Goal: Task Accomplishment & Management: Complete application form

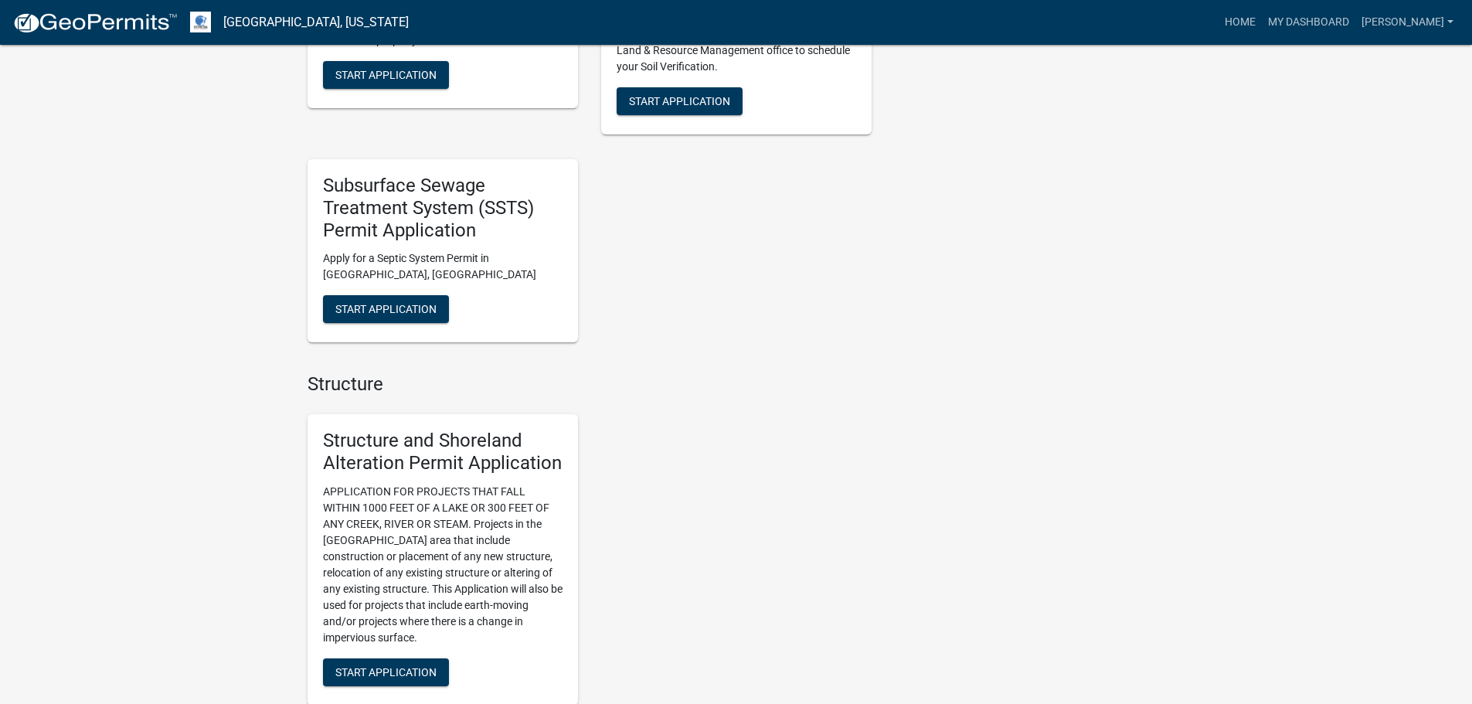
scroll to position [1391, 0]
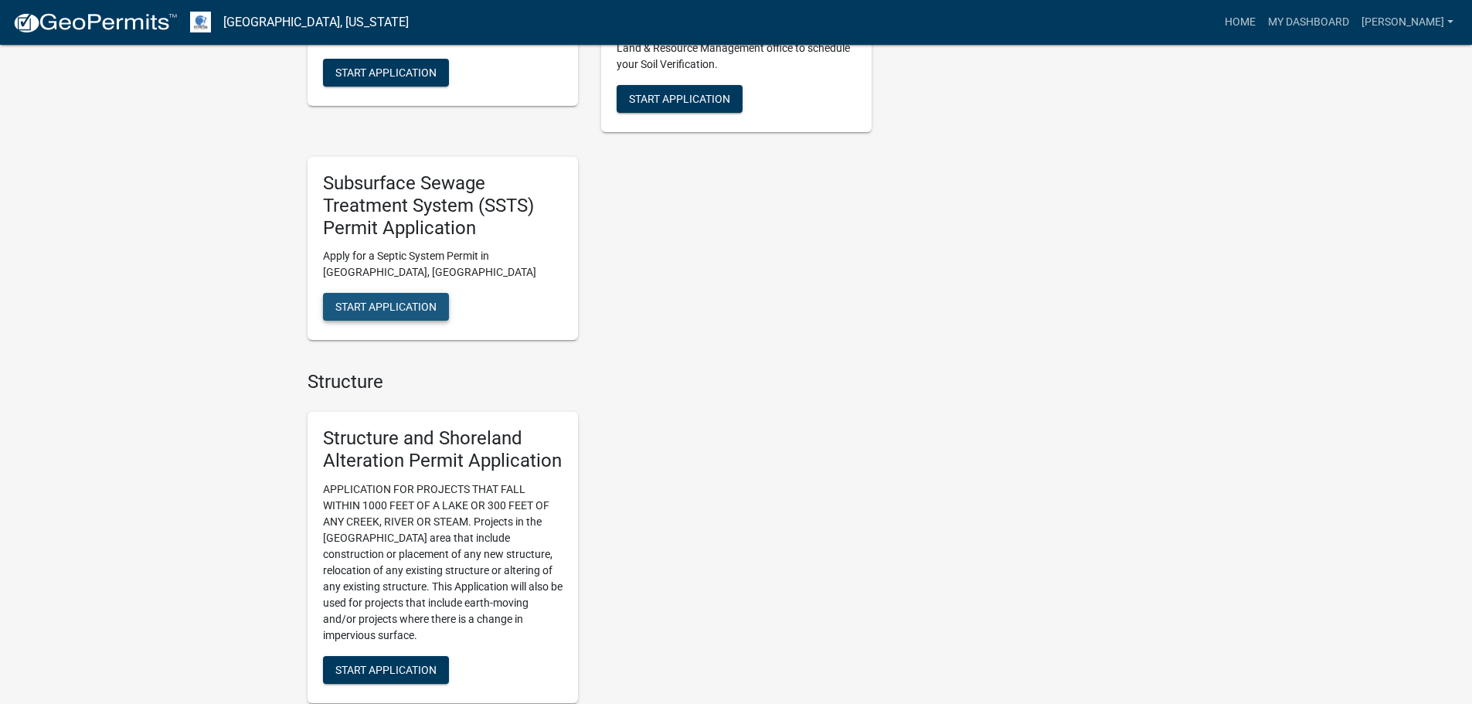
click at [406, 306] on span "Start Application" at bounding box center [385, 307] width 101 height 12
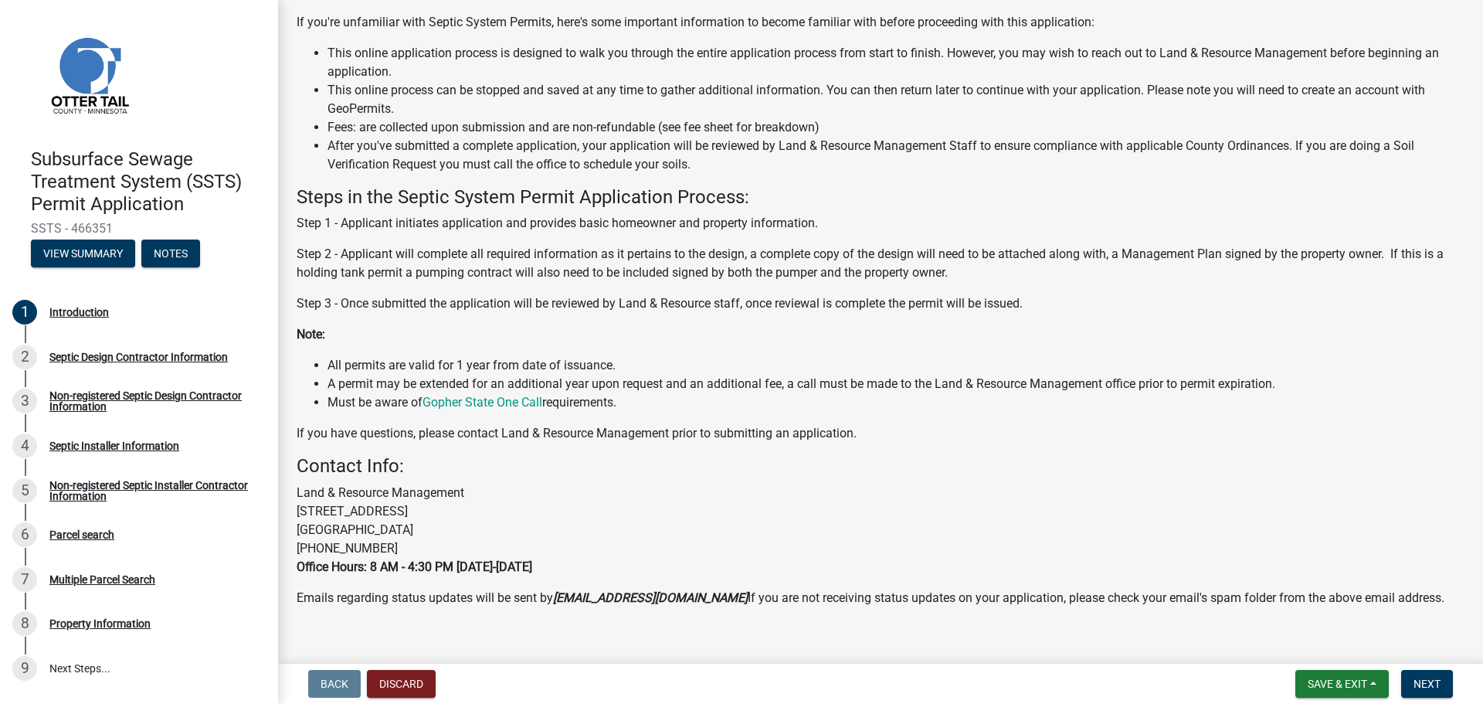
scroll to position [159, 0]
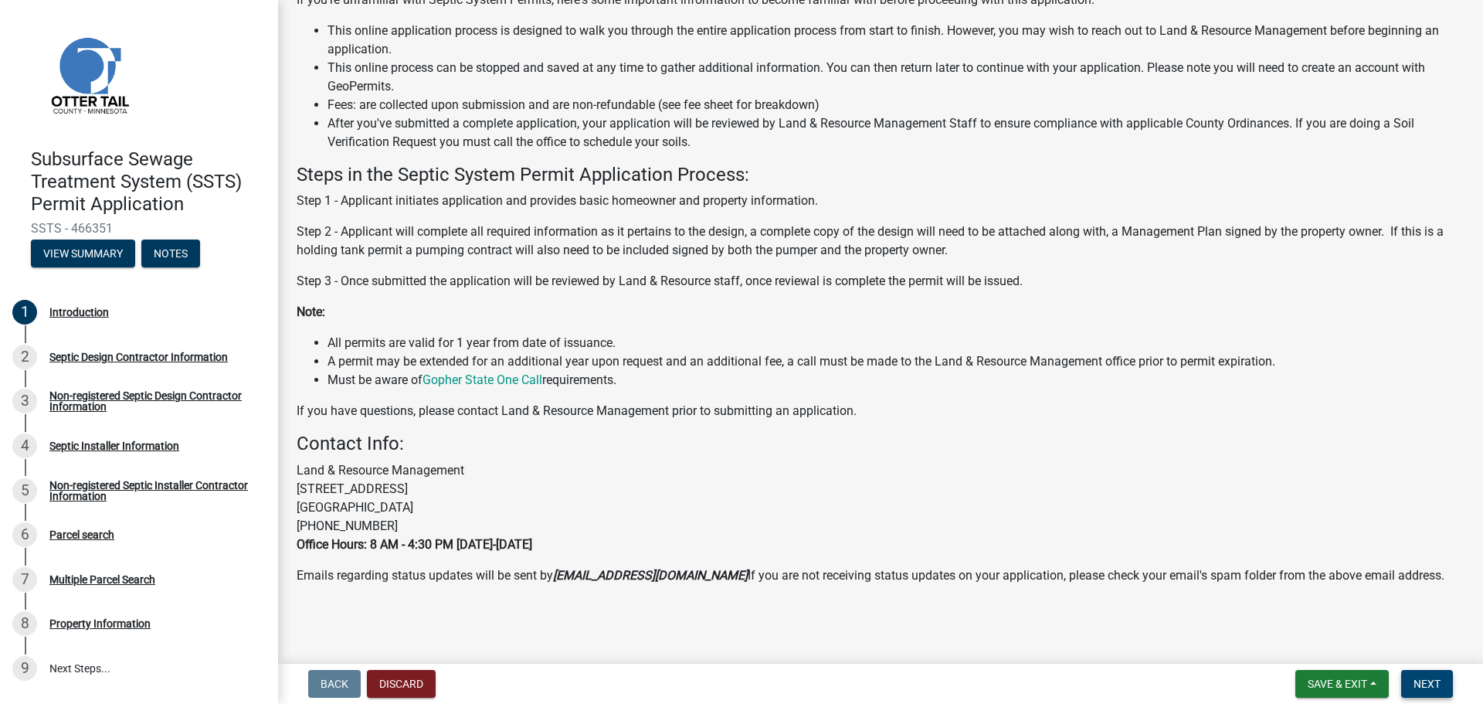
click at [1426, 686] on span "Next" at bounding box center [1427, 684] width 27 height 12
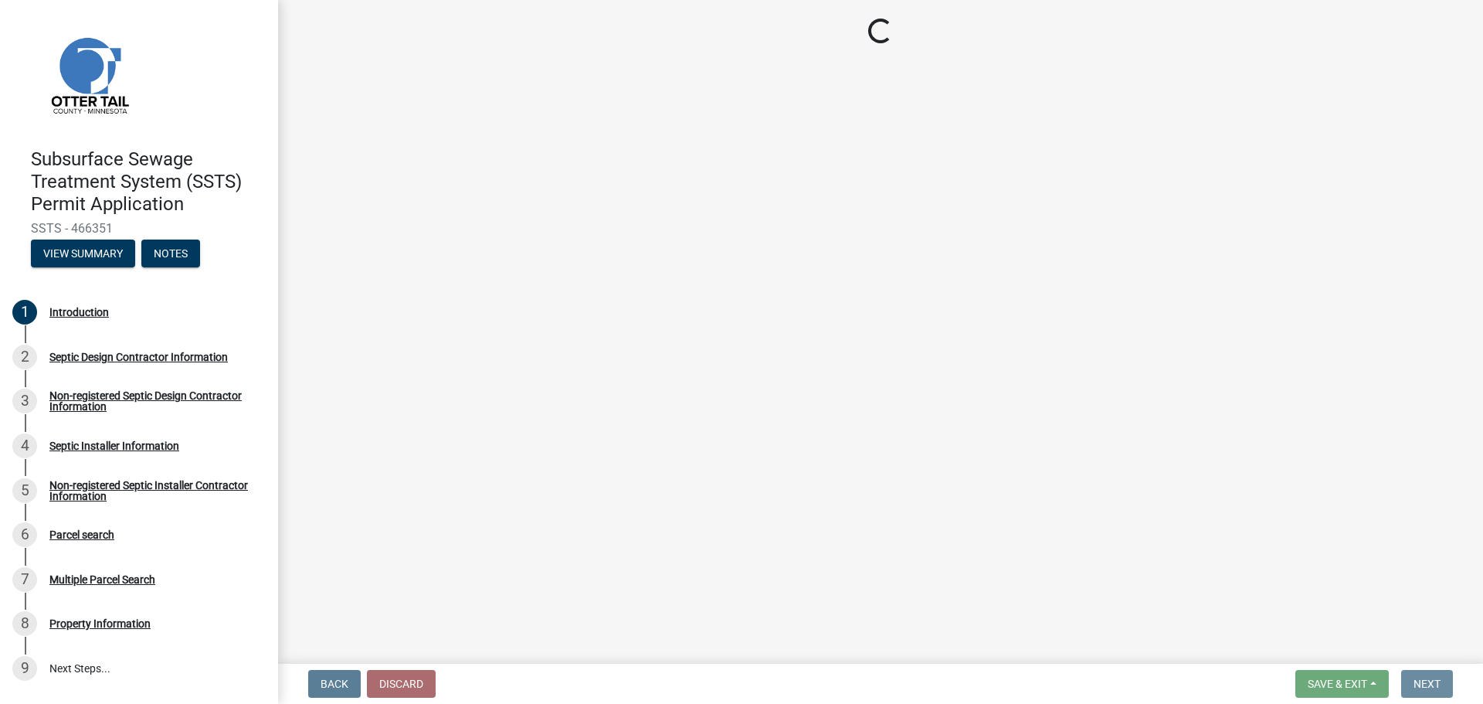
scroll to position [0, 0]
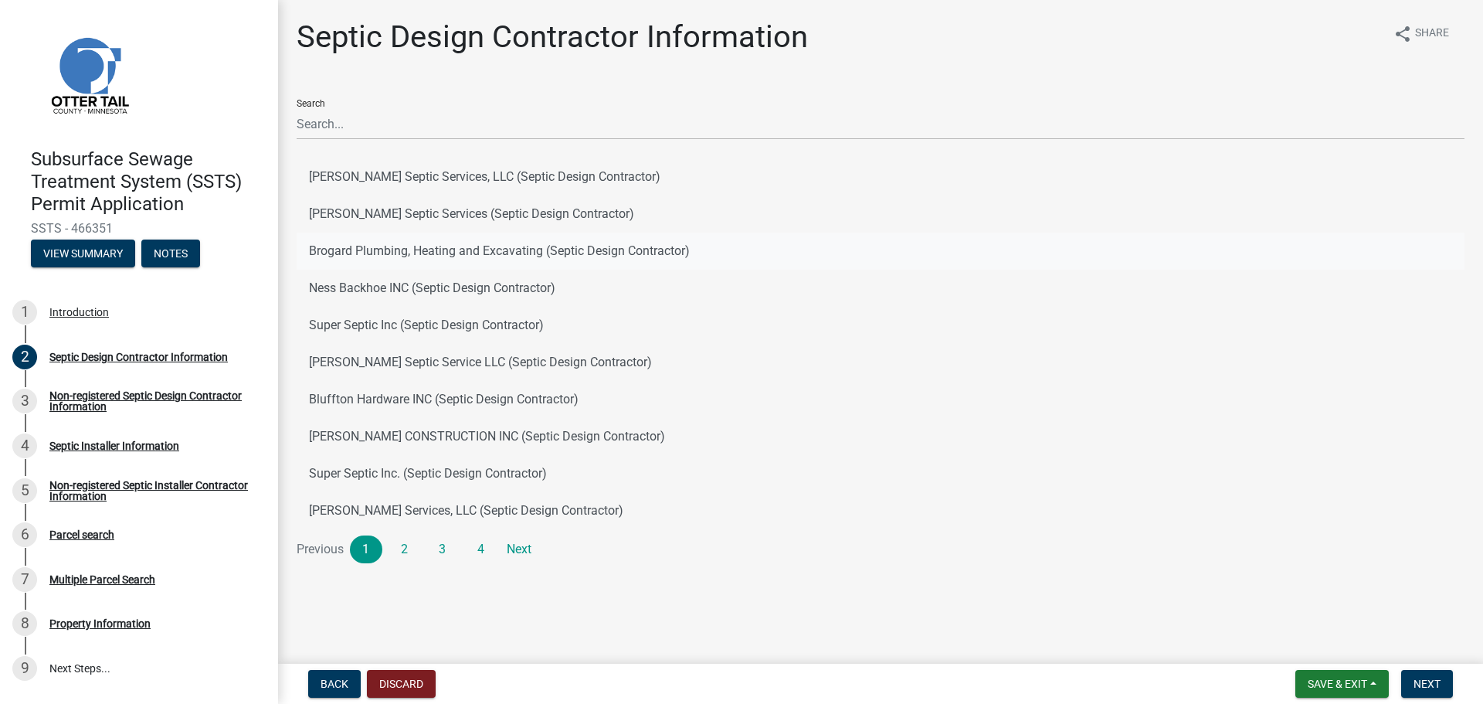
click at [444, 251] on button "Brogard Plumbing, Heating and Excavating (Septic Design Contractor)" at bounding box center [881, 251] width 1168 height 37
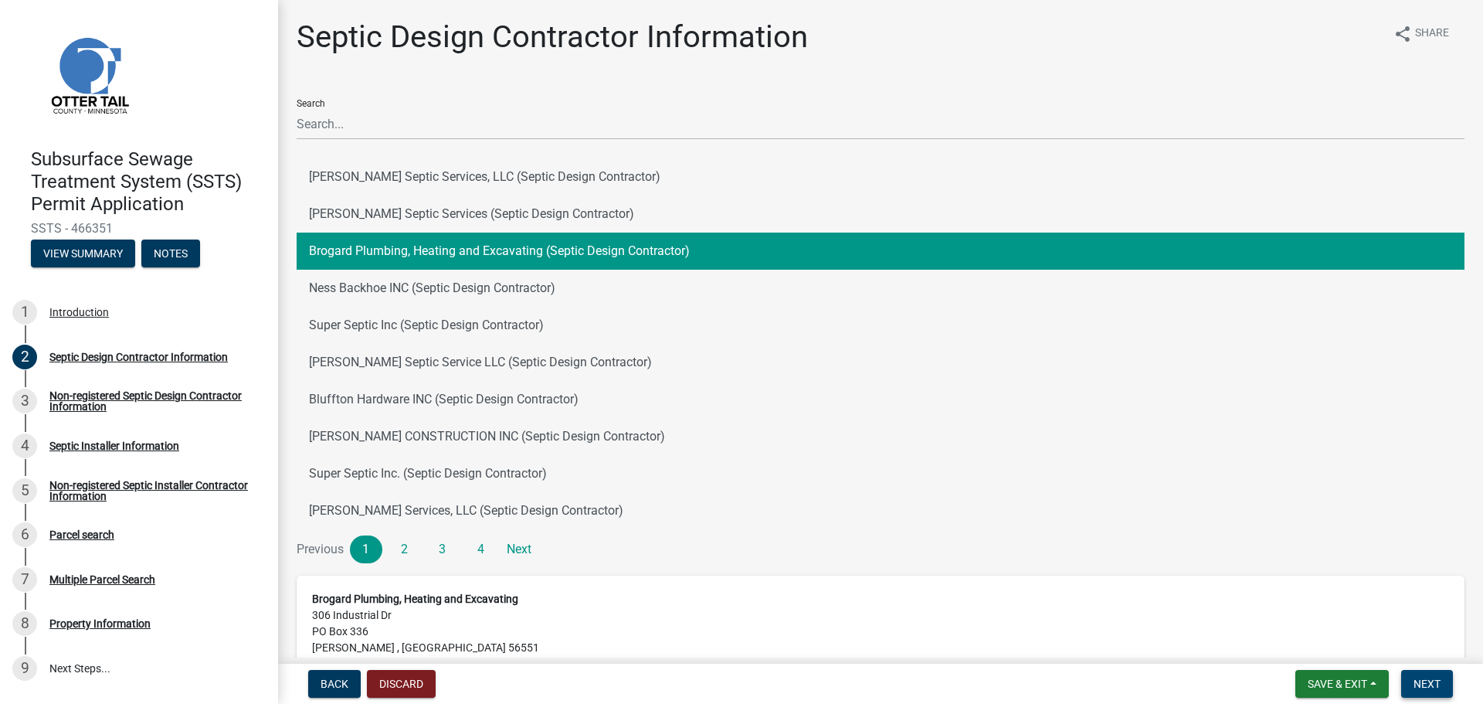
click at [1428, 685] on span "Next" at bounding box center [1427, 684] width 27 height 12
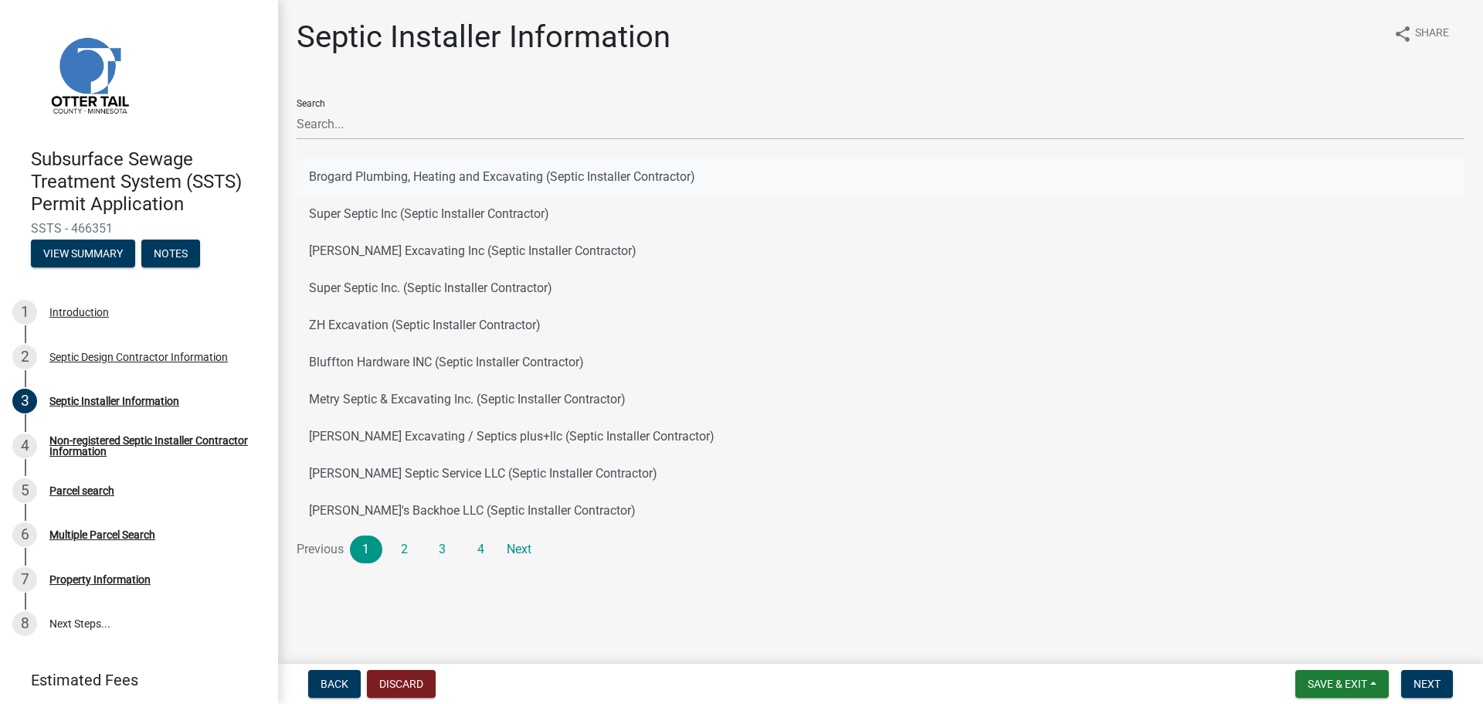
click at [601, 177] on button "Brogard Plumbing, Heating and Excavating (Septic Installer Contractor)" at bounding box center [881, 176] width 1168 height 37
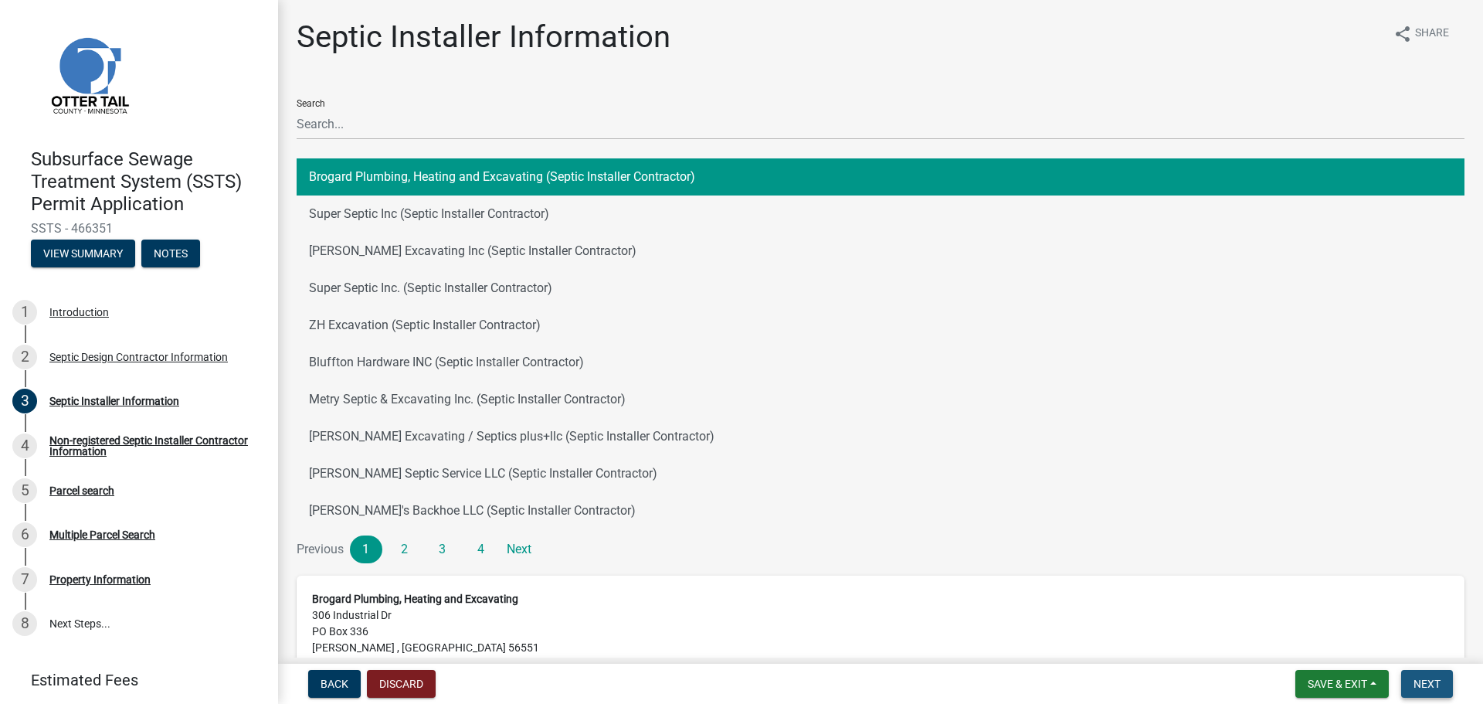
click at [1425, 684] on span "Next" at bounding box center [1427, 684] width 27 height 12
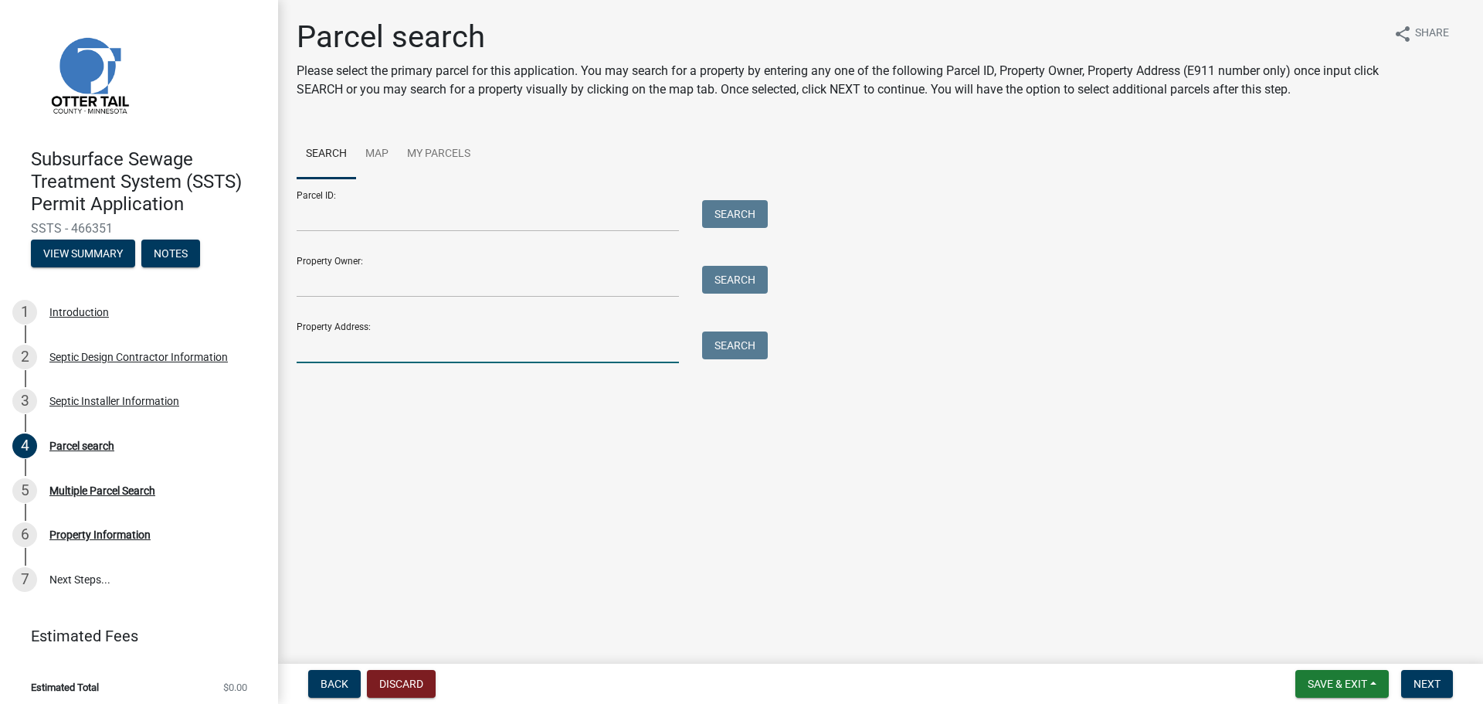
click at [344, 348] on input "Property Address:" at bounding box center [488, 347] width 382 height 32
type input "20437"
click at [735, 345] on button "Search" at bounding box center [735, 345] width 66 height 28
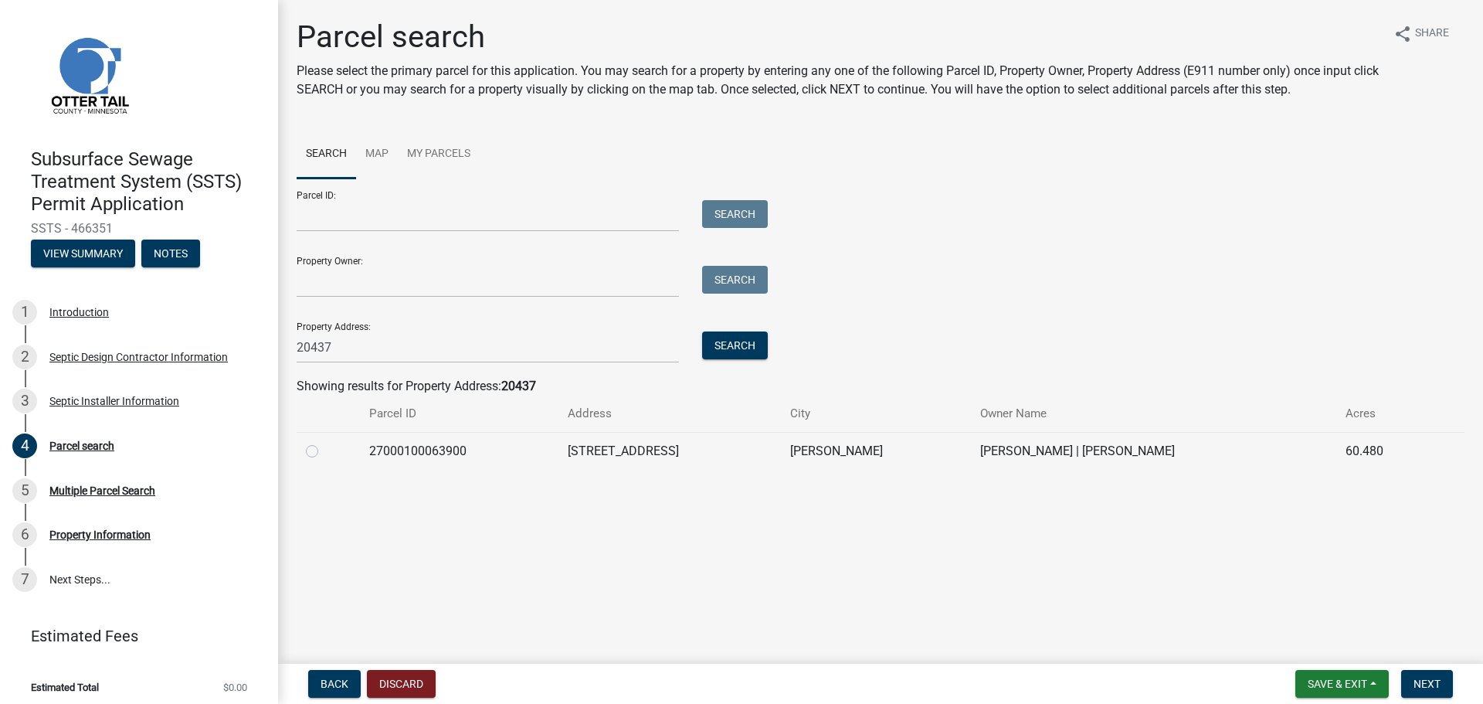
click at [324, 442] on label at bounding box center [324, 442] width 0 height 0
click at [324, 452] on input "radio" at bounding box center [329, 447] width 10 height 10
radio input "true"
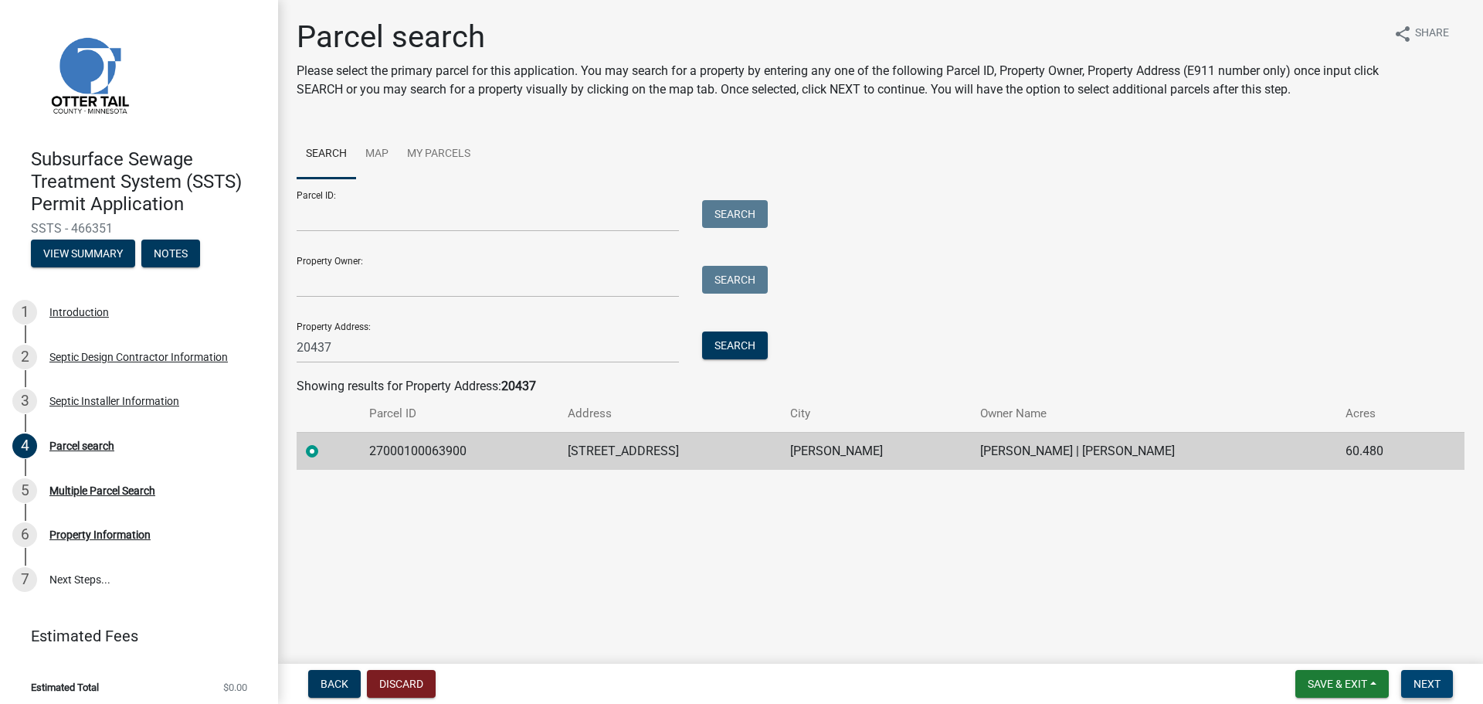
click at [1423, 683] on span "Next" at bounding box center [1427, 684] width 27 height 12
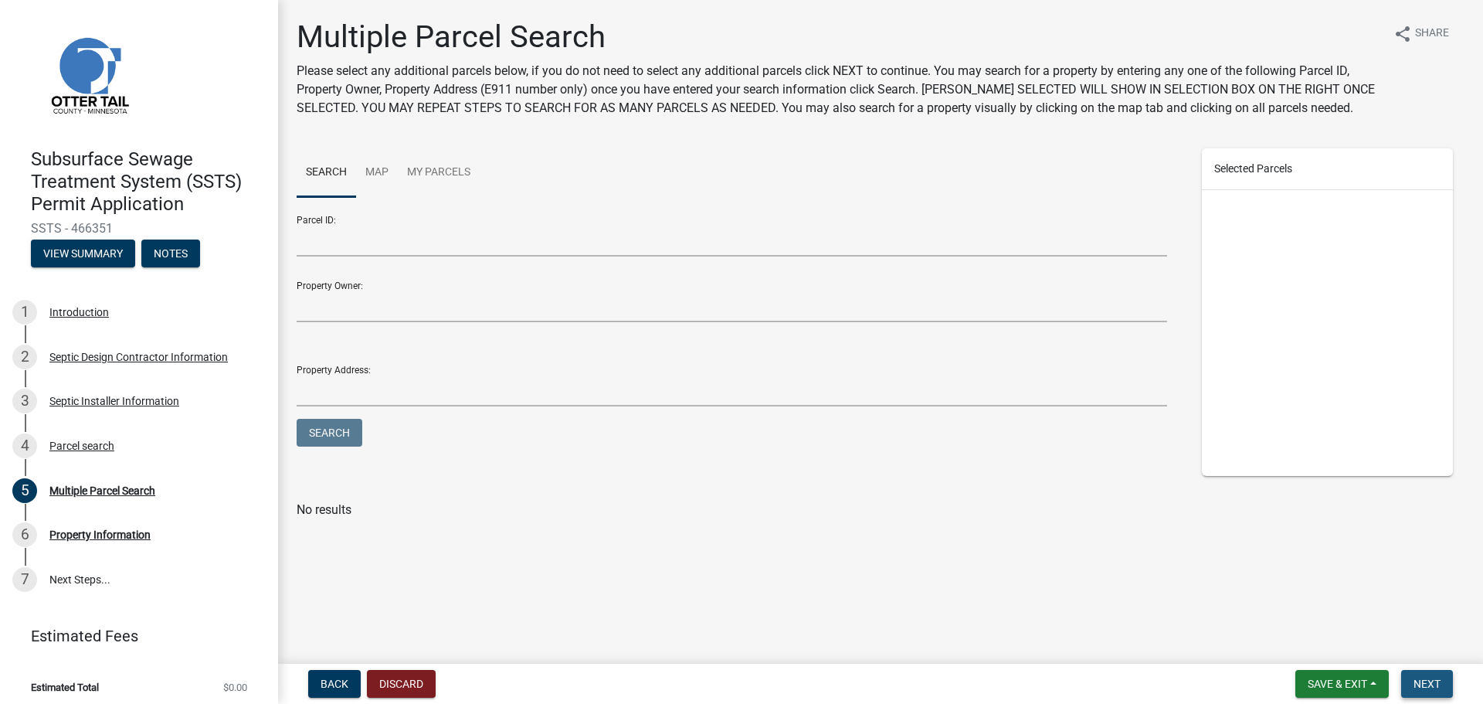
click at [1425, 681] on span "Next" at bounding box center [1427, 684] width 27 height 12
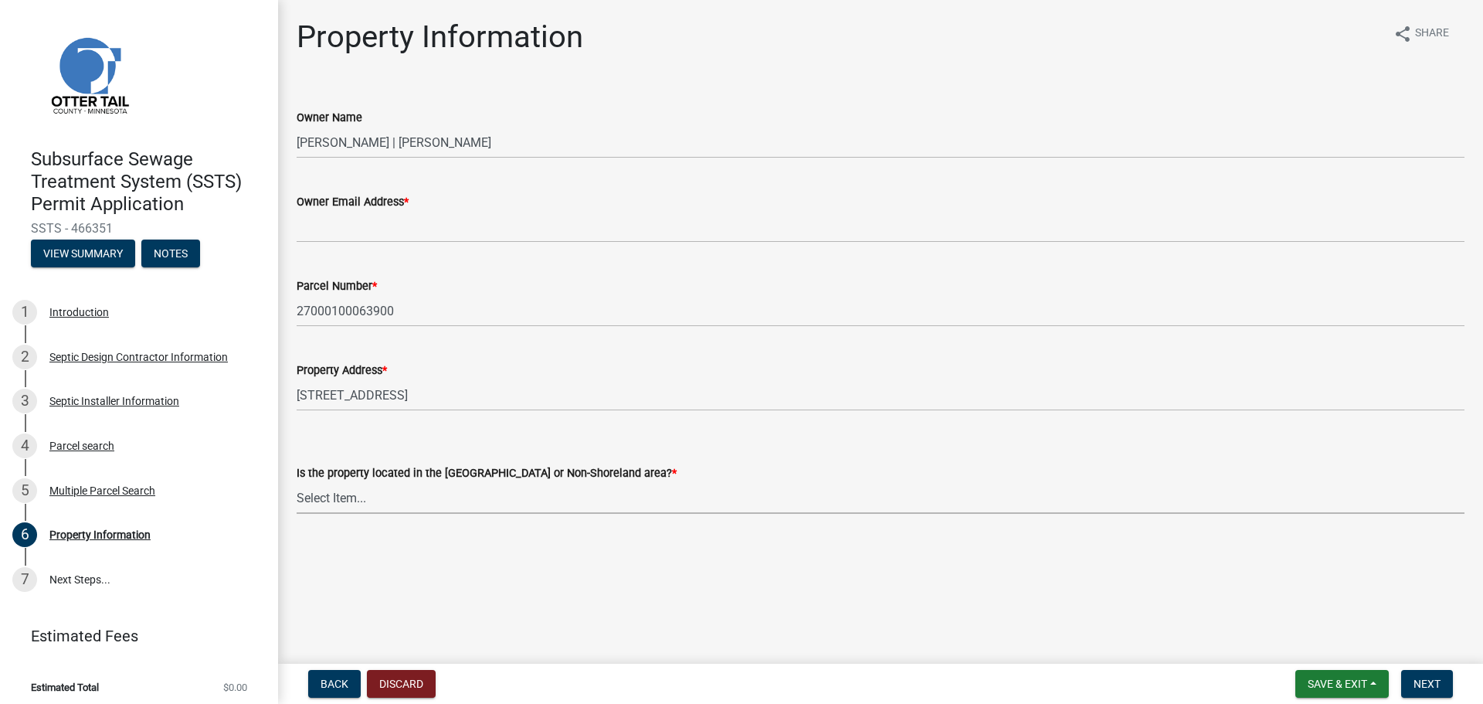
click at [349, 501] on select "Select Item... Shoreland Non-Shoreland" at bounding box center [881, 498] width 1168 height 32
click at [297, 482] on select "Select Item... Shoreland Non-Shoreland" at bounding box center [881, 498] width 1168 height 32
select select "5ed11e82-653f-4fcc-a472-8d95af57556c"
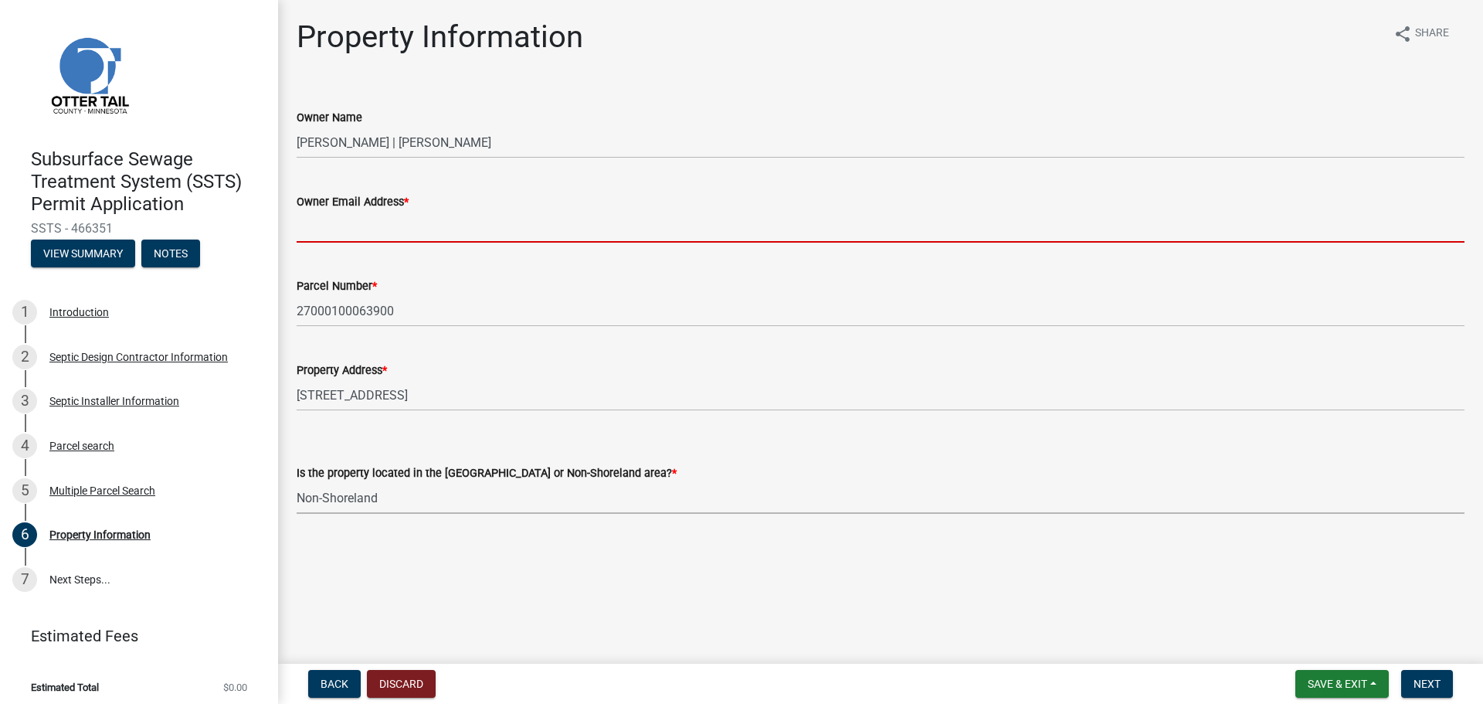
click at [339, 232] on input "Owner Email Address *" at bounding box center [881, 227] width 1168 height 32
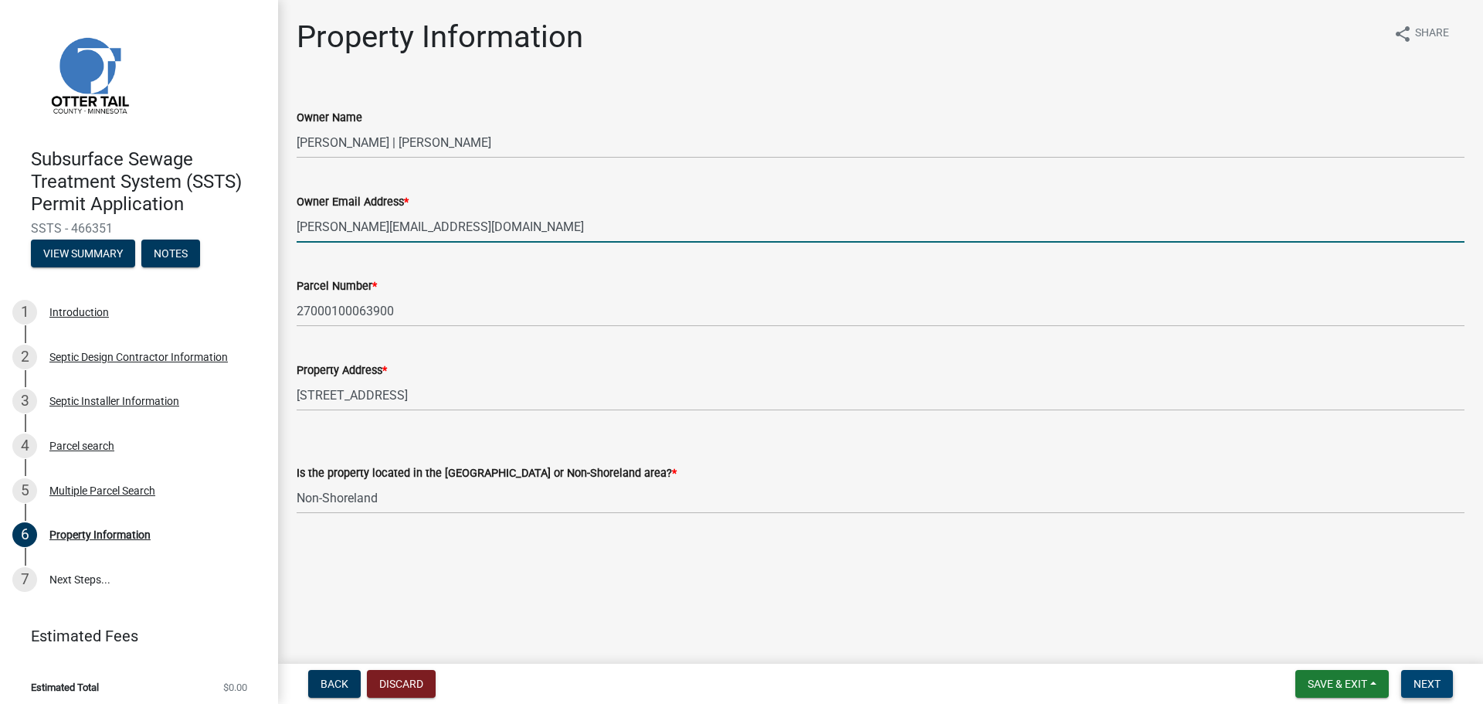
type input "justin@mastercomposites.com"
click at [1428, 683] on span "Next" at bounding box center [1427, 684] width 27 height 12
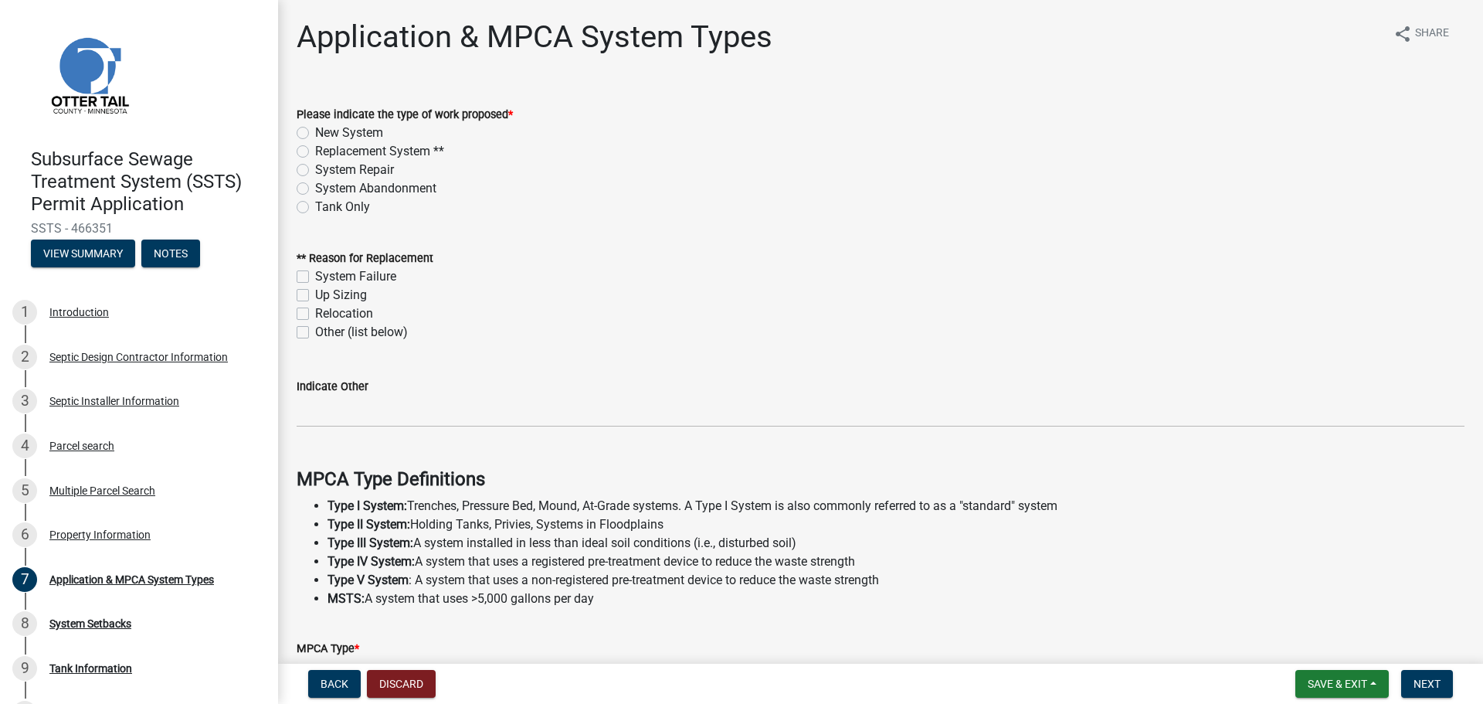
click at [315, 134] on label "New System" at bounding box center [349, 133] width 68 height 19
click at [315, 134] on input "New System" at bounding box center [320, 129] width 10 height 10
radio input "true"
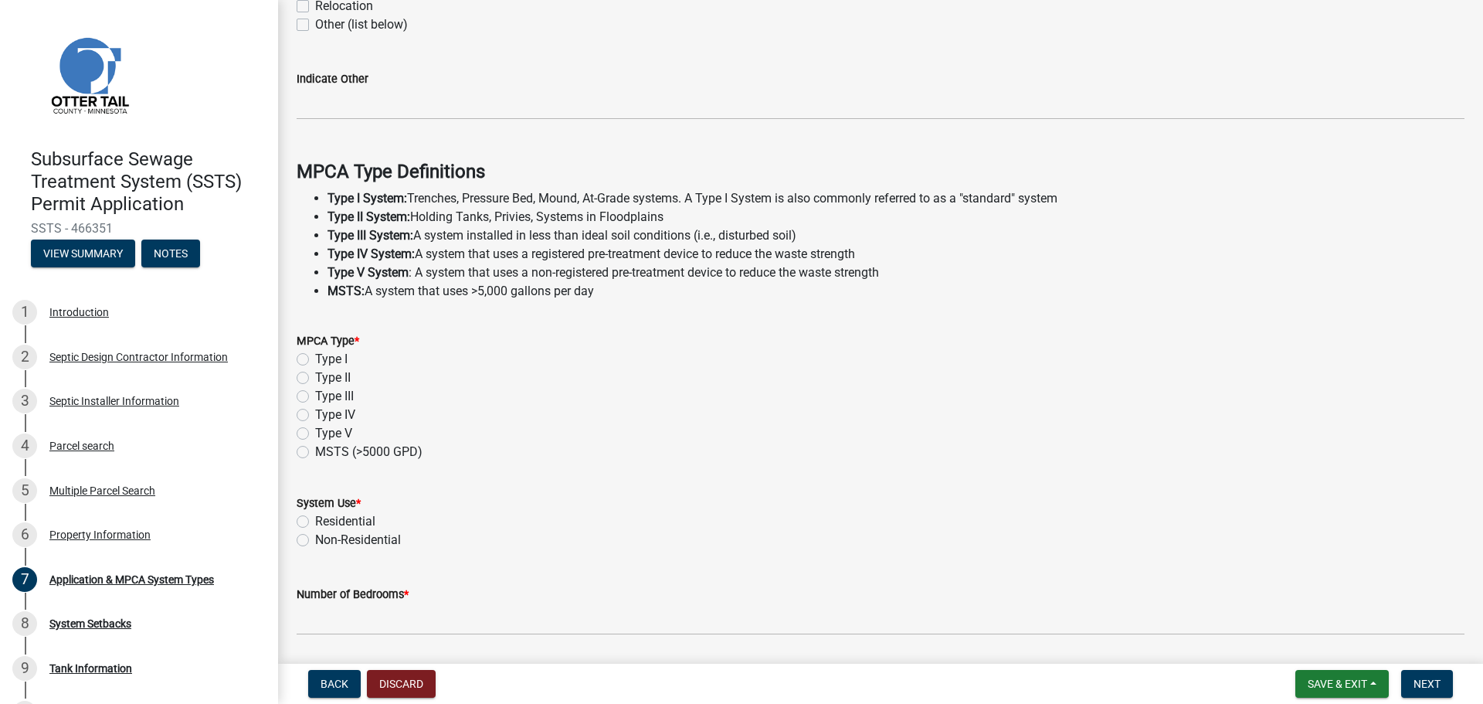
scroll to position [309, 0]
click at [315, 375] on label "Type II" at bounding box center [333, 376] width 36 height 19
click at [315, 375] on input "Type II" at bounding box center [320, 372] width 10 height 10
radio input "true"
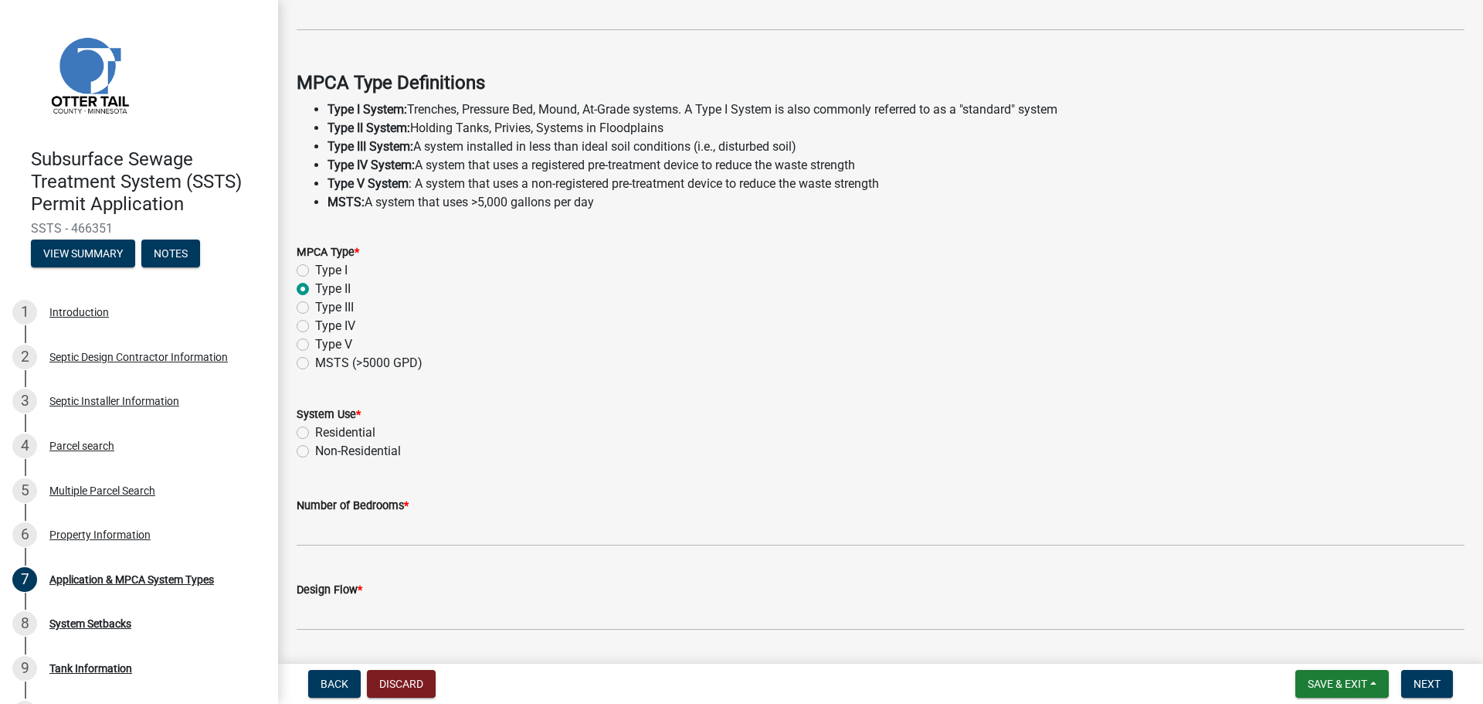
scroll to position [442, 0]
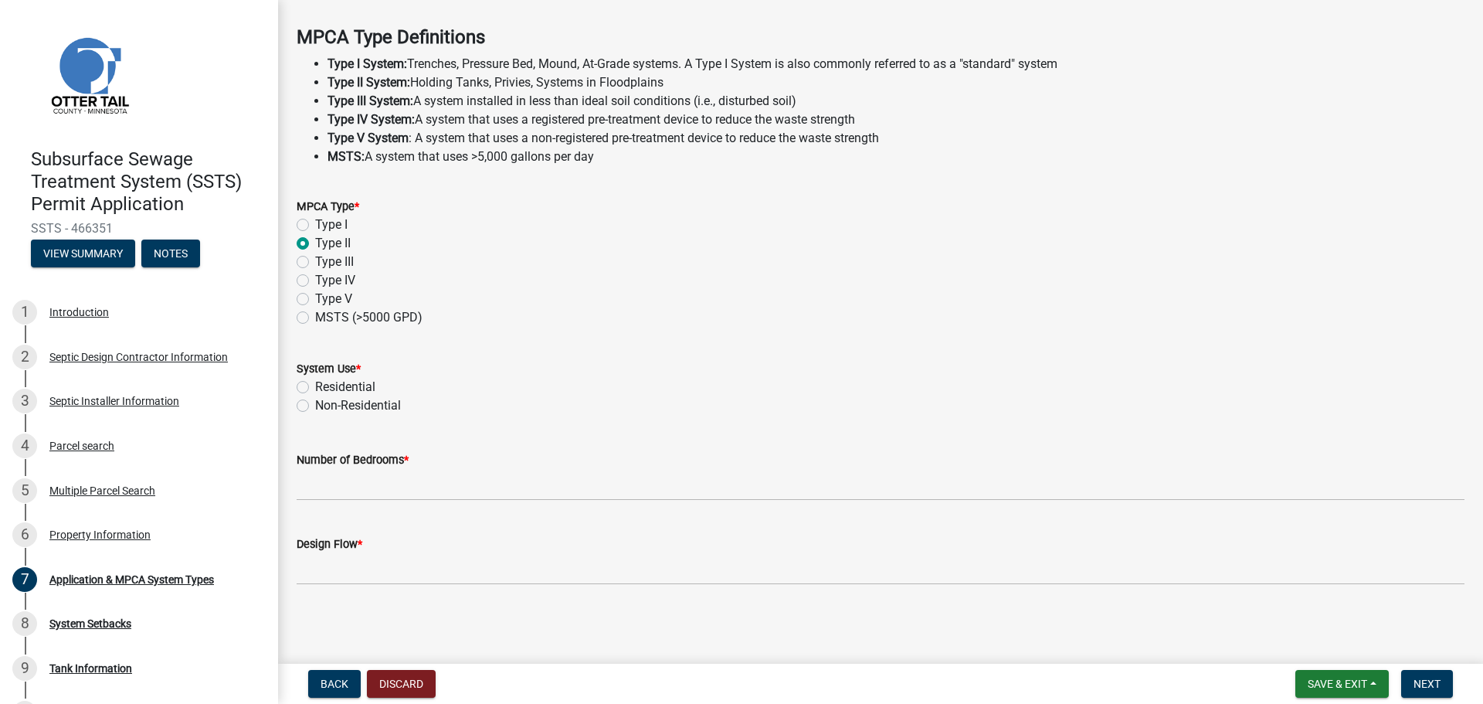
click at [315, 403] on label "Non-Residential" at bounding box center [358, 405] width 86 height 19
click at [315, 403] on input "Non-Residential" at bounding box center [320, 401] width 10 height 10
radio input "true"
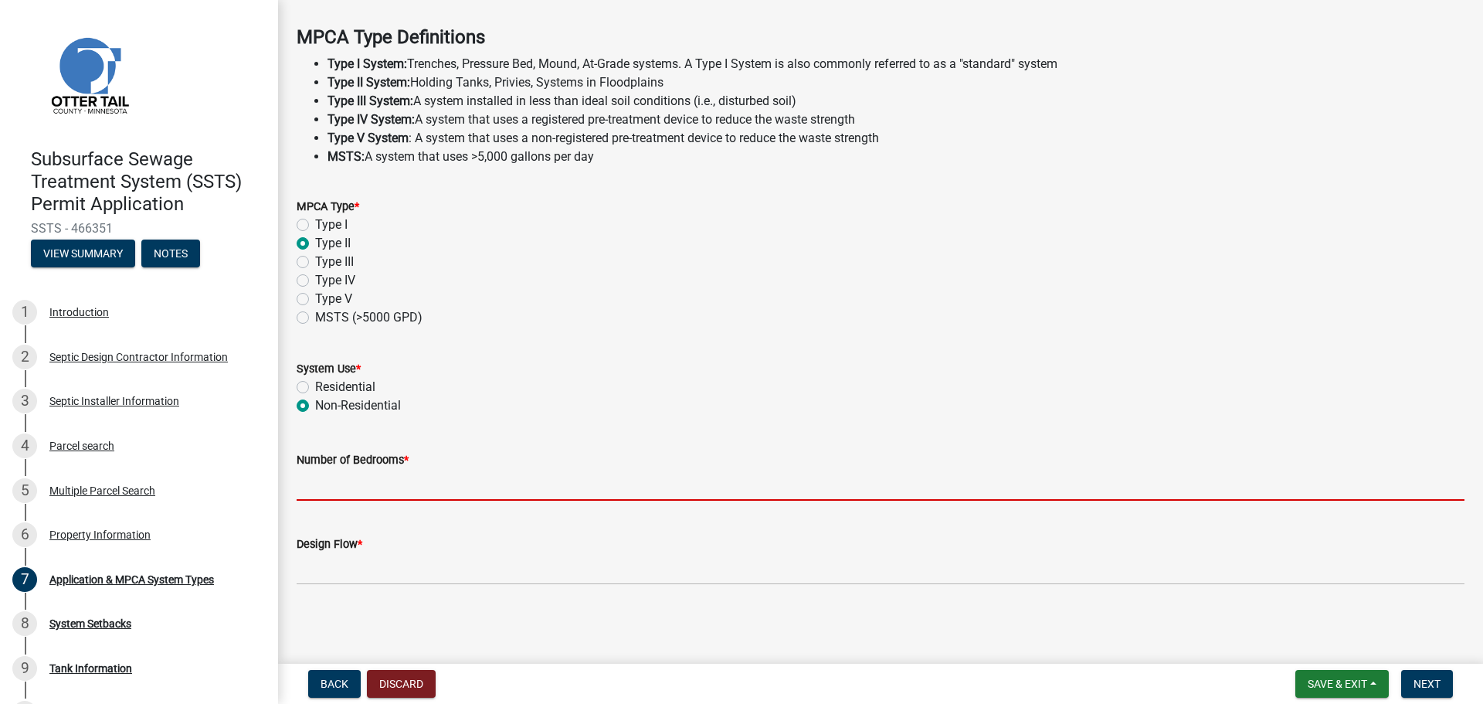
click at [407, 488] on input "Number of Bedrooms *" at bounding box center [881, 485] width 1168 height 32
type input "0"
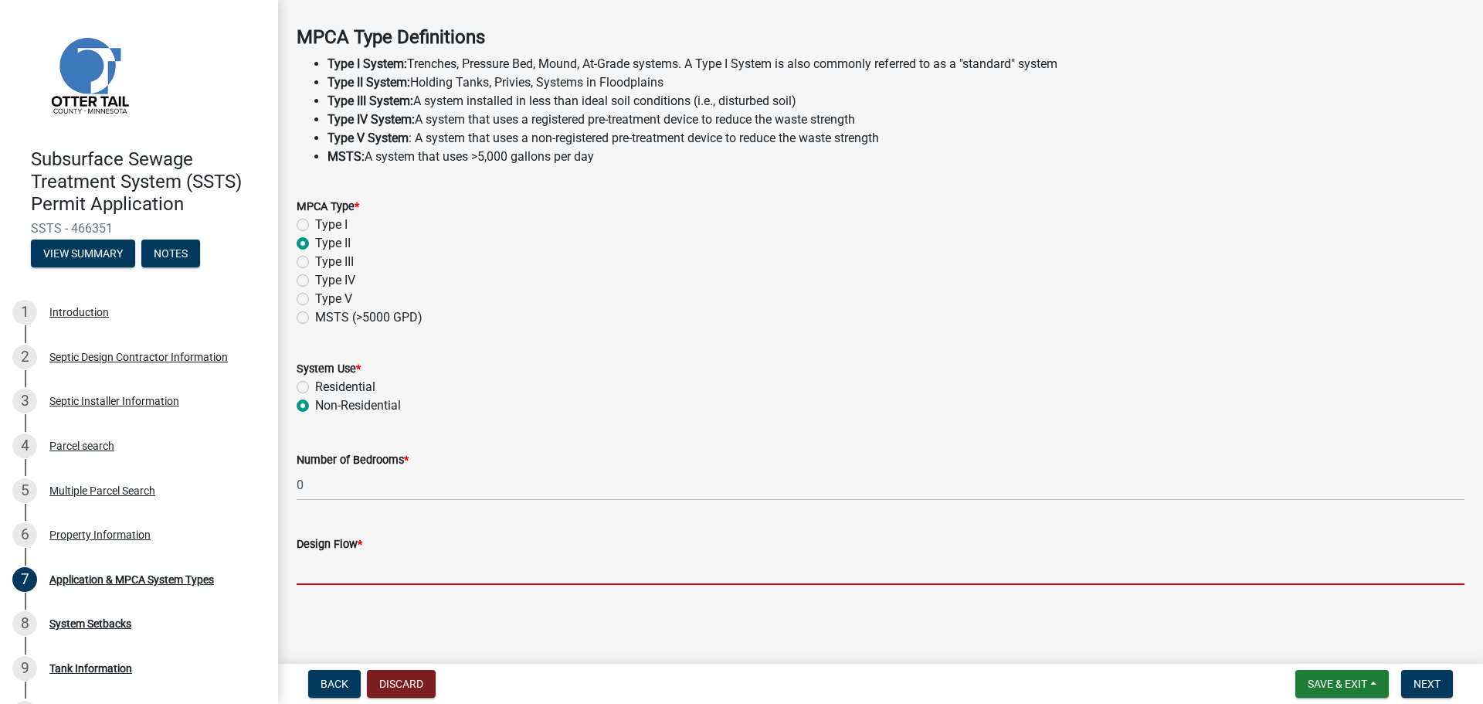
click at [375, 569] on input "Design Flow *" at bounding box center [881, 569] width 1168 height 32
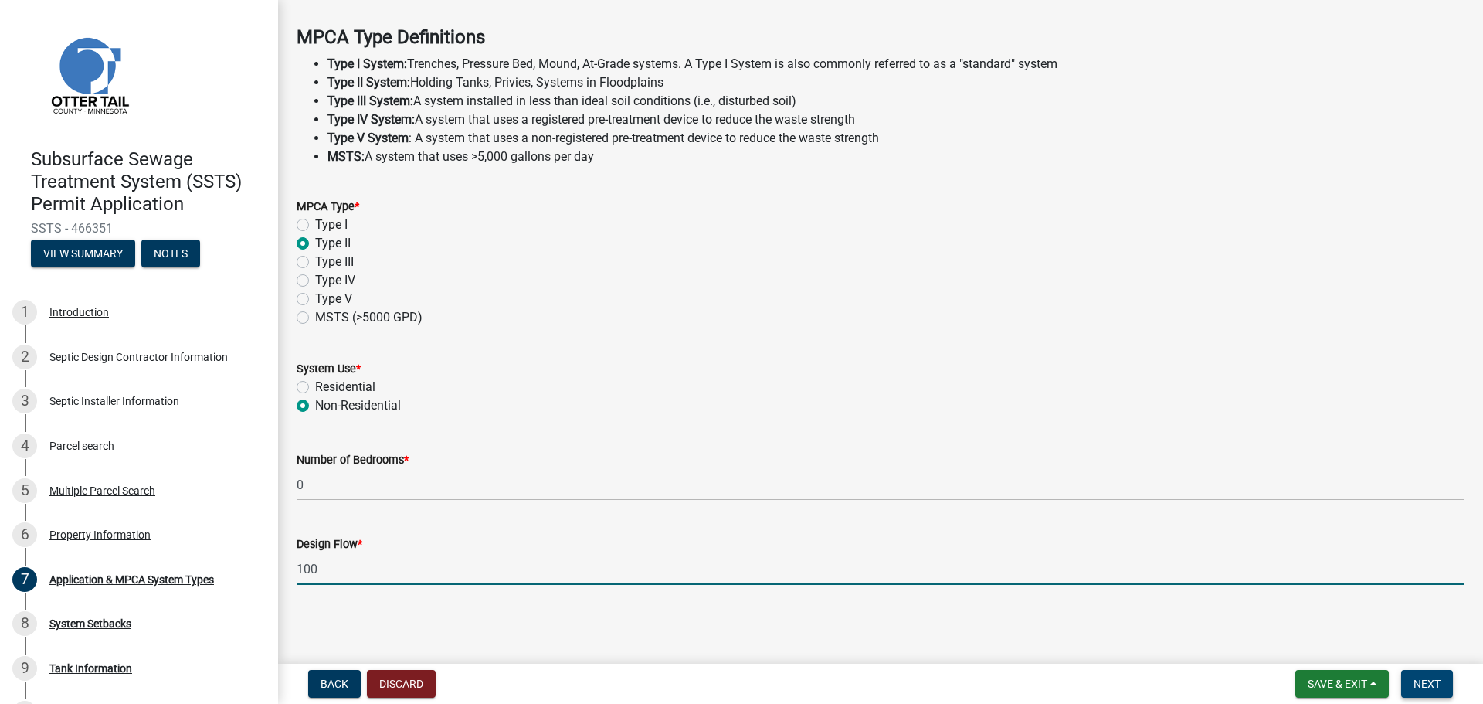
type input "100"
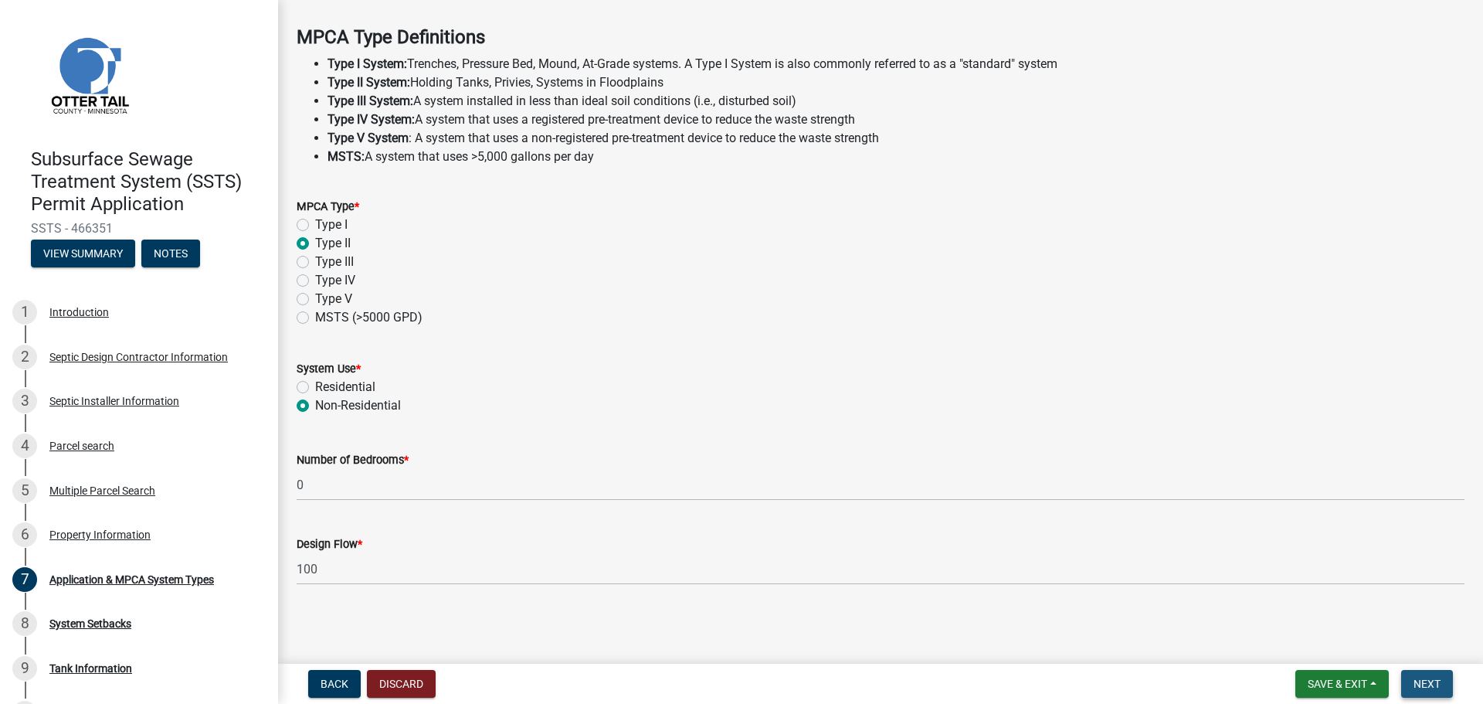
click at [1428, 686] on span "Next" at bounding box center [1427, 684] width 27 height 12
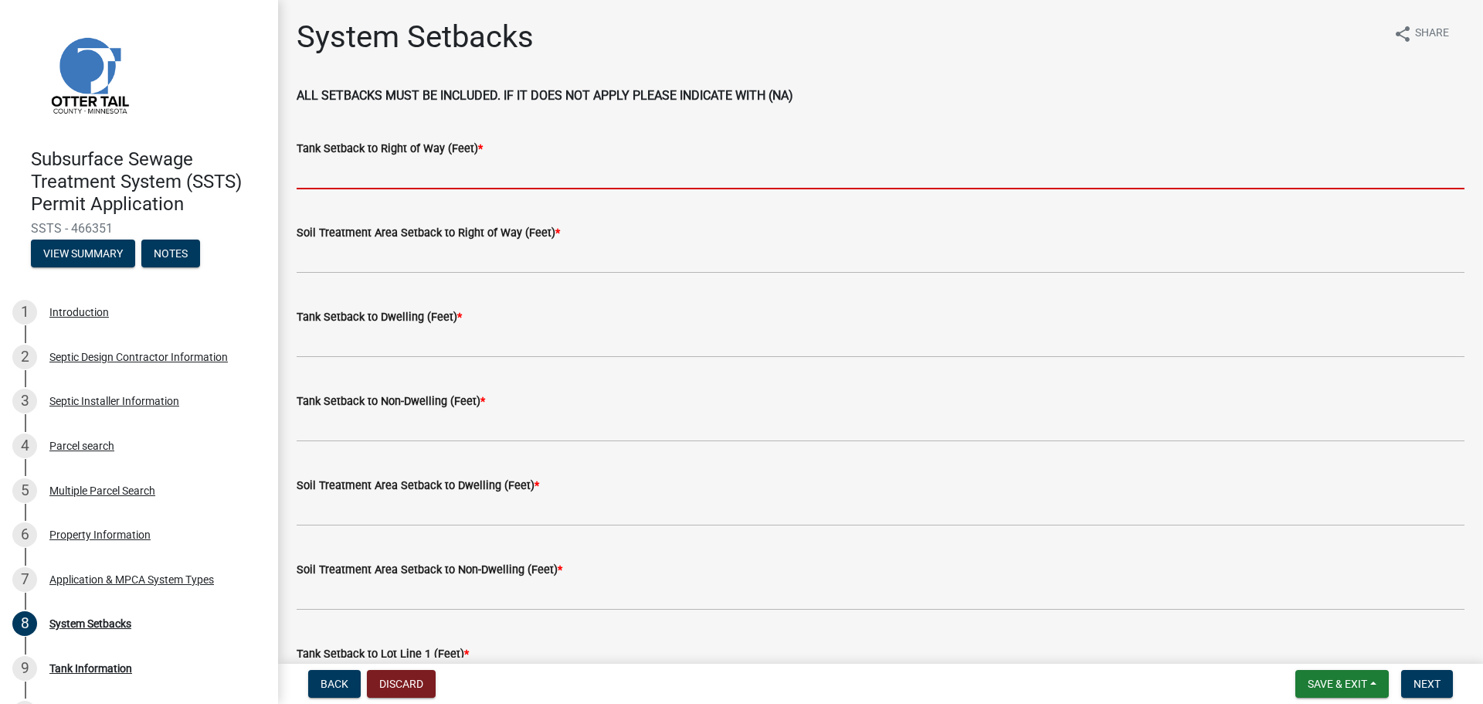
click at [365, 174] on input "Tank Setback to Right of Way (Feet) *" at bounding box center [881, 174] width 1168 height 32
type input "100"
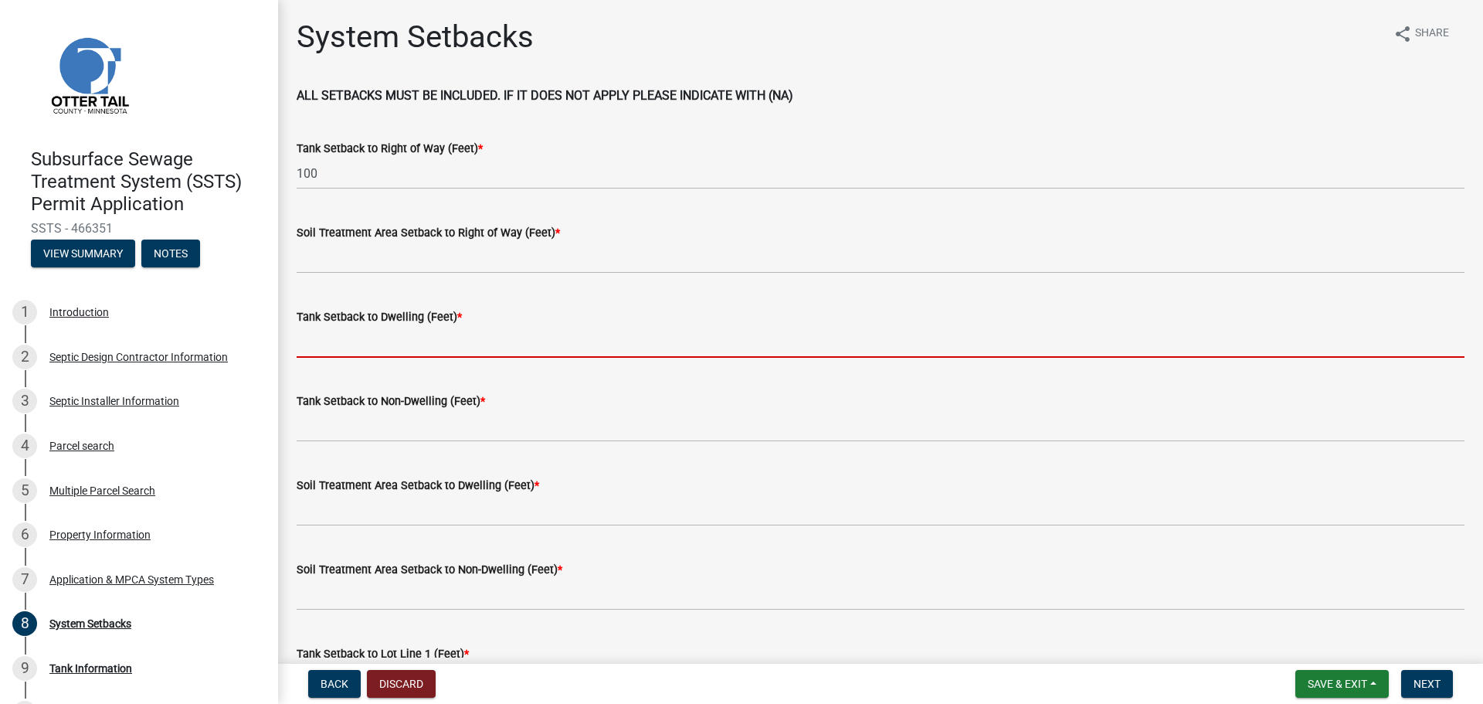
click at [355, 347] on input "Tank Setback to Dwelling (Feet) *" at bounding box center [881, 342] width 1168 height 32
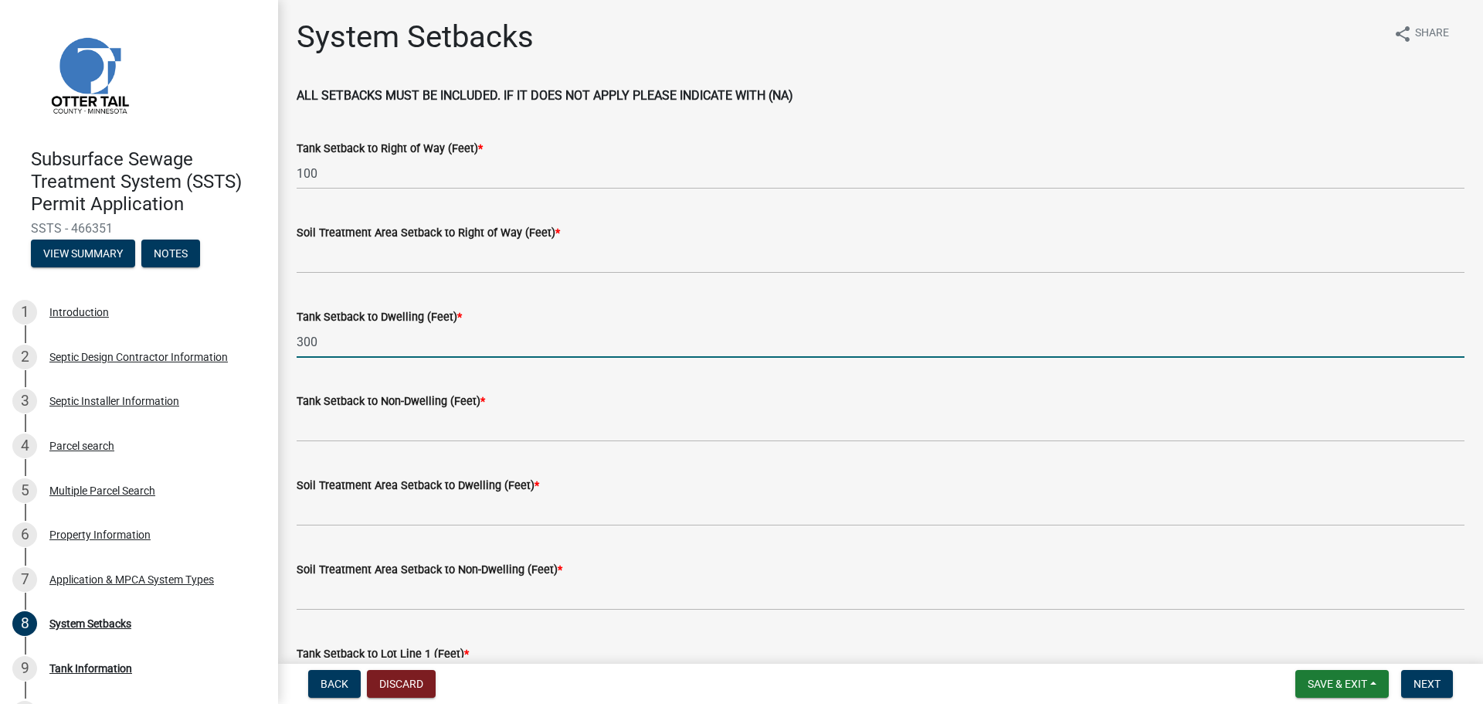
type input "300"
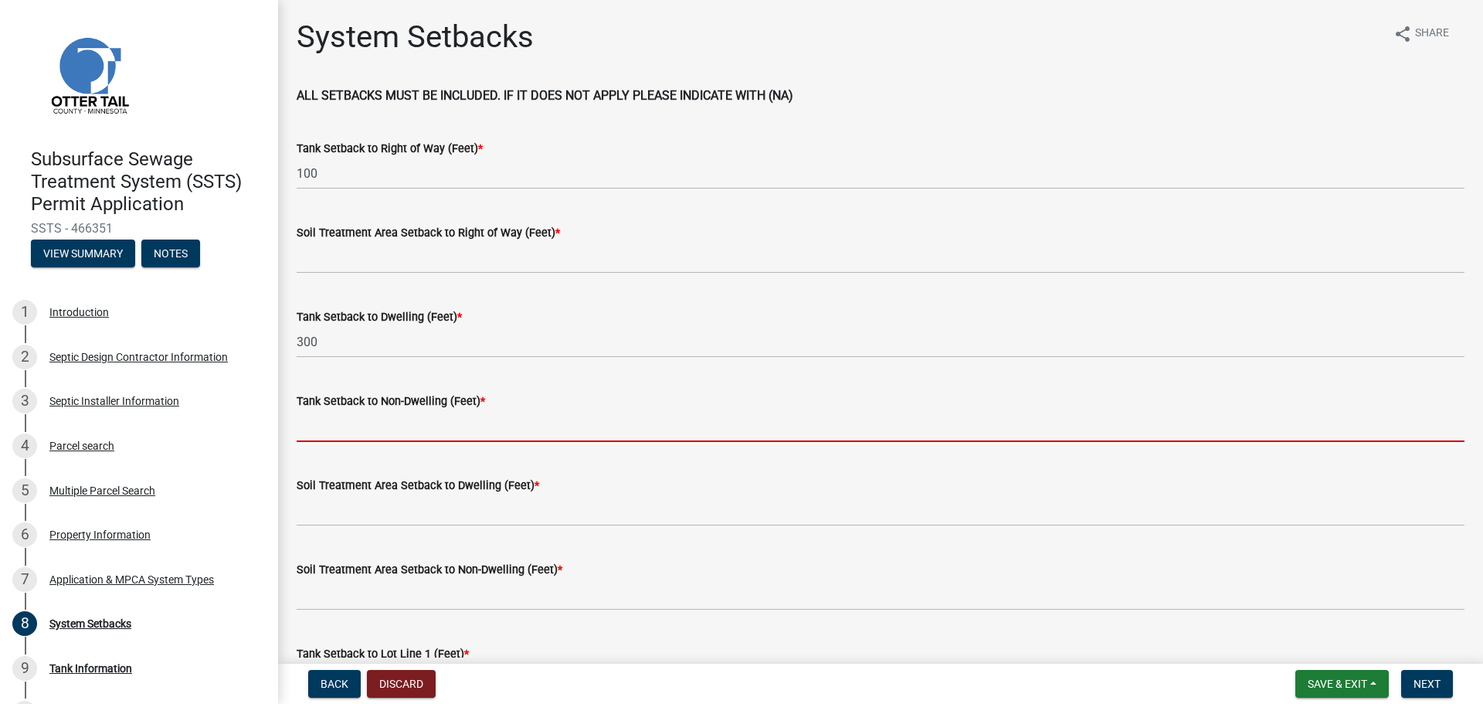
click at [375, 430] on input "Tank Setback to Non-Dwelling (Feet) *" at bounding box center [881, 426] width 1168 height 32
type input "10"
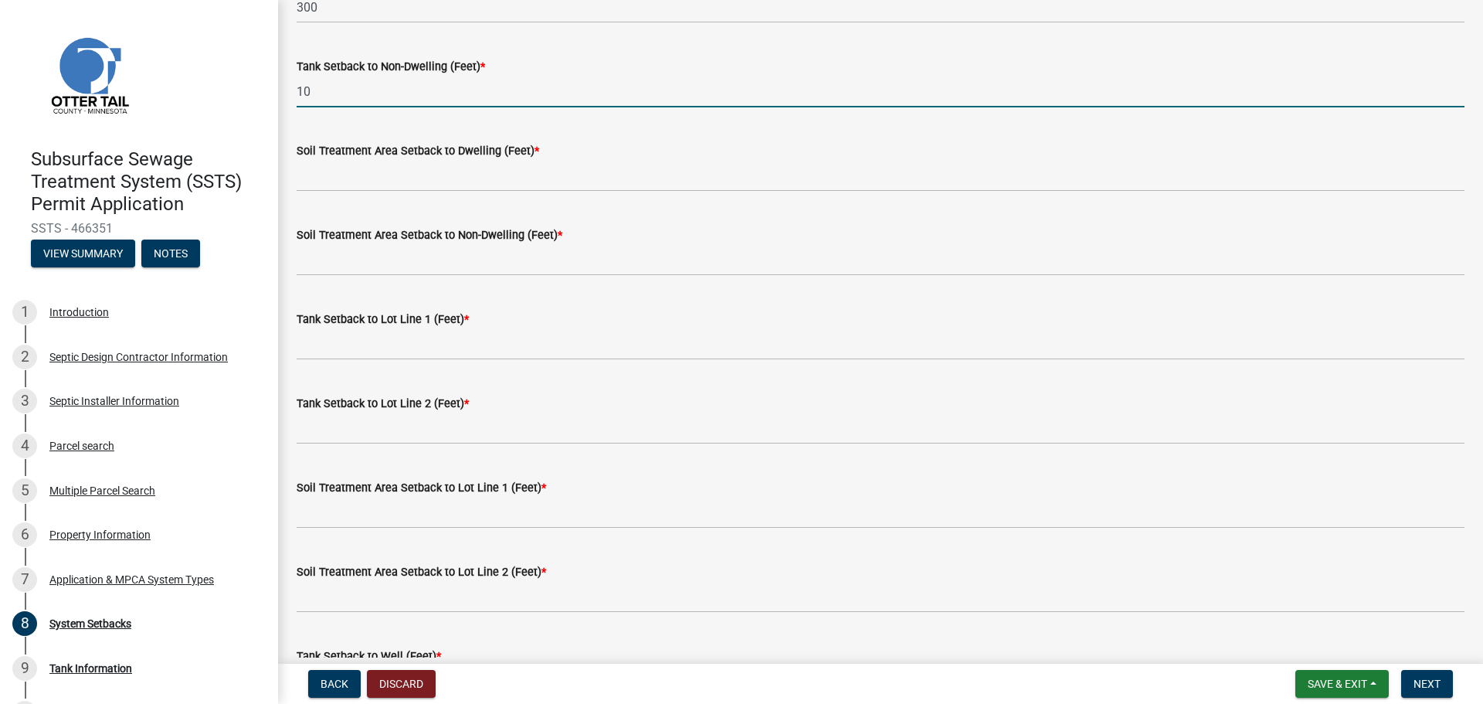
scroll to position [386, 0]
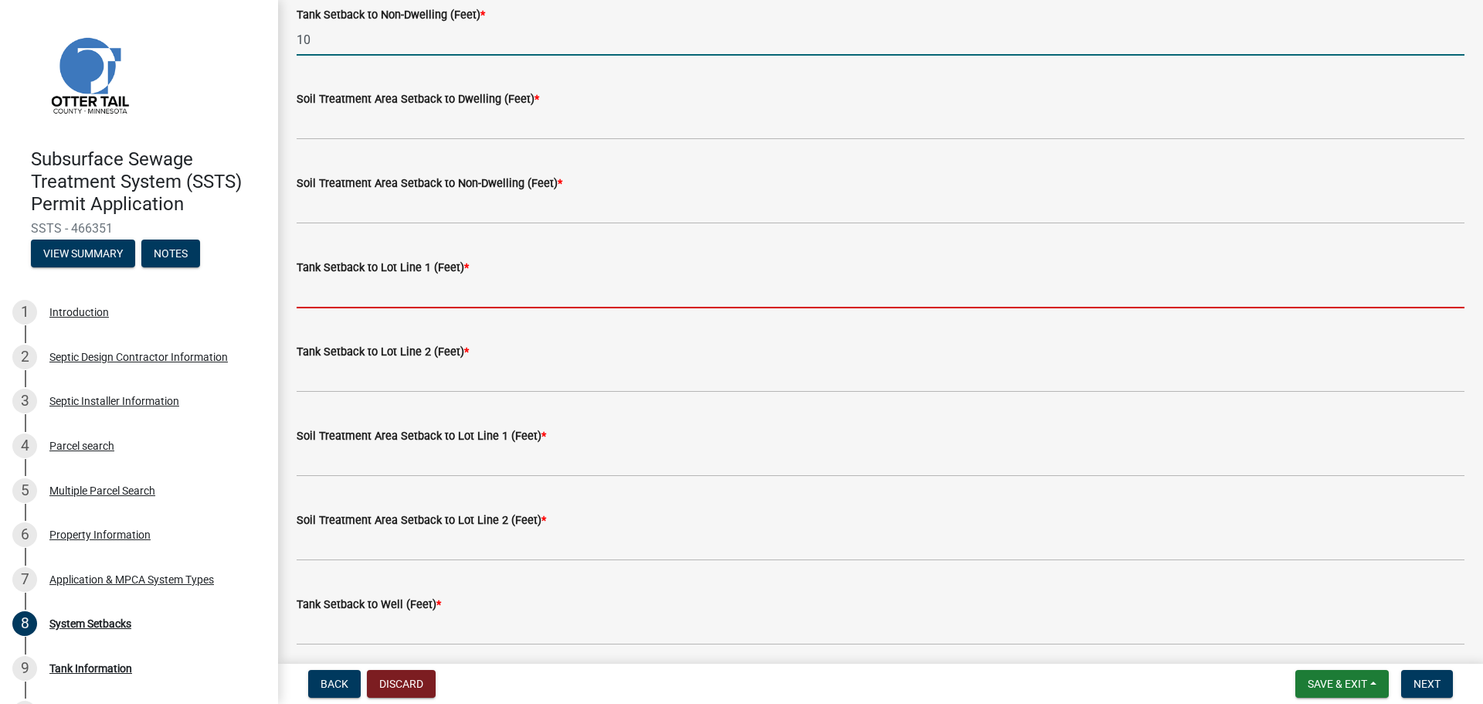
click at [337, 294] on input "Tank Setback to Lot Line 1 (Feet) *" at bounding box center [881, 293] width 1168 height 32
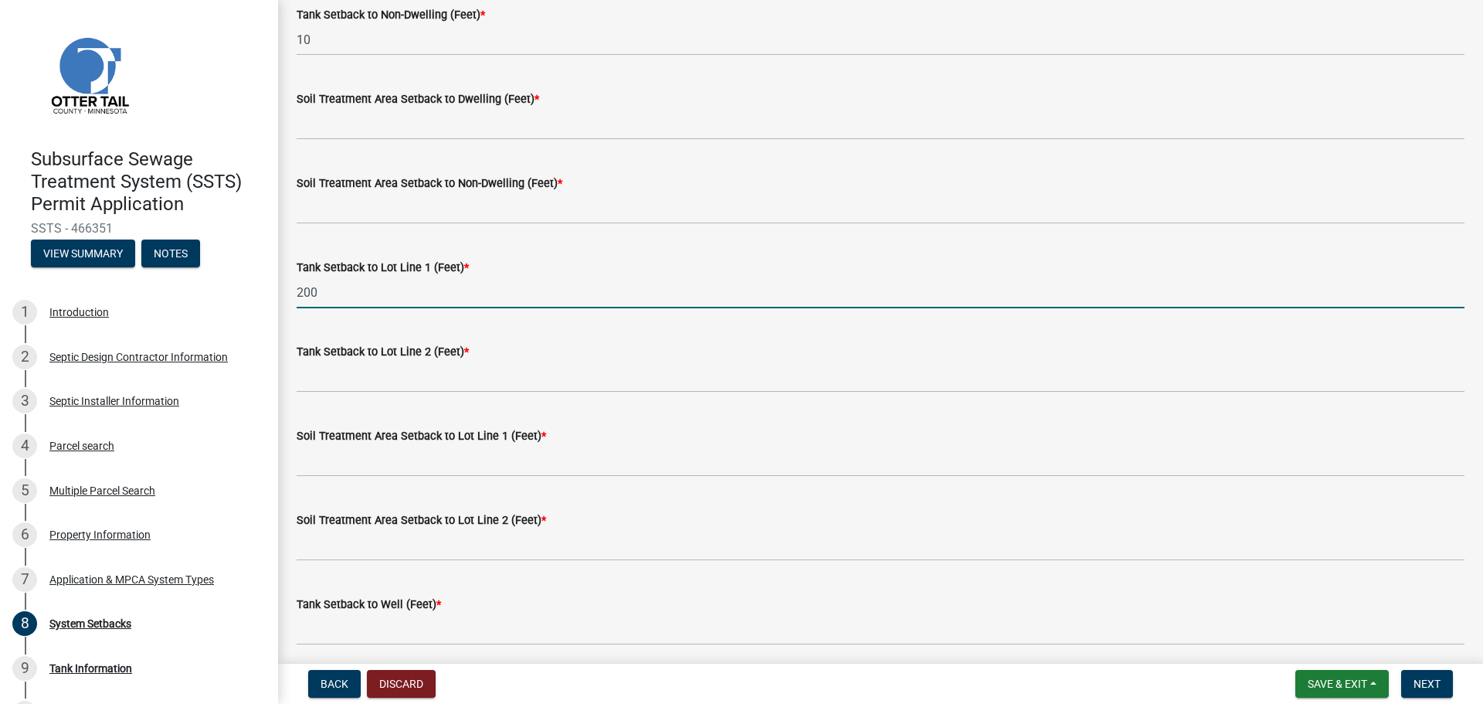
type input "200"
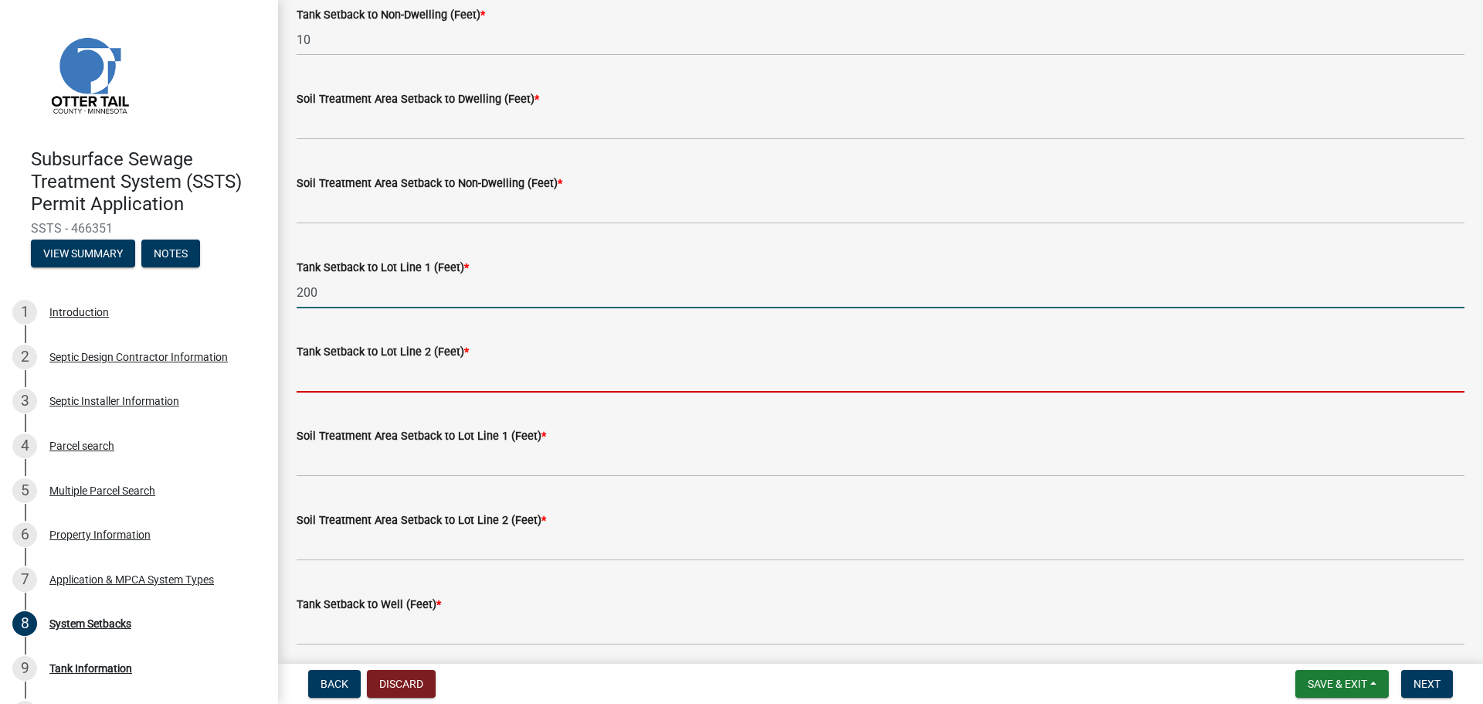
click at [350, 383] on input "Tank Setback to Lot Line 2 (Feet) *" at bounding box center [881, 377] width 1168 height 32
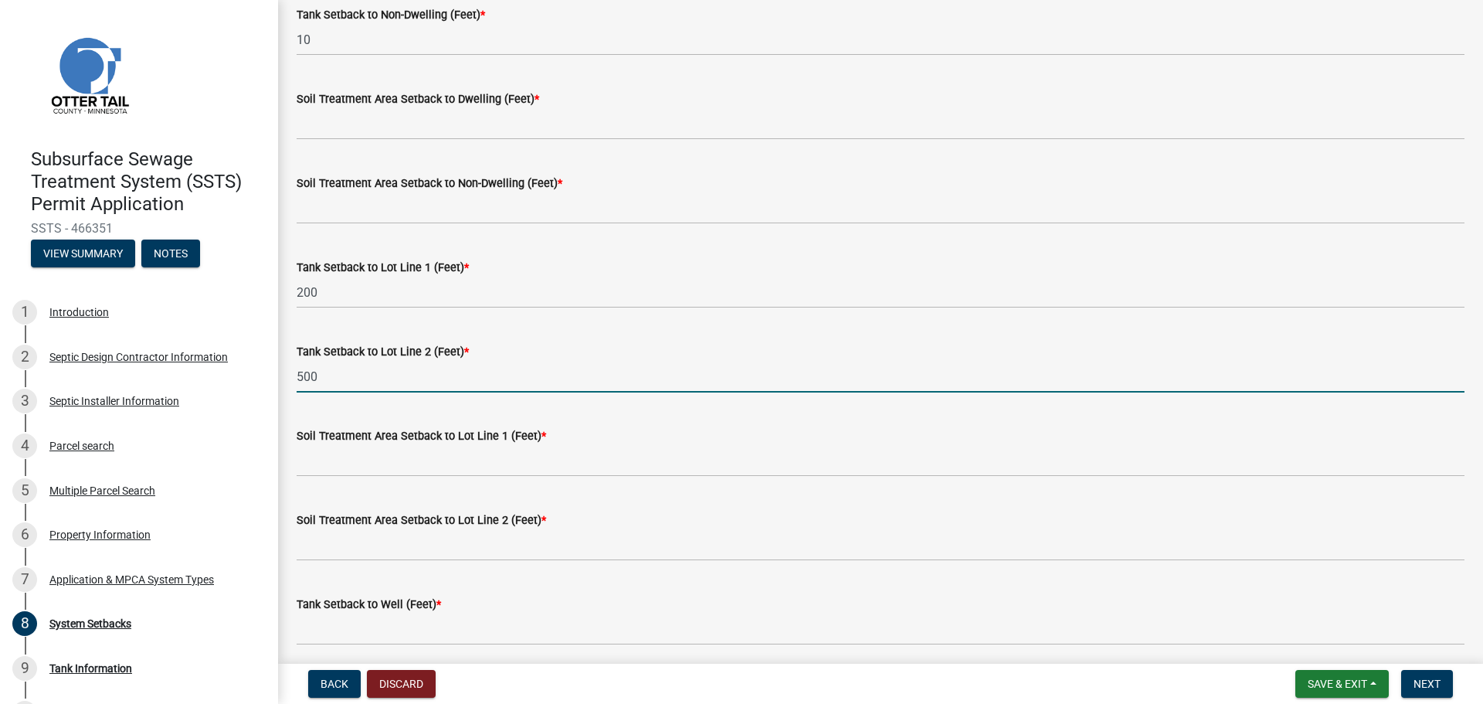
type input "500"
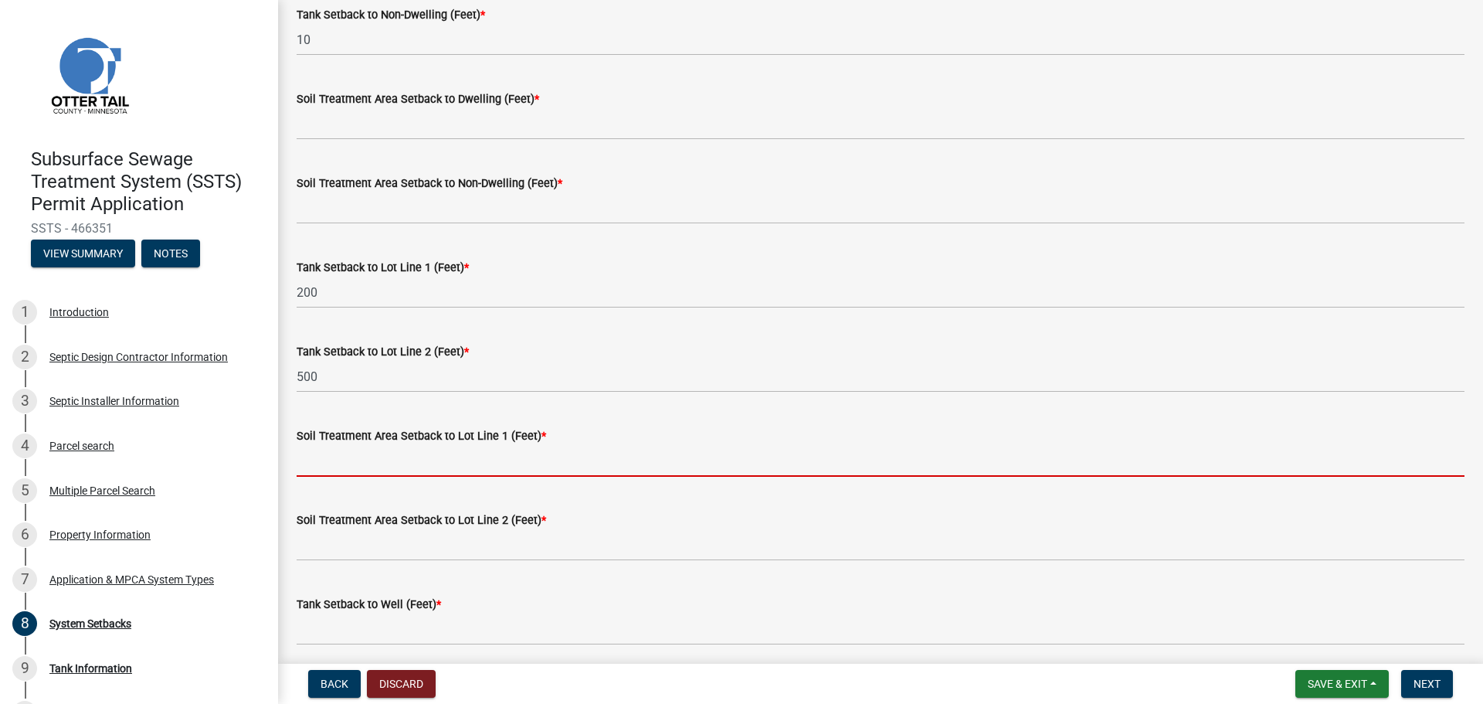
click at [382, 465] on input "Soil Treatment Area Setback to Lot Line 1 (Feet) *" at bounding box center [881, 461] width 1168 height 32
type input "0"
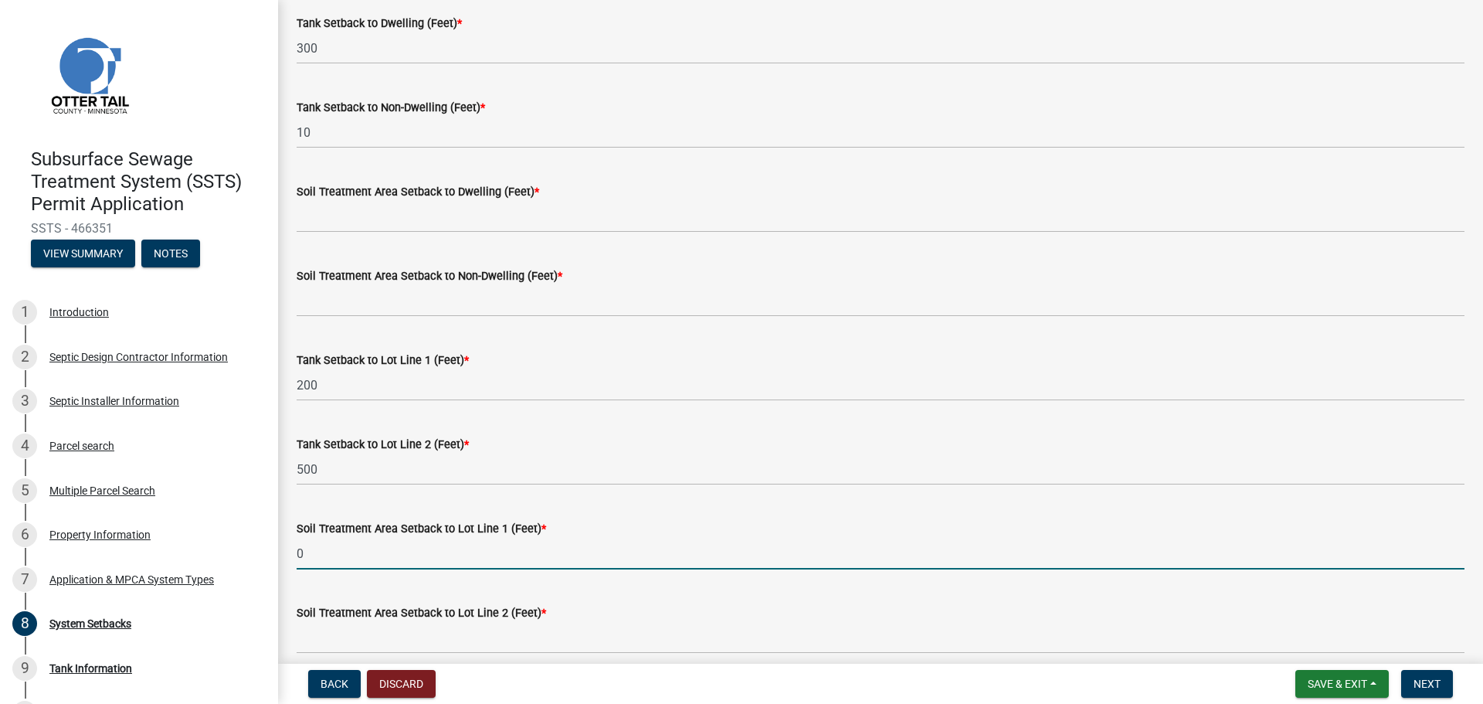
scroll to position [77, 0]
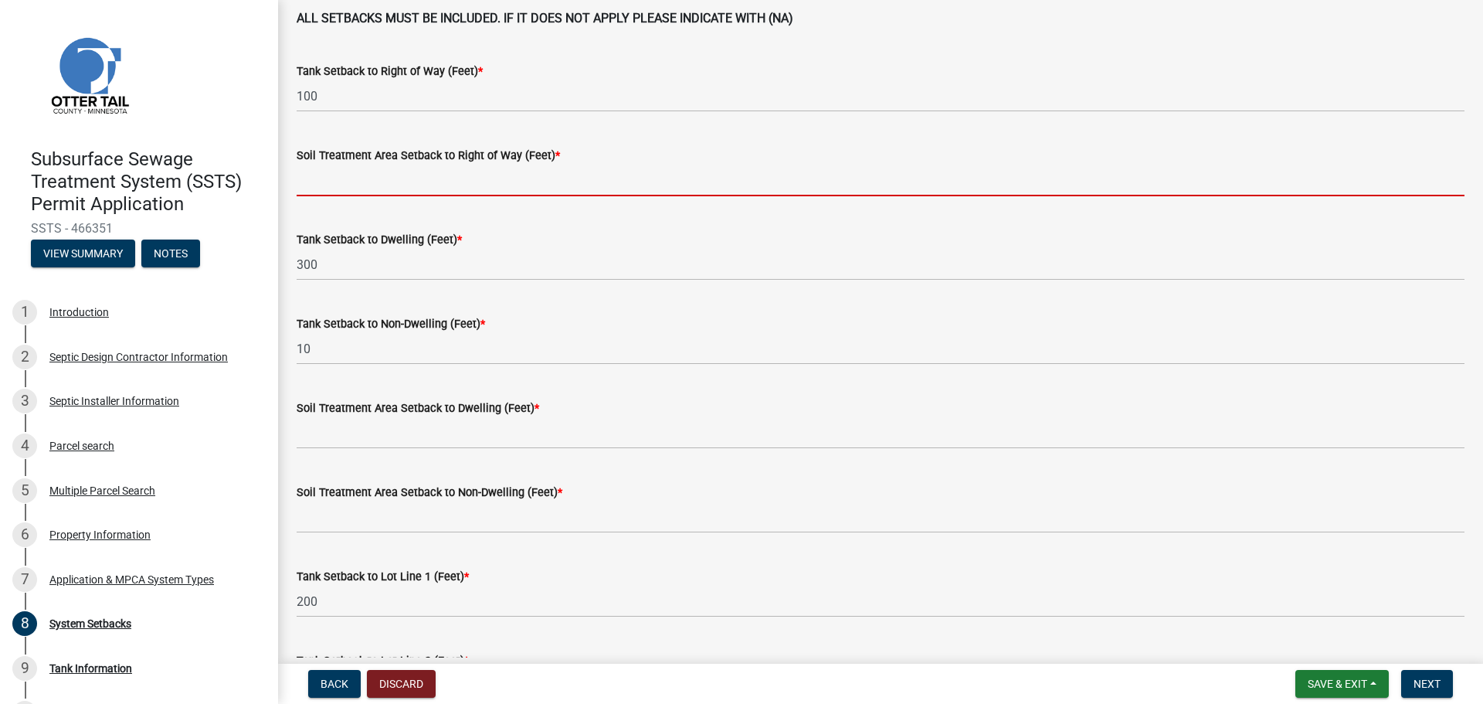
click at [380, 175] on input "Soil Treatment Area Setback to Right of Way (Feet) *" at bounding box center [881, 181] width 1168 height 32
type input "0"
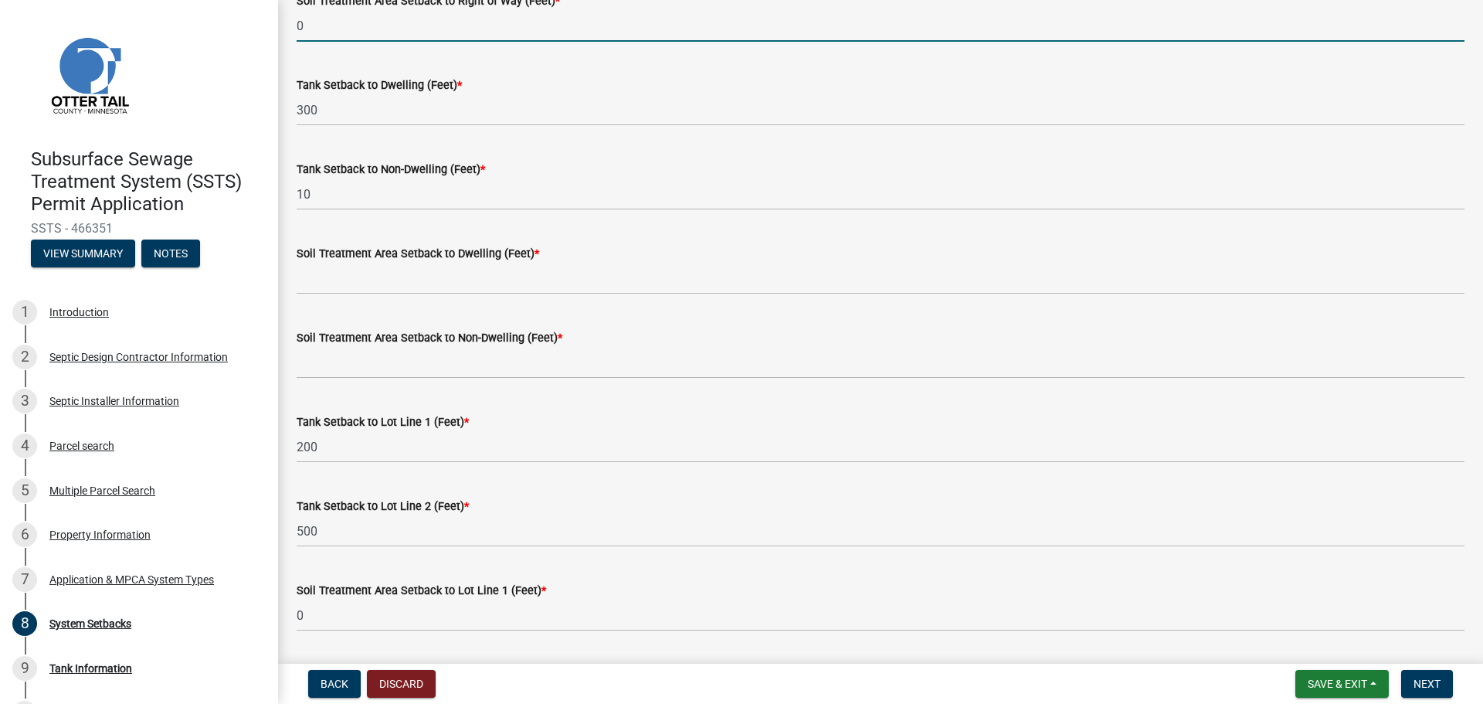
scroll to position [309, 0]
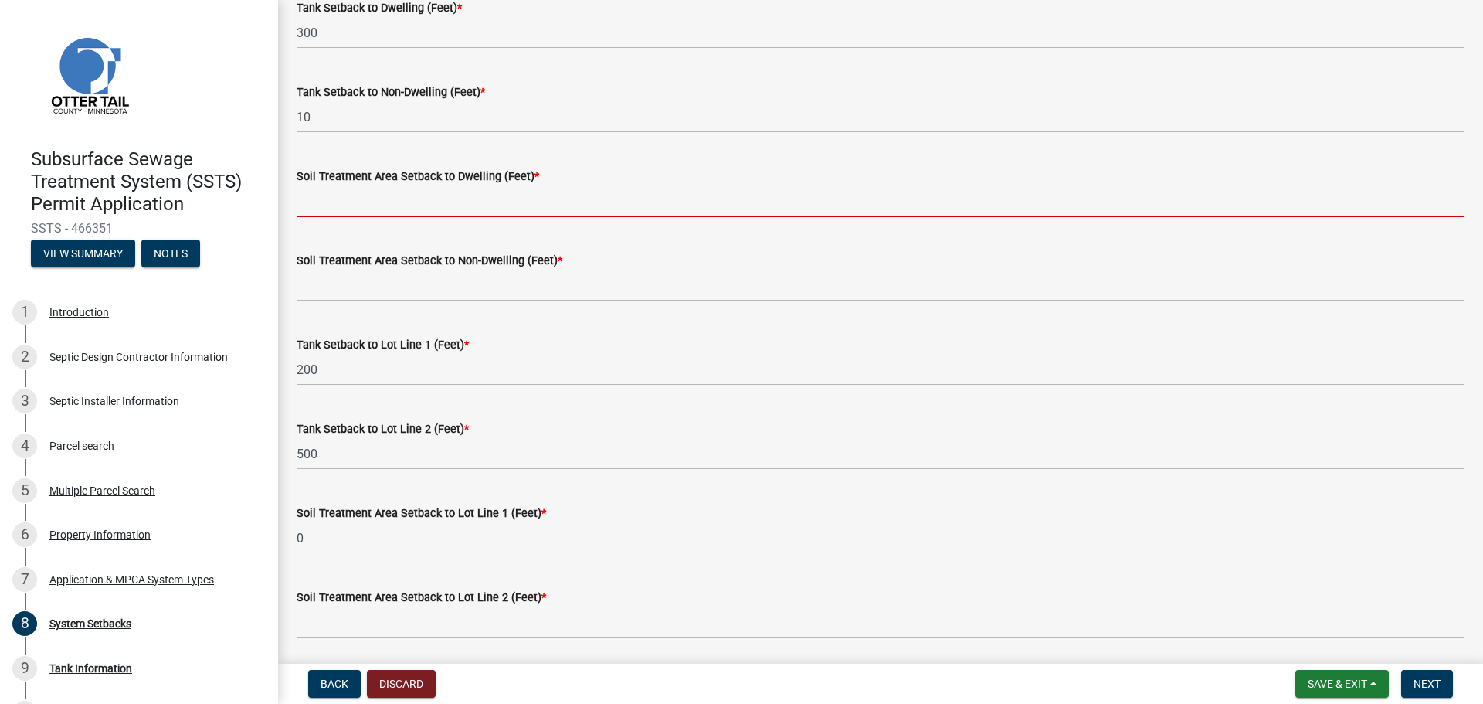
click at [389, 201] on input "Soil Treatment Area Setback to Dwelling (Feet) *" at bounding box center [881, 201] width 1168 height 32
type input "0"
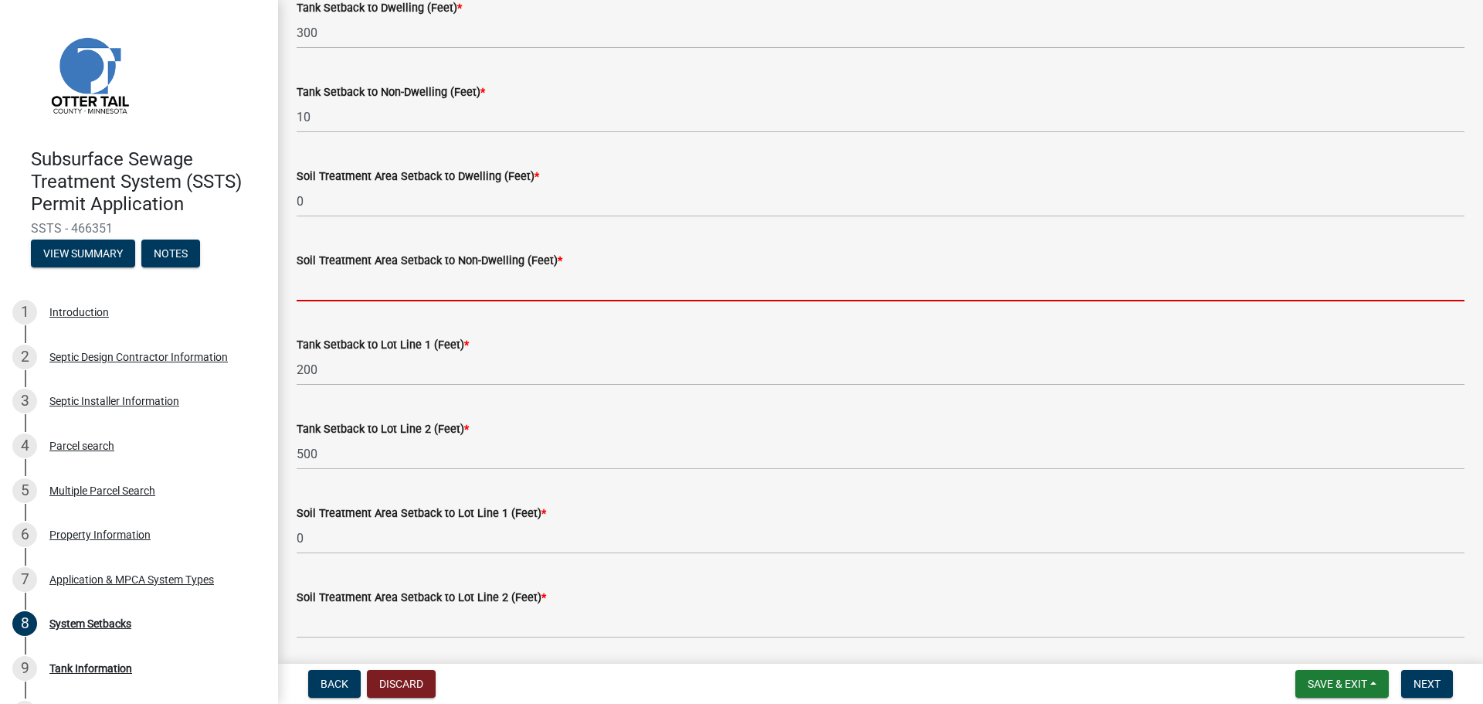
click at [379, 293] on input "Soil Treatment Area Setback to Non-Dwelling (Feet) *" at bounding box center [881, 286] width 1168 height 32
type input "0"
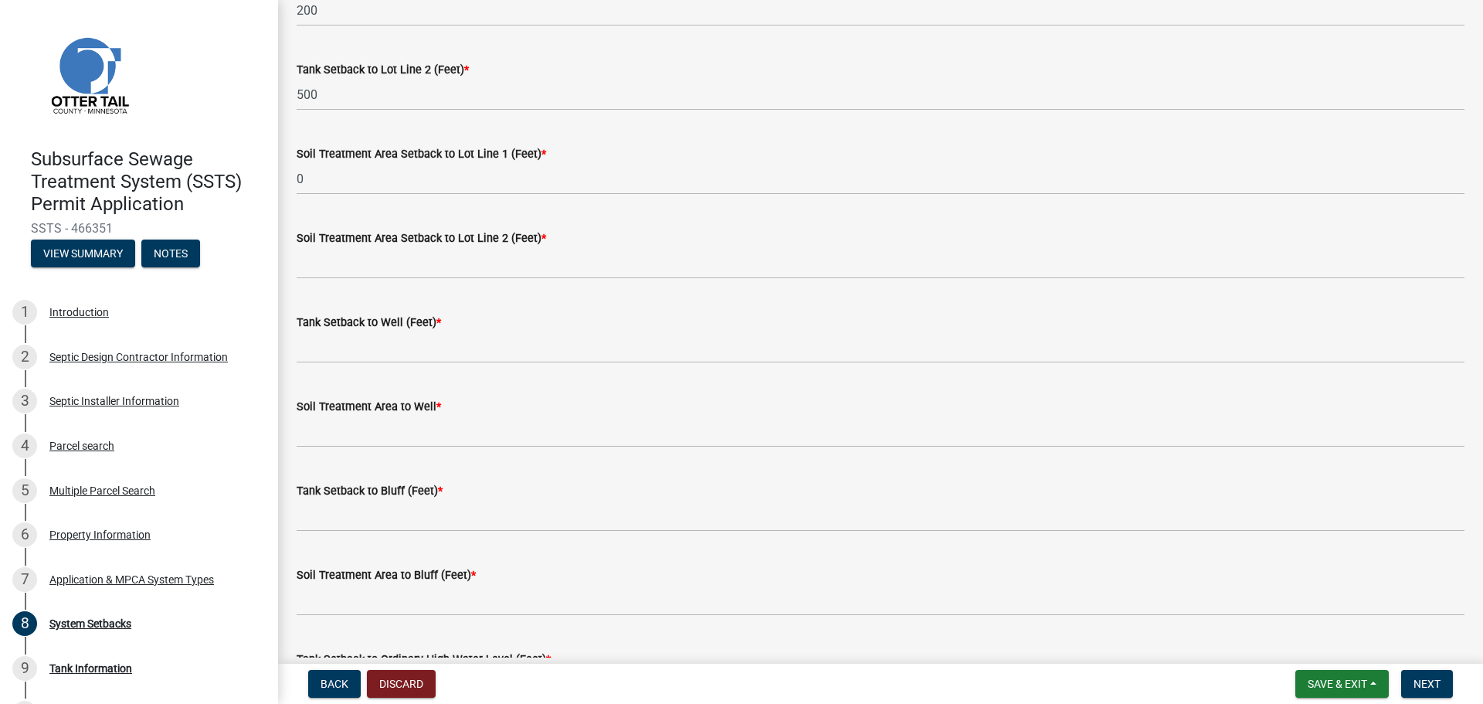
scroll to position [695, 0]
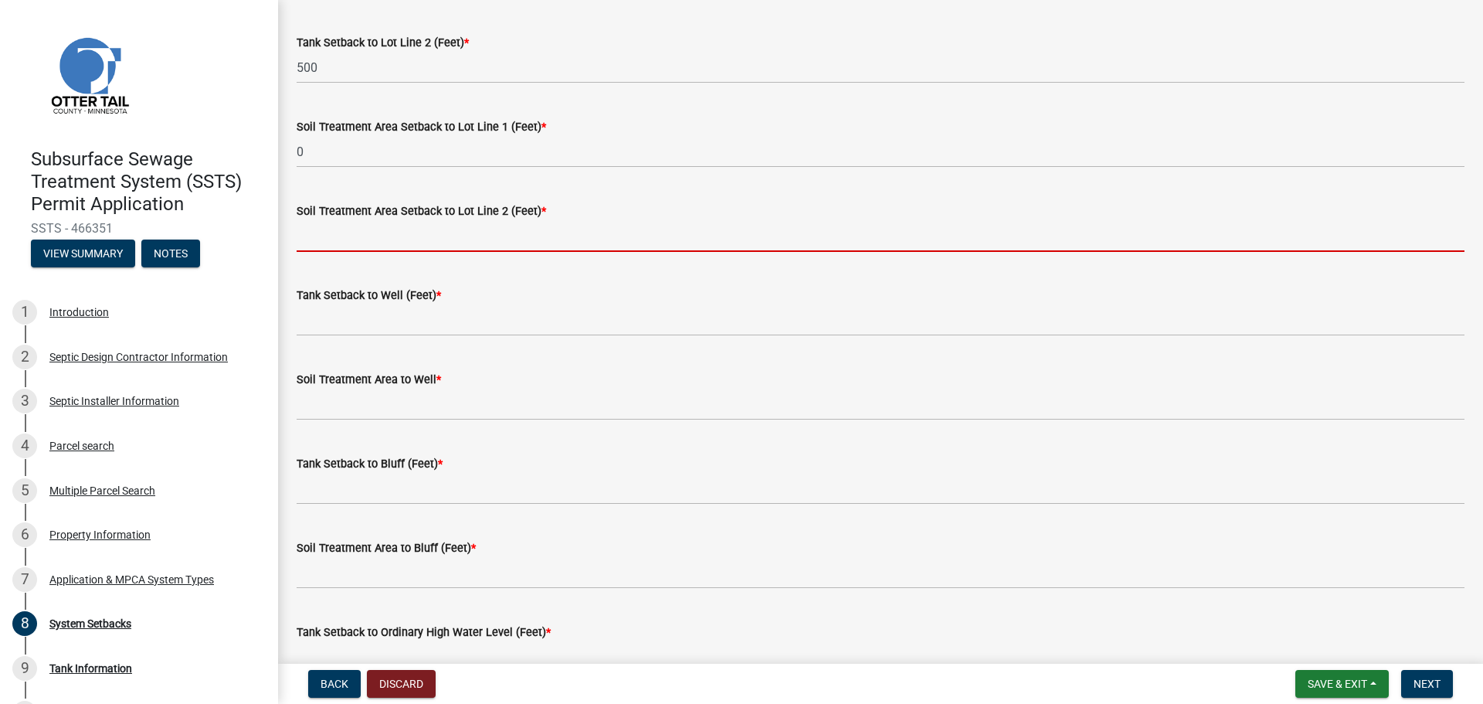
click at [335, 232] on input "Soil Treatment Area Setback to Lot Line 2 (Feet) *" at bounding box center [881, 236] width 1168 height 32
type input "0"
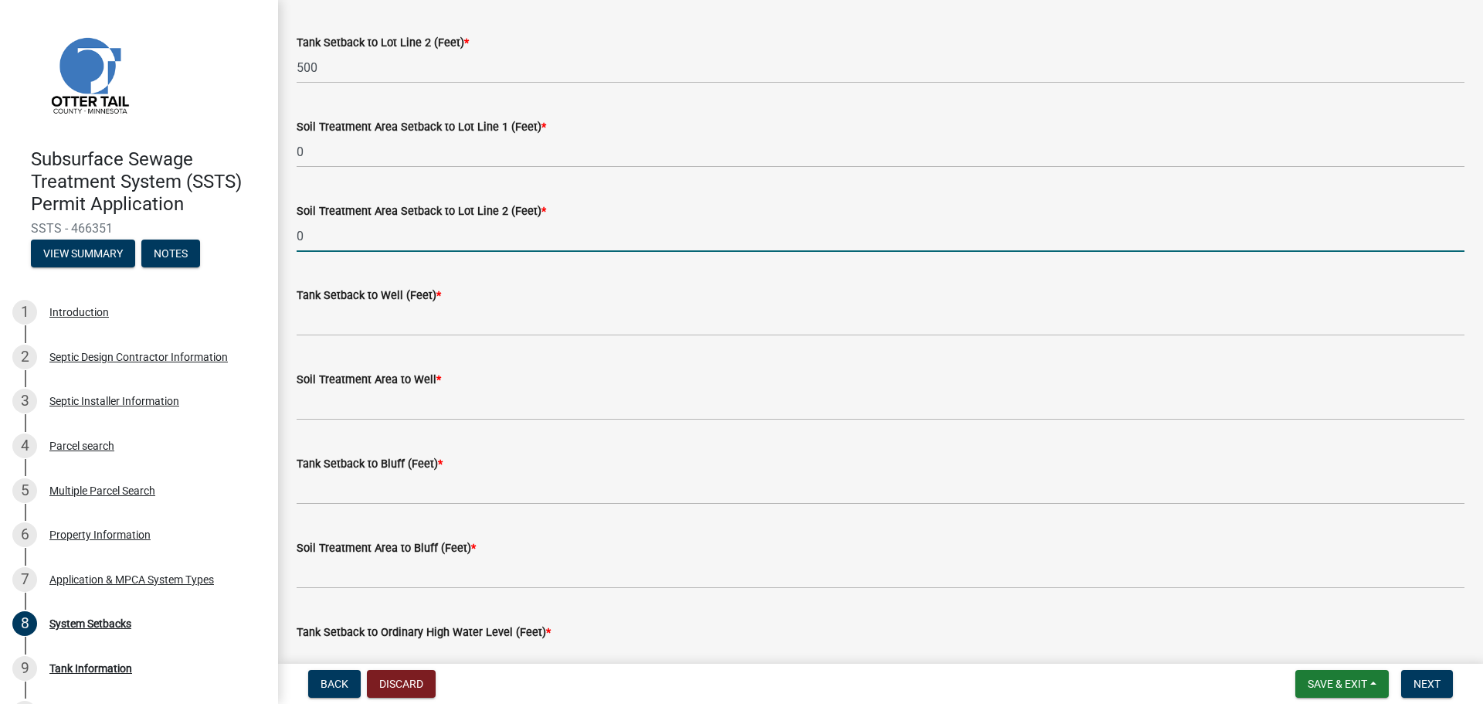
scroll to position [773, 0]
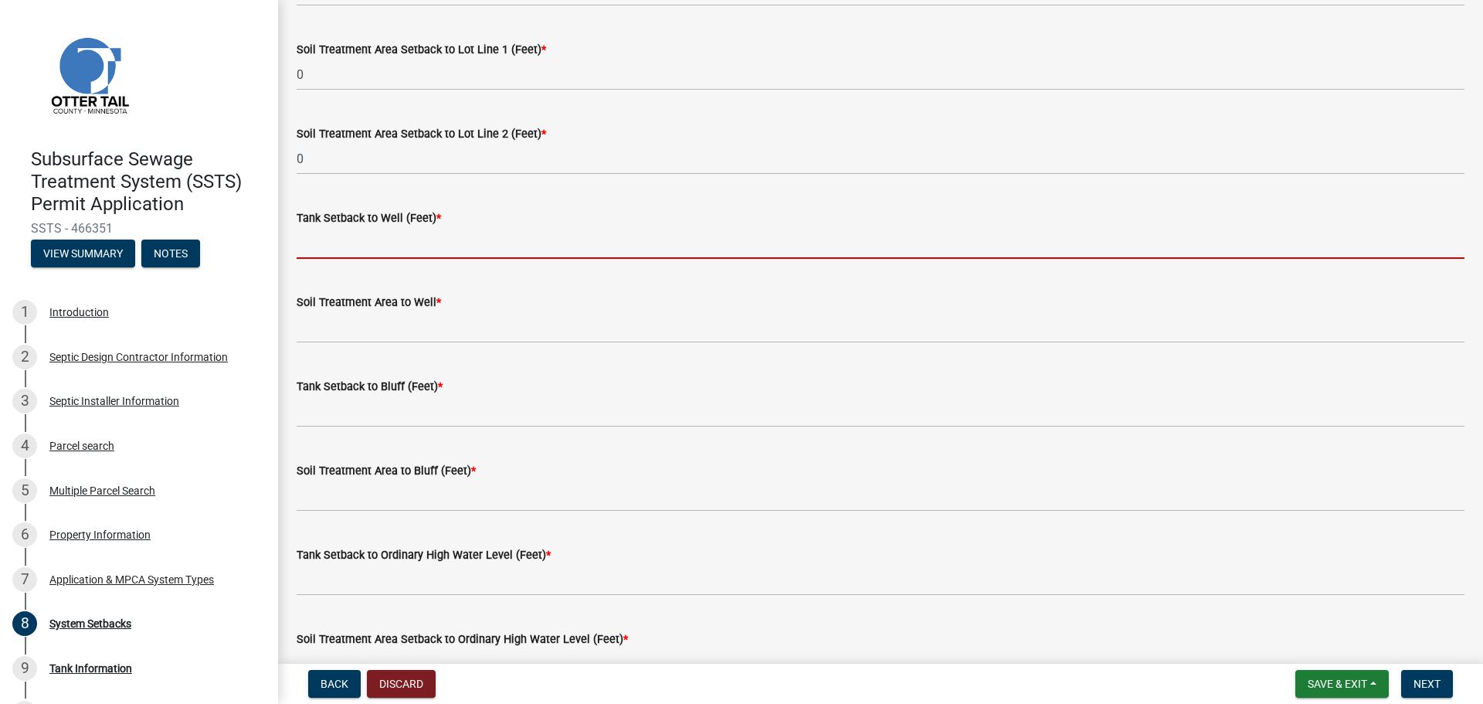
click at [348, 245] on input "Tank Setback to Well (Feet) *" at bounding box center [881, 243] width 1168 height 32
type input "300"
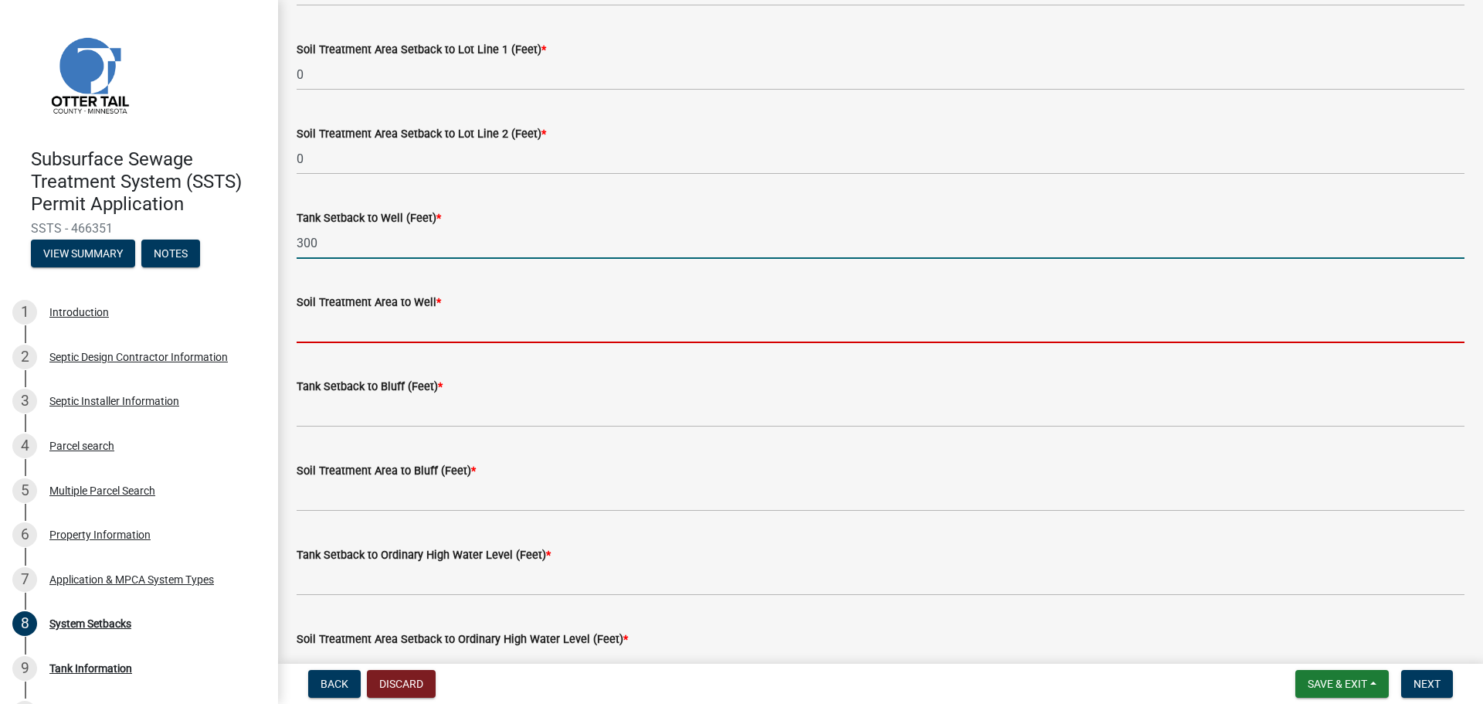
click at [360, 326] on input "Soil Treatment Area to Well *" at bounding box center [881, 327] width 1168 height 32
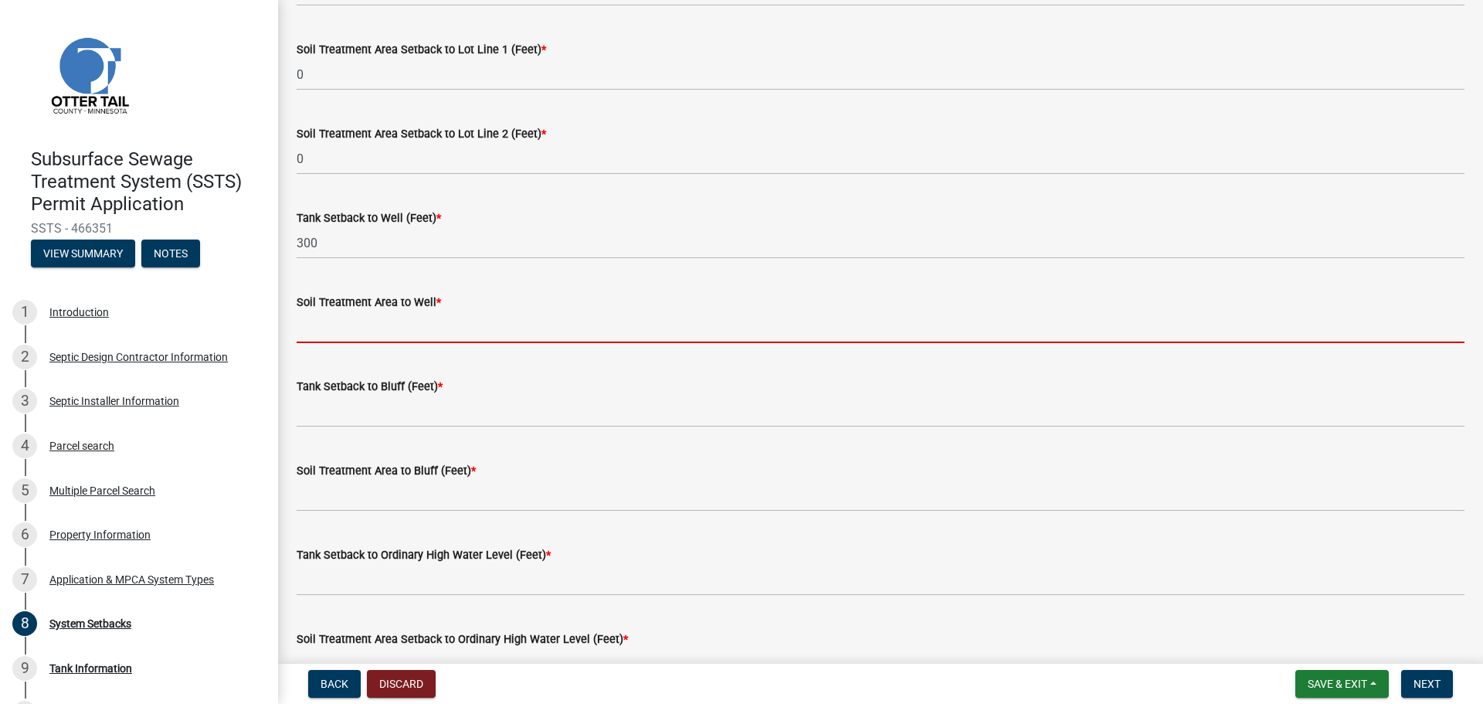
type input "0"
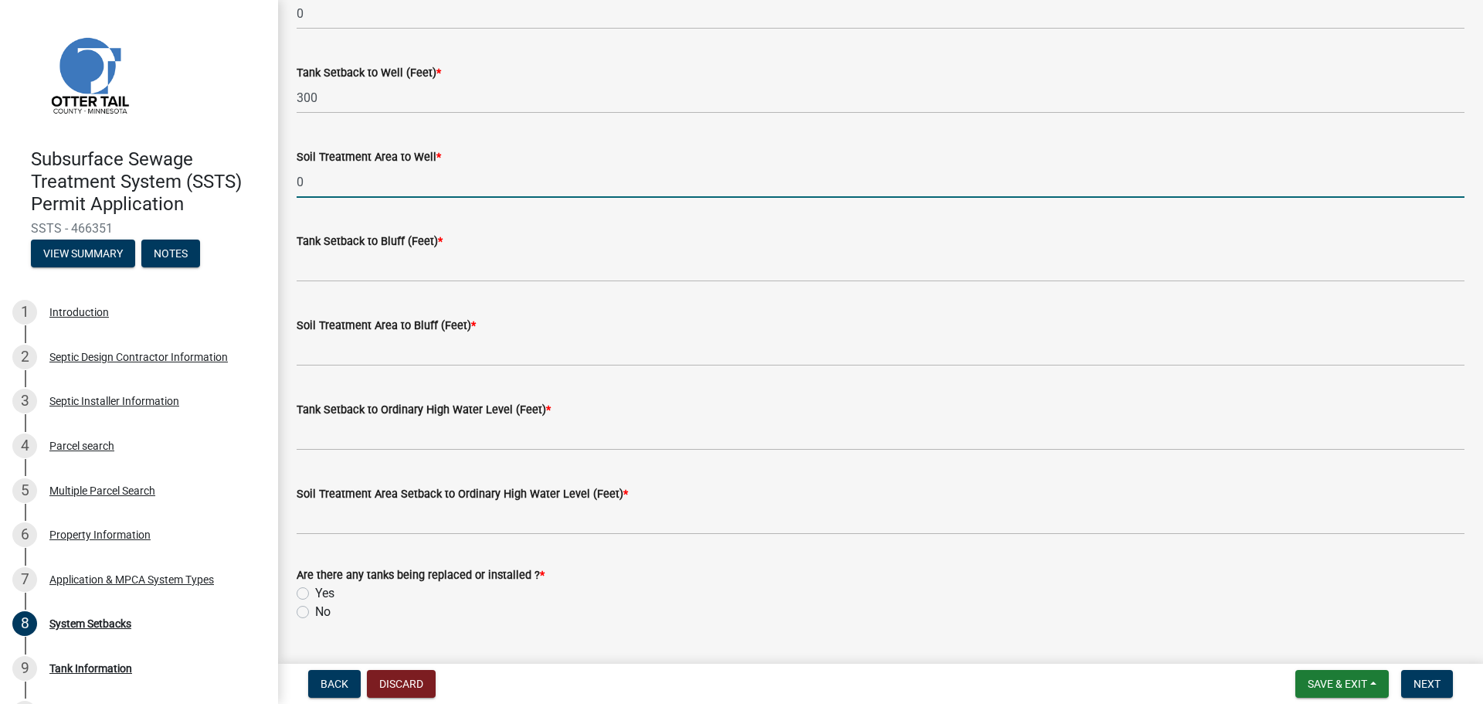
scroll to position [927, 0]
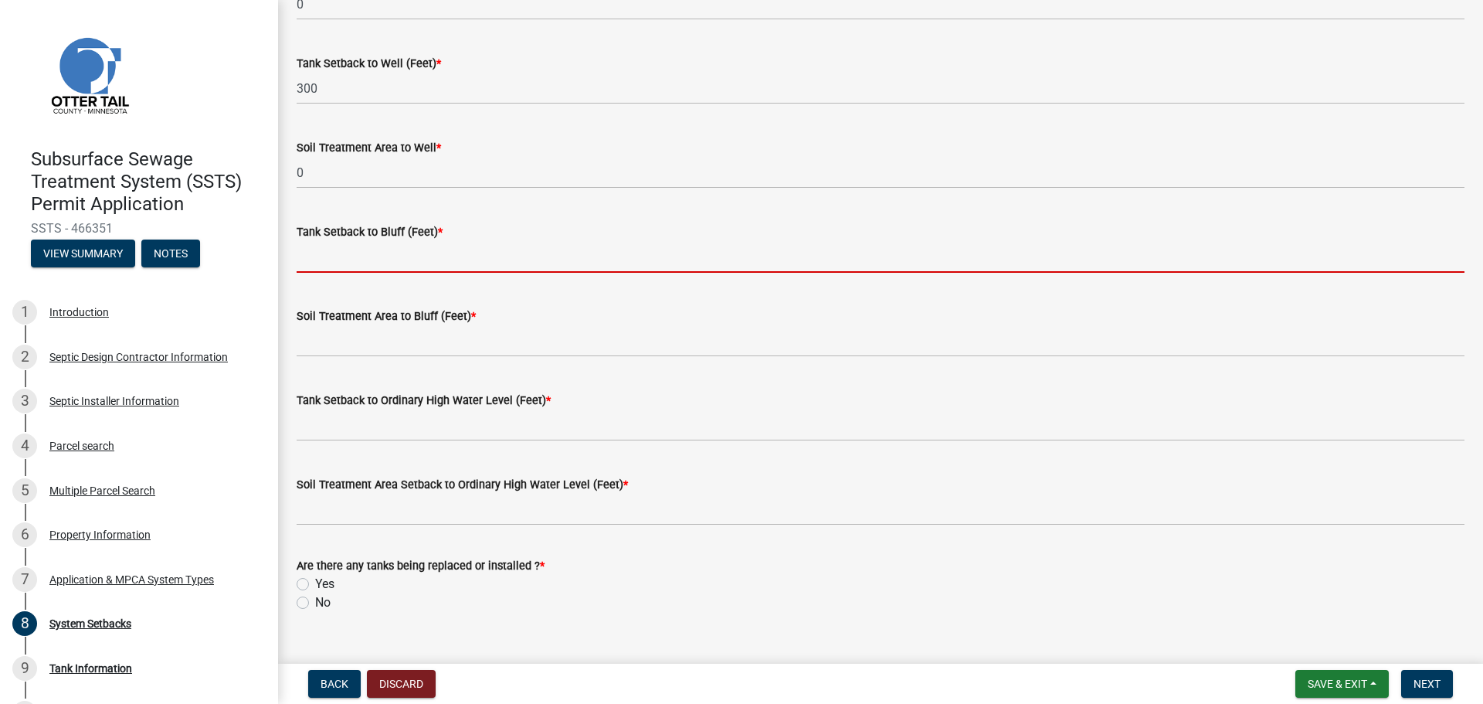
click at [350, 252] on input "Tank Setback to Bluff (Feet) *" at bounding box center [881, 257] width 1168 height 32
type input "0"
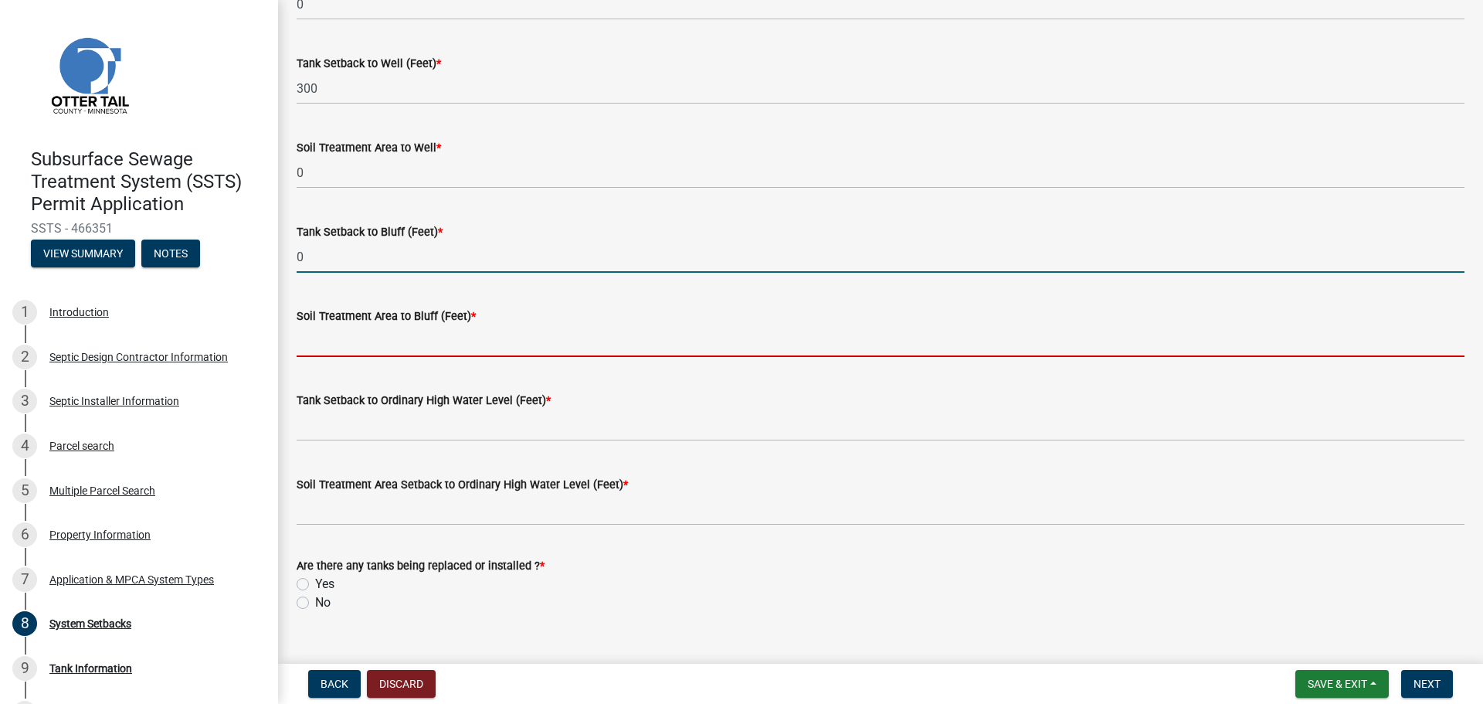
click at [379, 351] on input "Soil Treatment Area to Bluff (Feet) *" at bounding box center [881, 341] width 1168 height 32
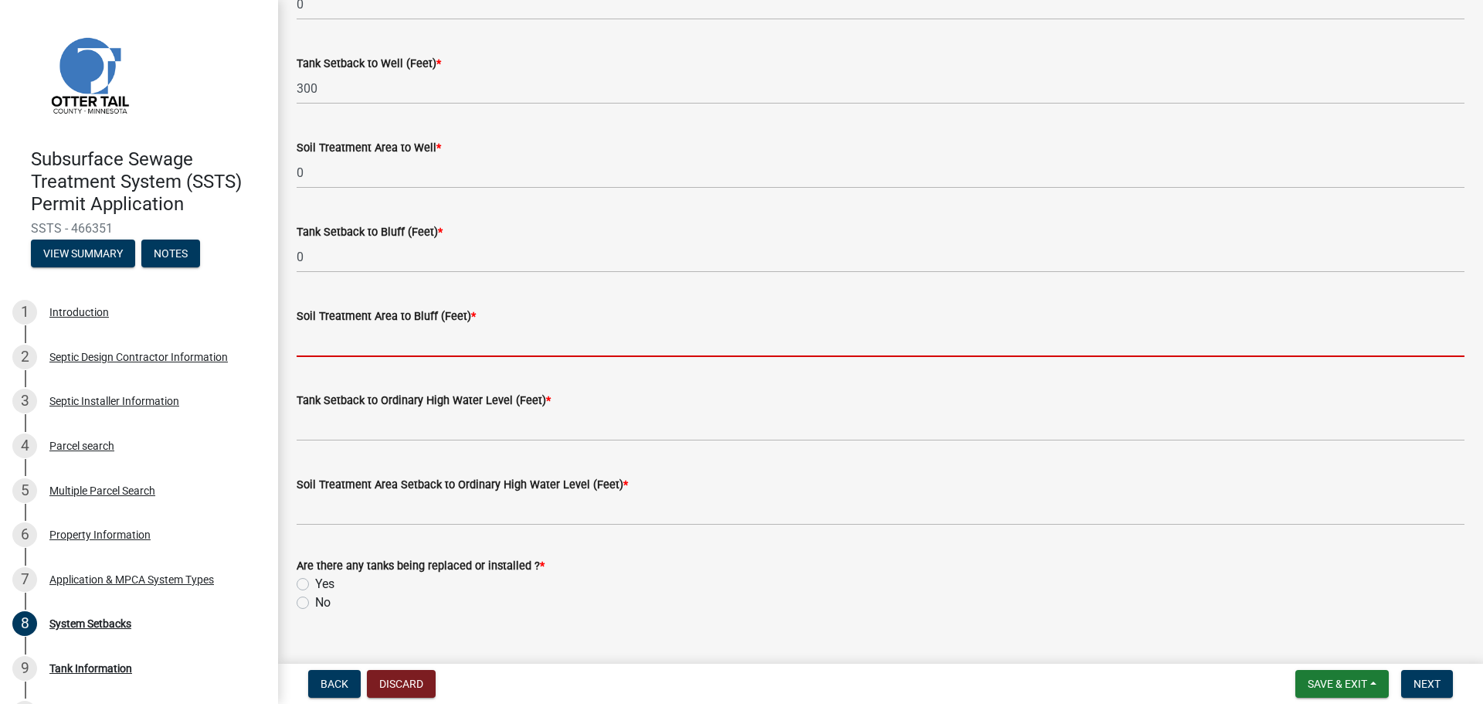
type input "0"
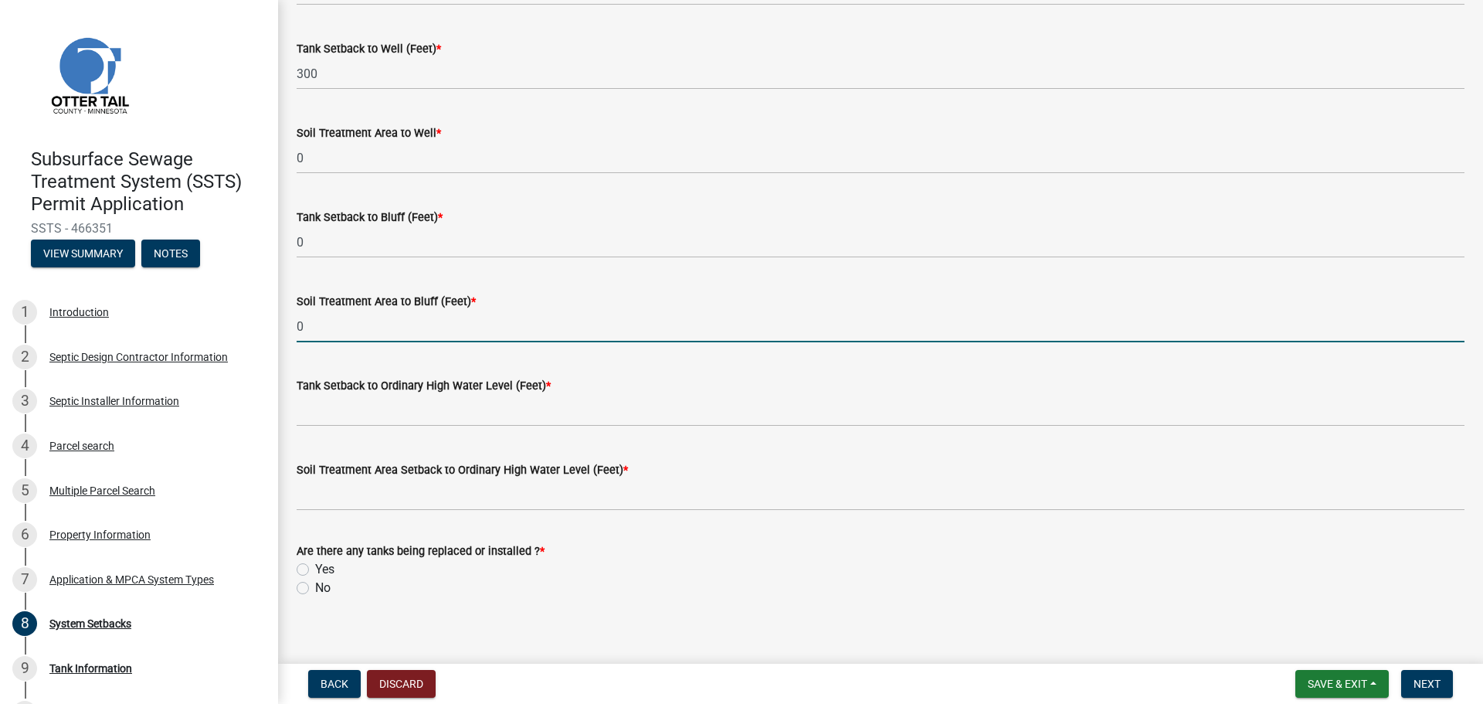
scroll to position [956, 0]
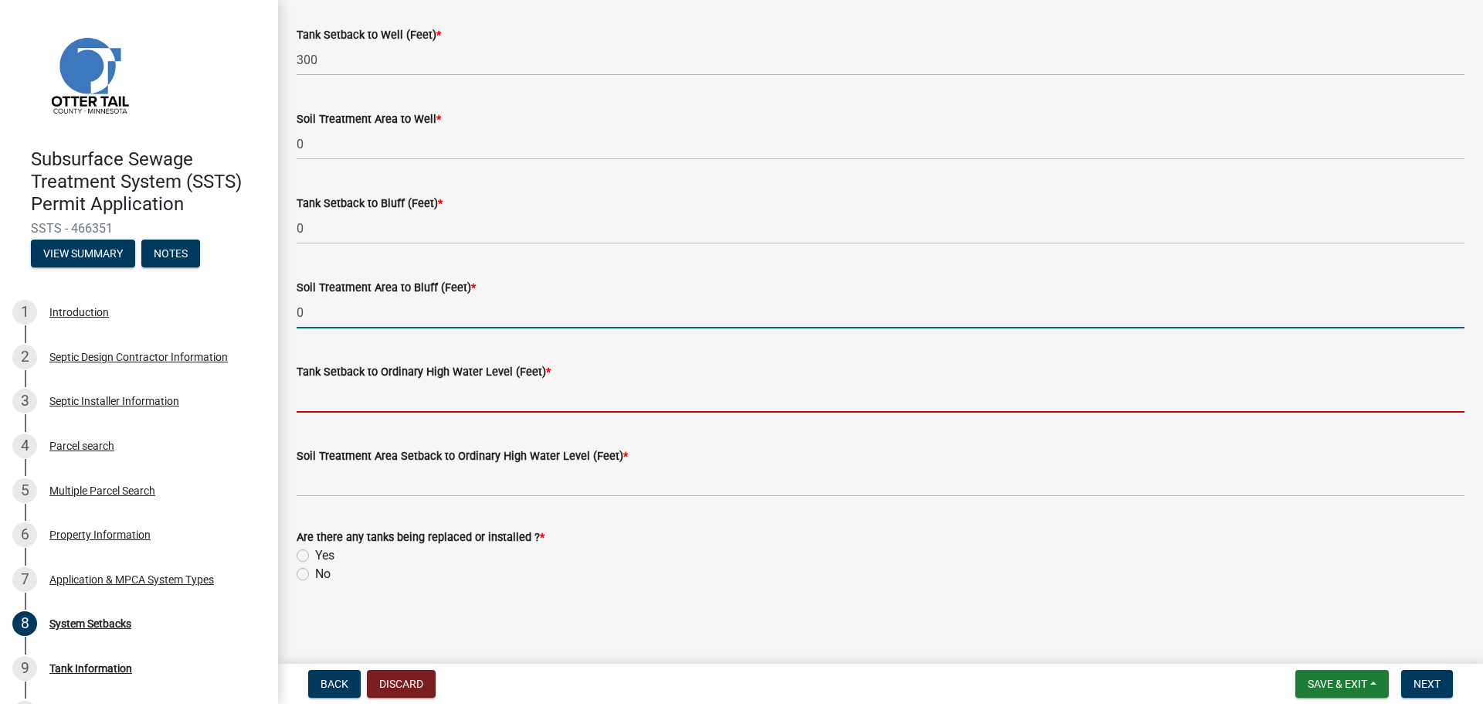
click at [374, 390] on input "Tank Setback to Ordinary High Water Level (Feet) *" at bounding box center [881, 397] width 1168 height 32
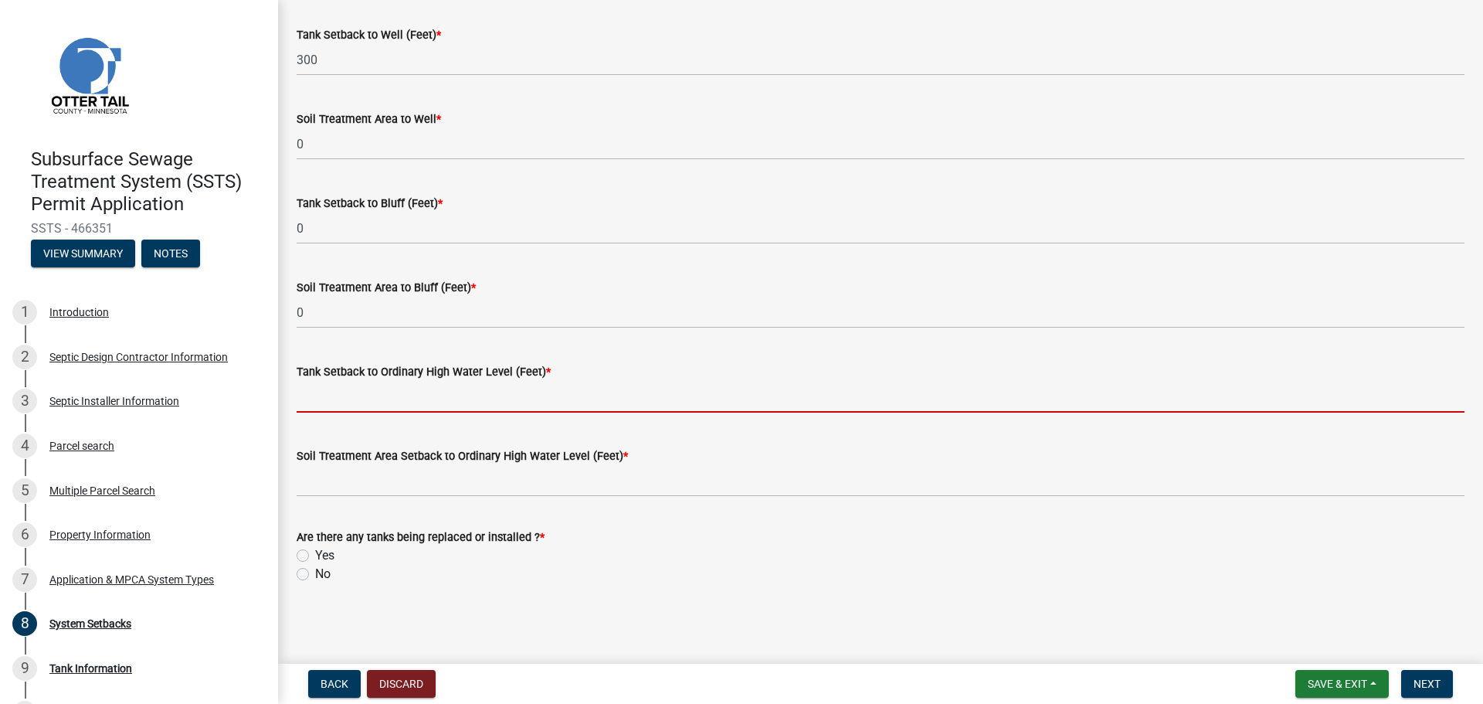
type input "0"
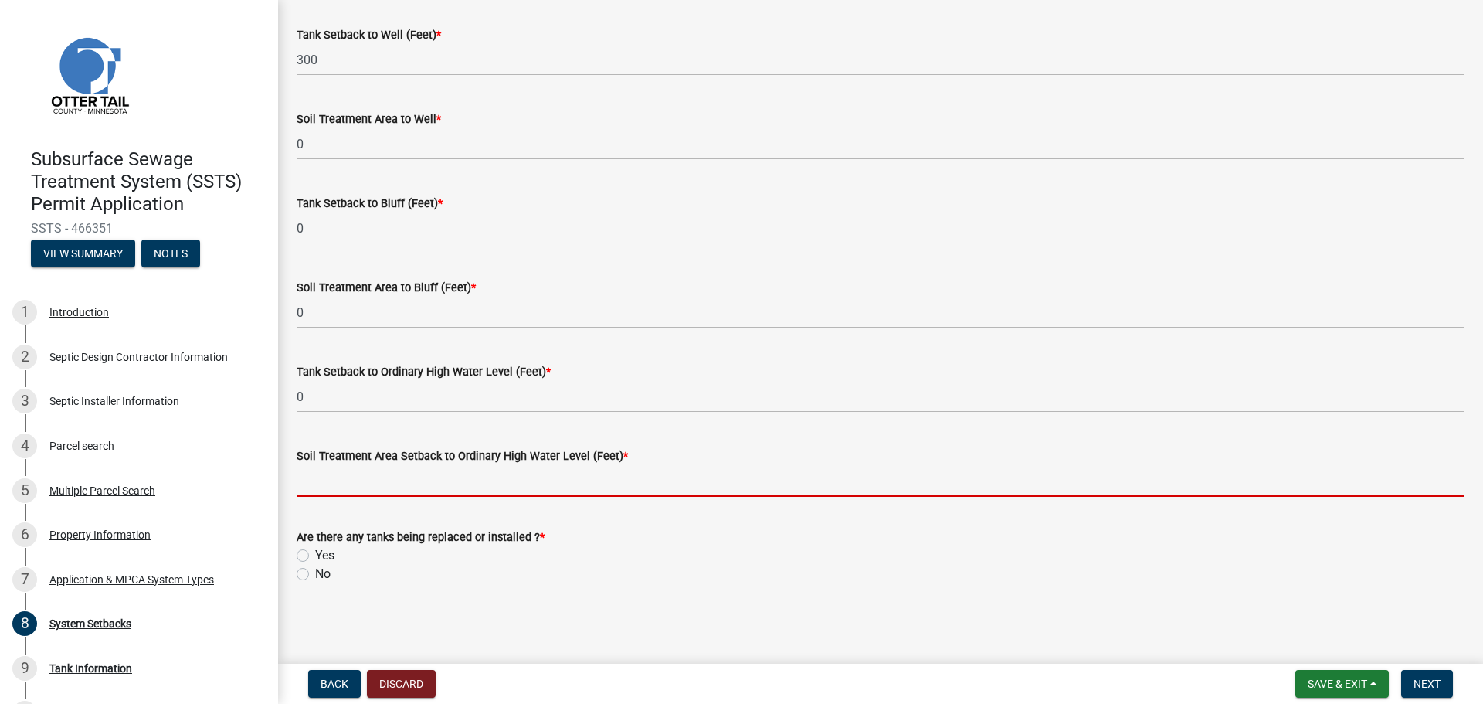
click at [375, 482] on input "Soil Treatment Area Setback to Ordinary High Water Level (Feet) *" at bounding box center [881, 481] width 1168 height 32
type input "0"
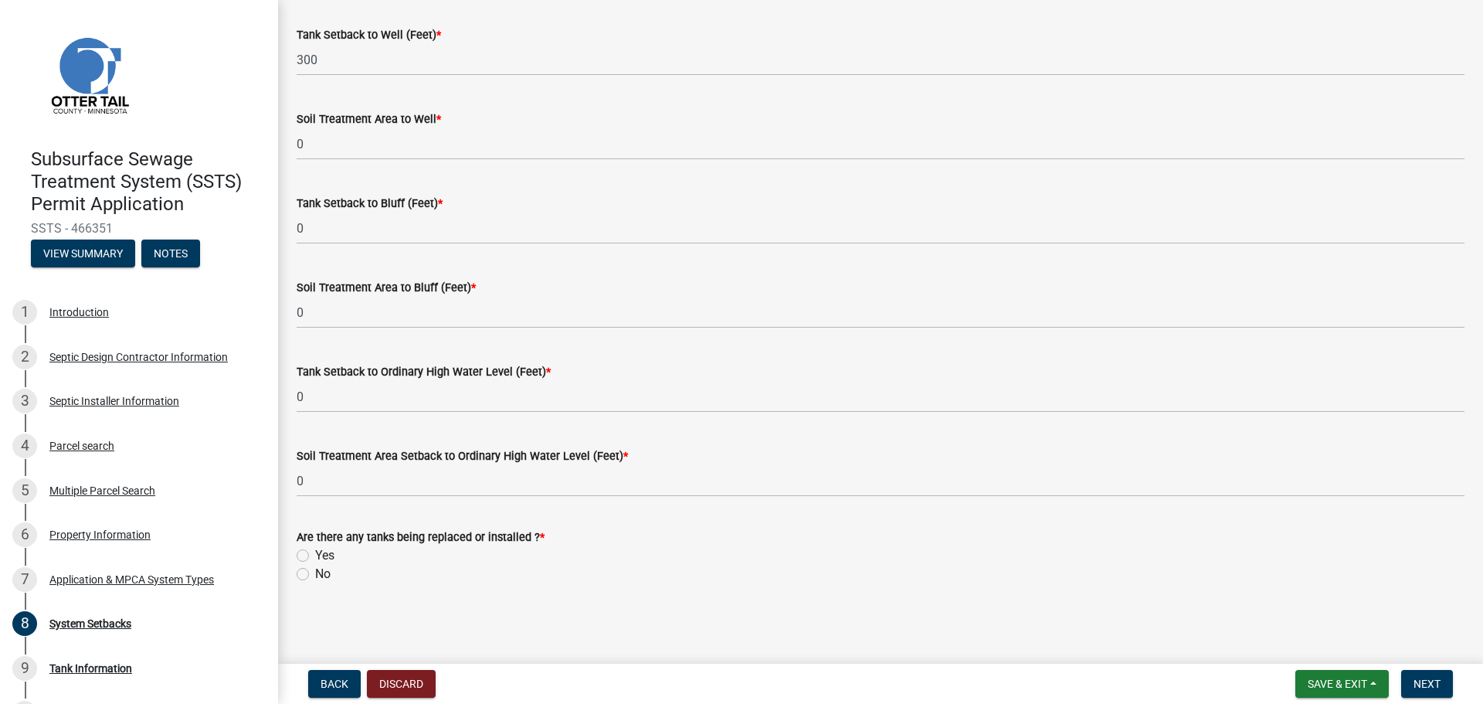
drag, startPoint x: 301, startPoint y: 555, endPoint x: 324, endPoint y: 567, distance: 25.9
click at [315, 554] on label "Yes" at bounding box center [324, 555] width 19 height 19
click at [315, 554] on input "Yes" at bounding box center [320, 551] width 10 height 10
radio input "true"
click at [1422, 684] on span "Next" at bounding box center [1427, 684] width 27 height 12
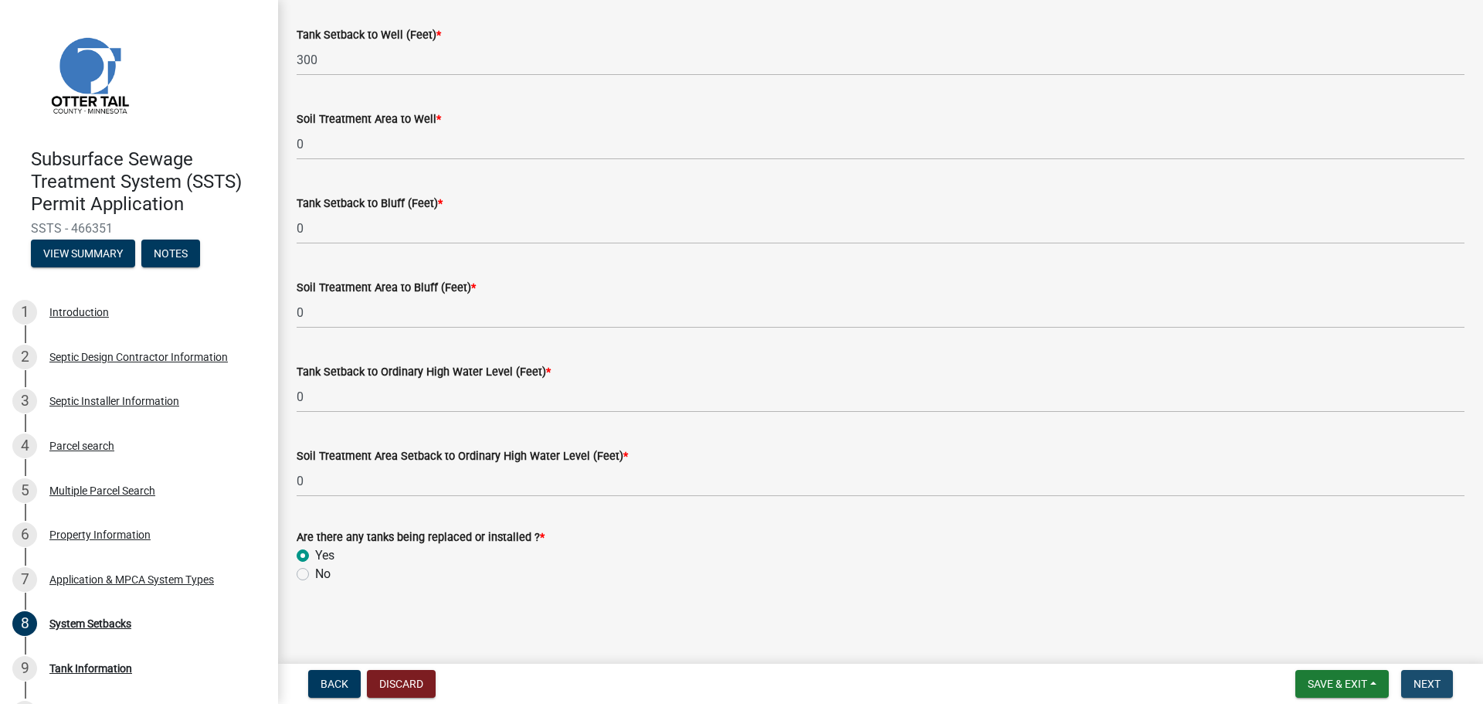
scroll to position [0, 0]
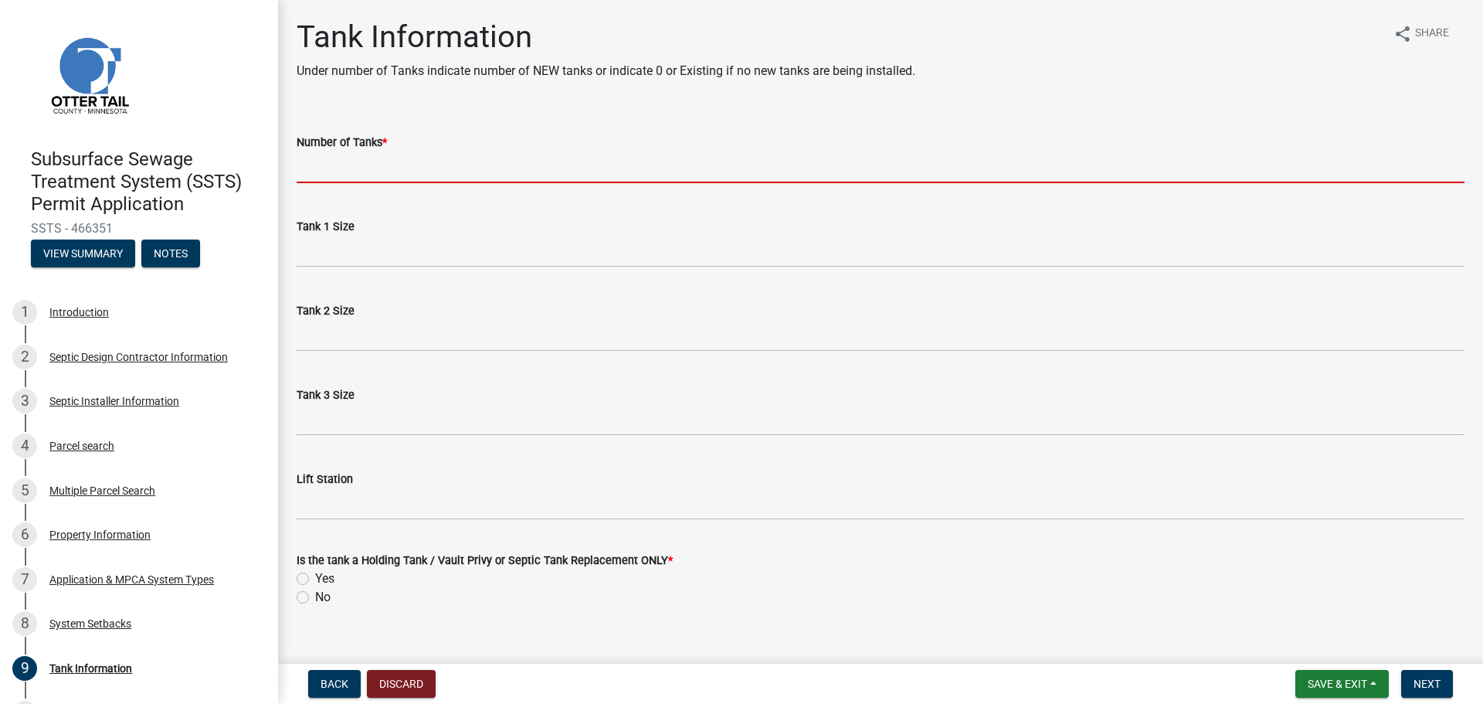
click at [378, 164] on input "Number of Tanks *" at bounding box center [881, 167] width 1168 height 32
type input "1"
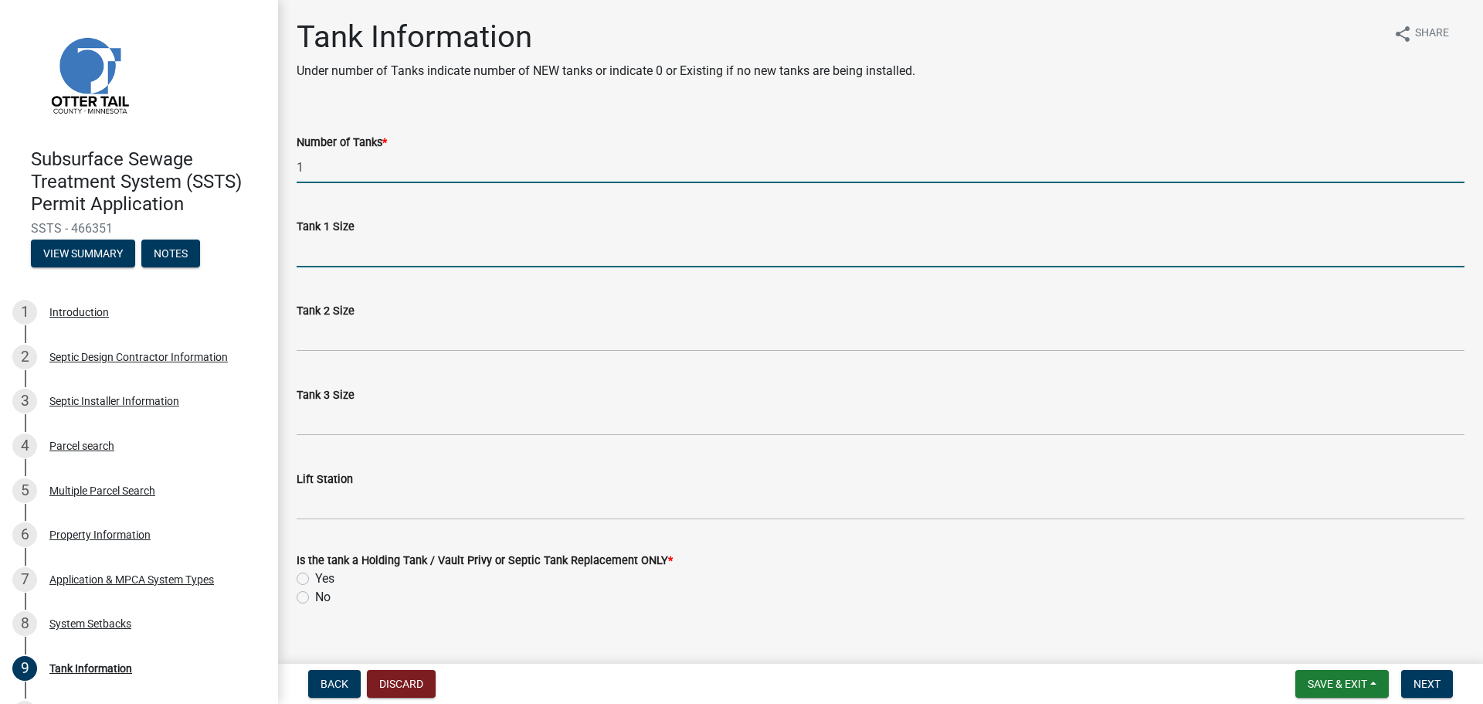
click at [363, 254] on input "Tank 1 Size" at bounding box center [881, 252] width 1168 height 32
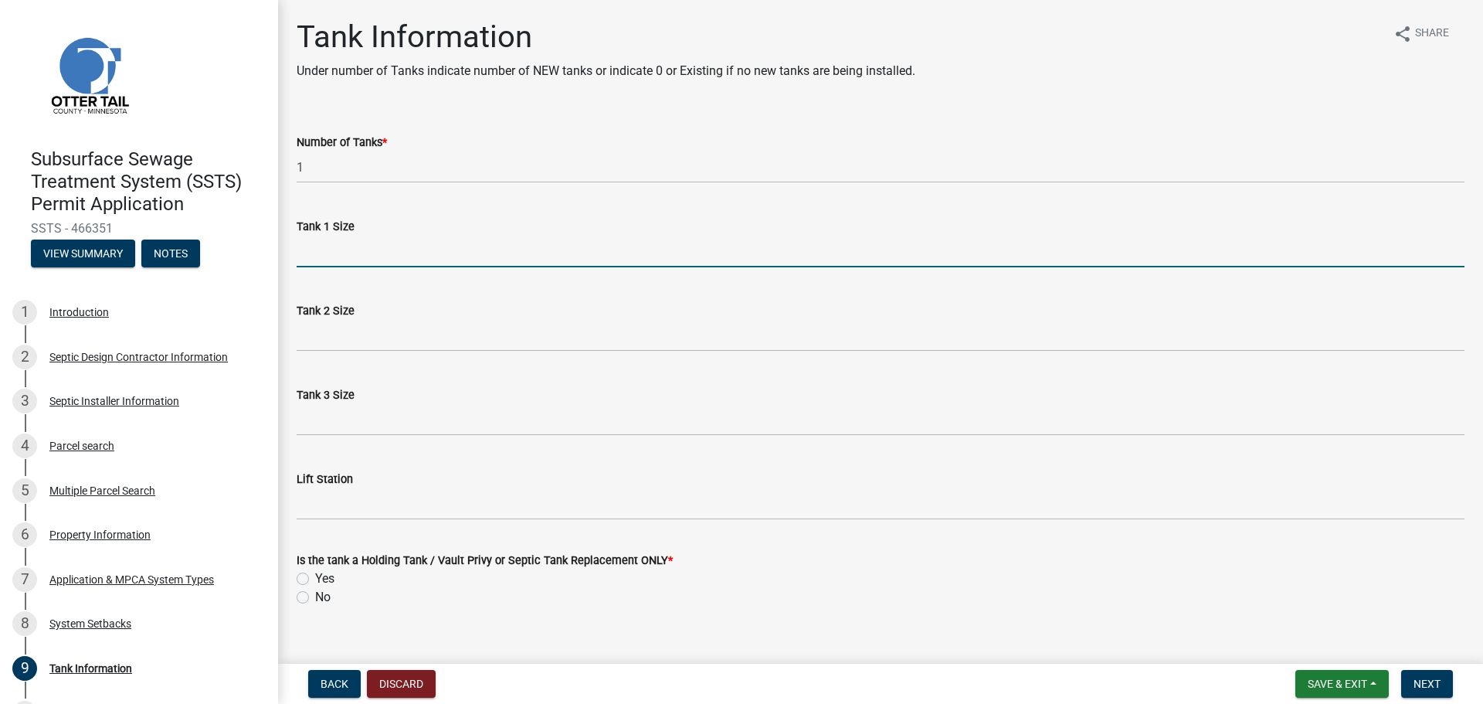
type input "1500"
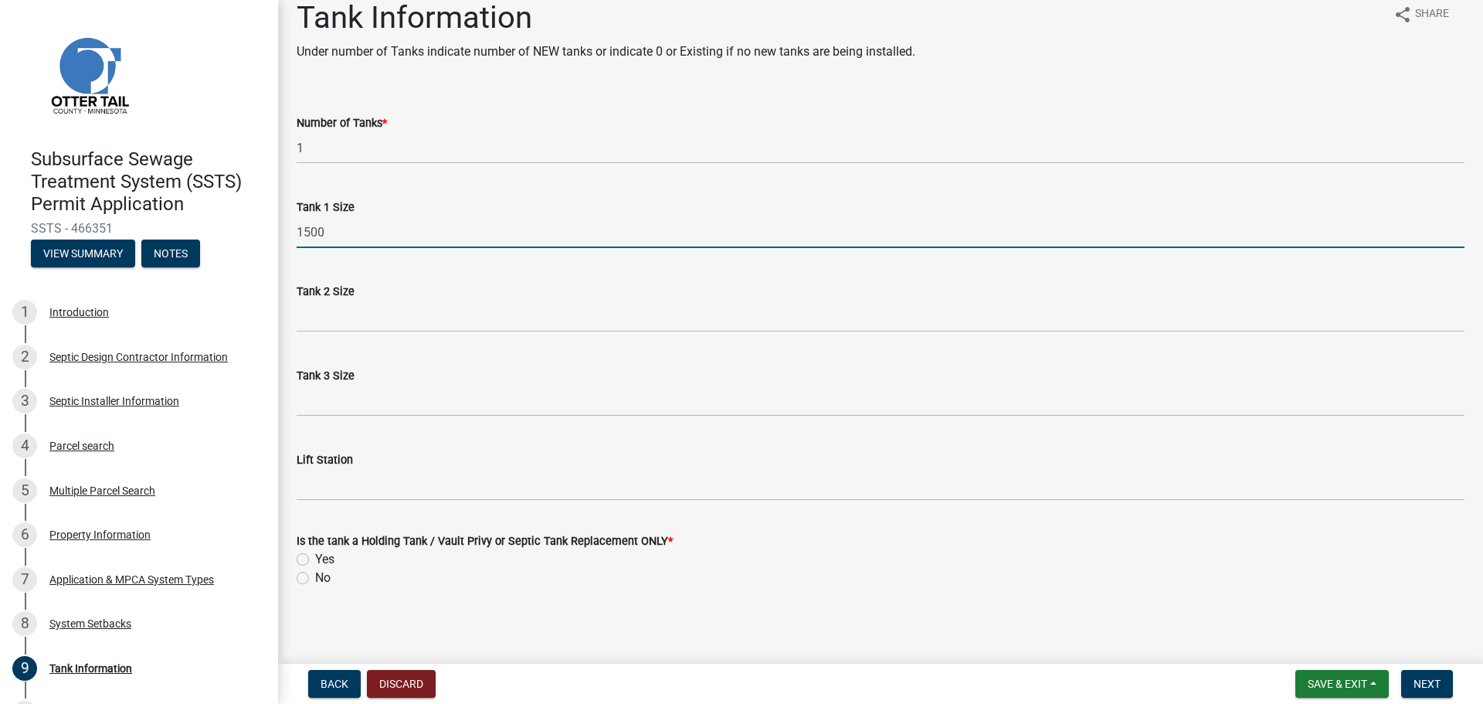
scroll to position [23, 0]
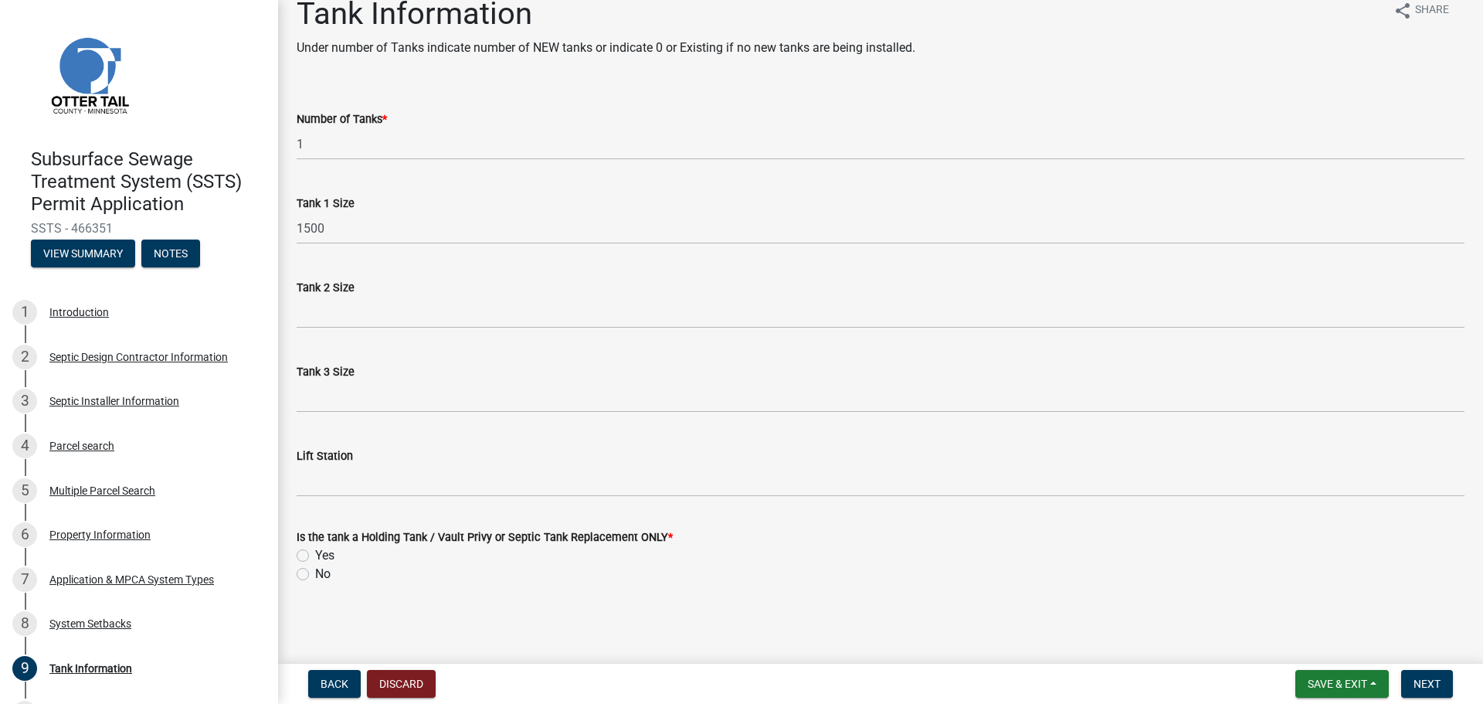
click at [315, 557] on label "Yes" at bounding box center [324, 555] width 19 height 19
click at [315, 556] on input "Yes" at bounding box center [320, 551] width 10 height 10
radio input "true"
click at [1423, 686] on span "Next" at bounding box center [1427, 684] width 27 height 12
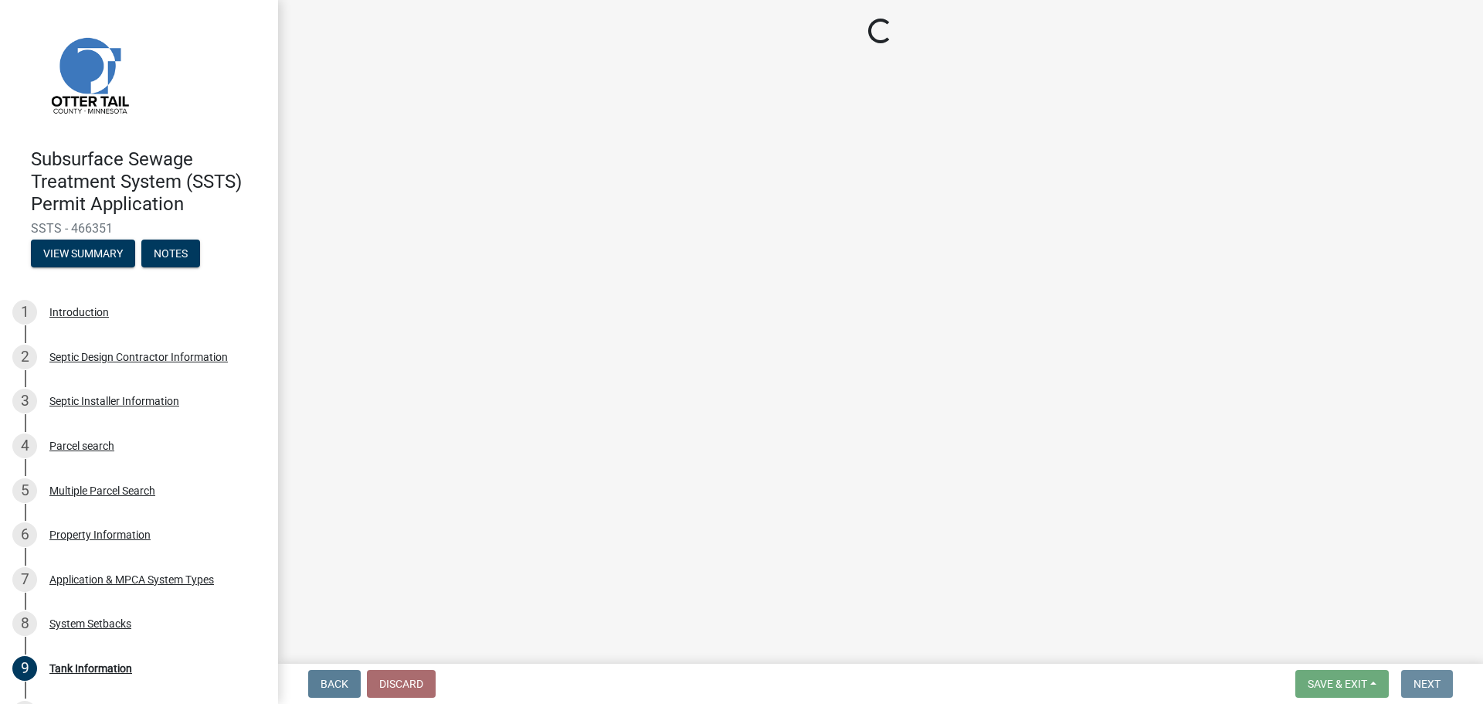
scroll to position [0, 0]
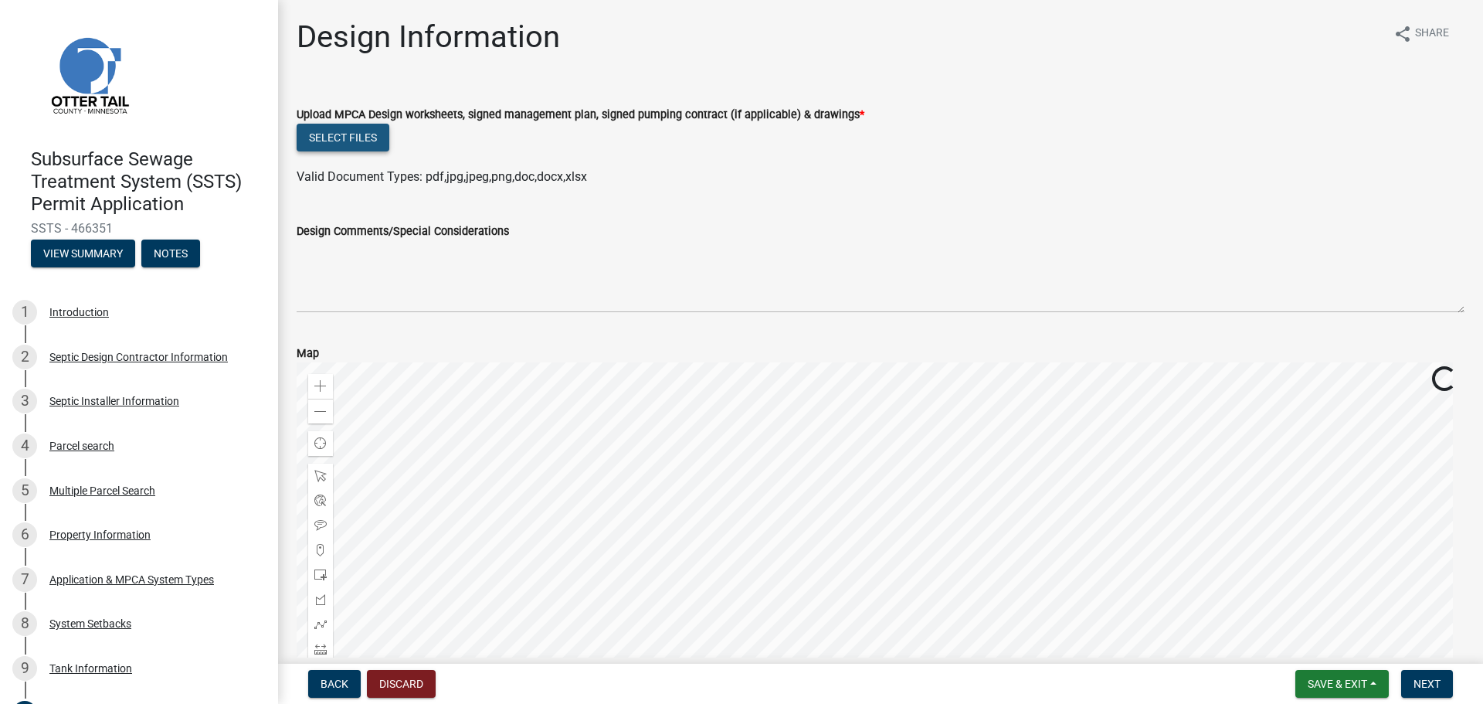
click at [358, 140] on button "Select files" at bounding box center [343, 138] width 93 height 28
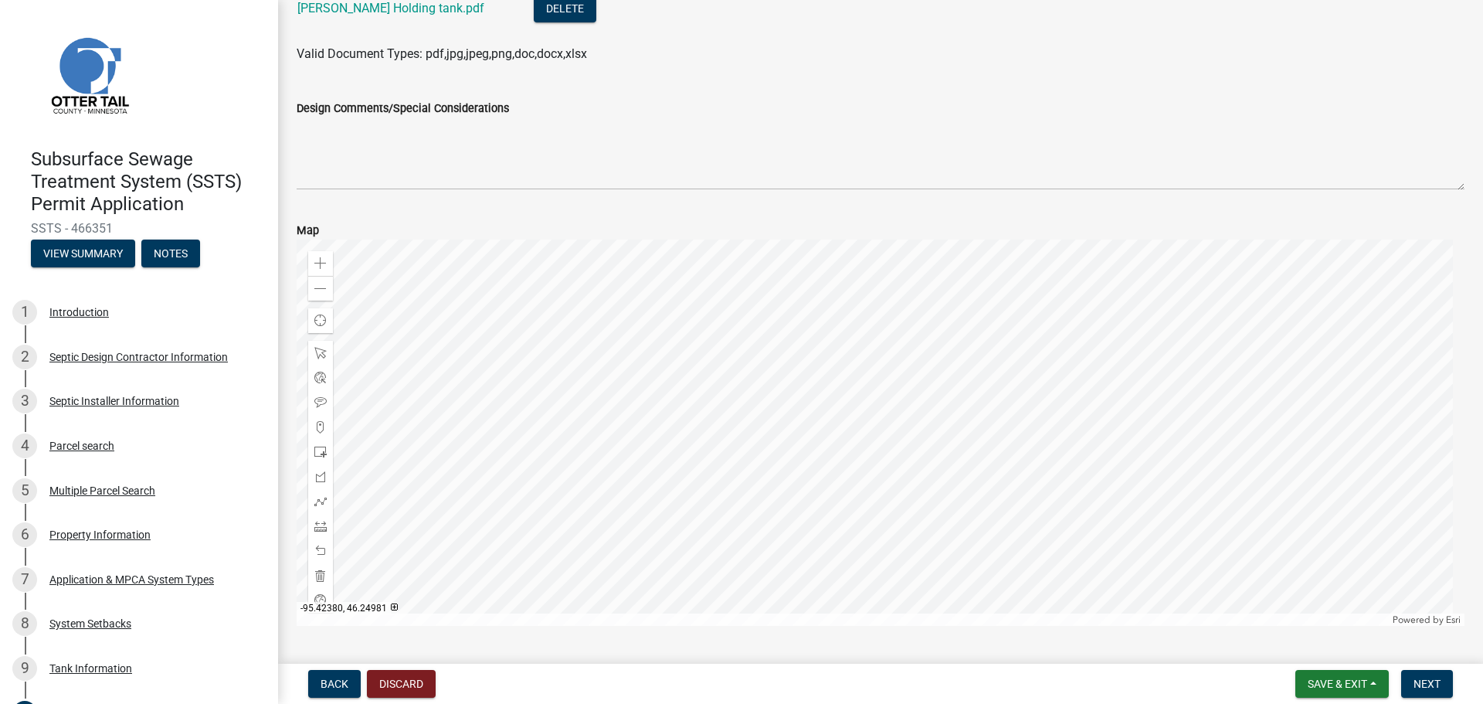
scroll to position [222, 0]
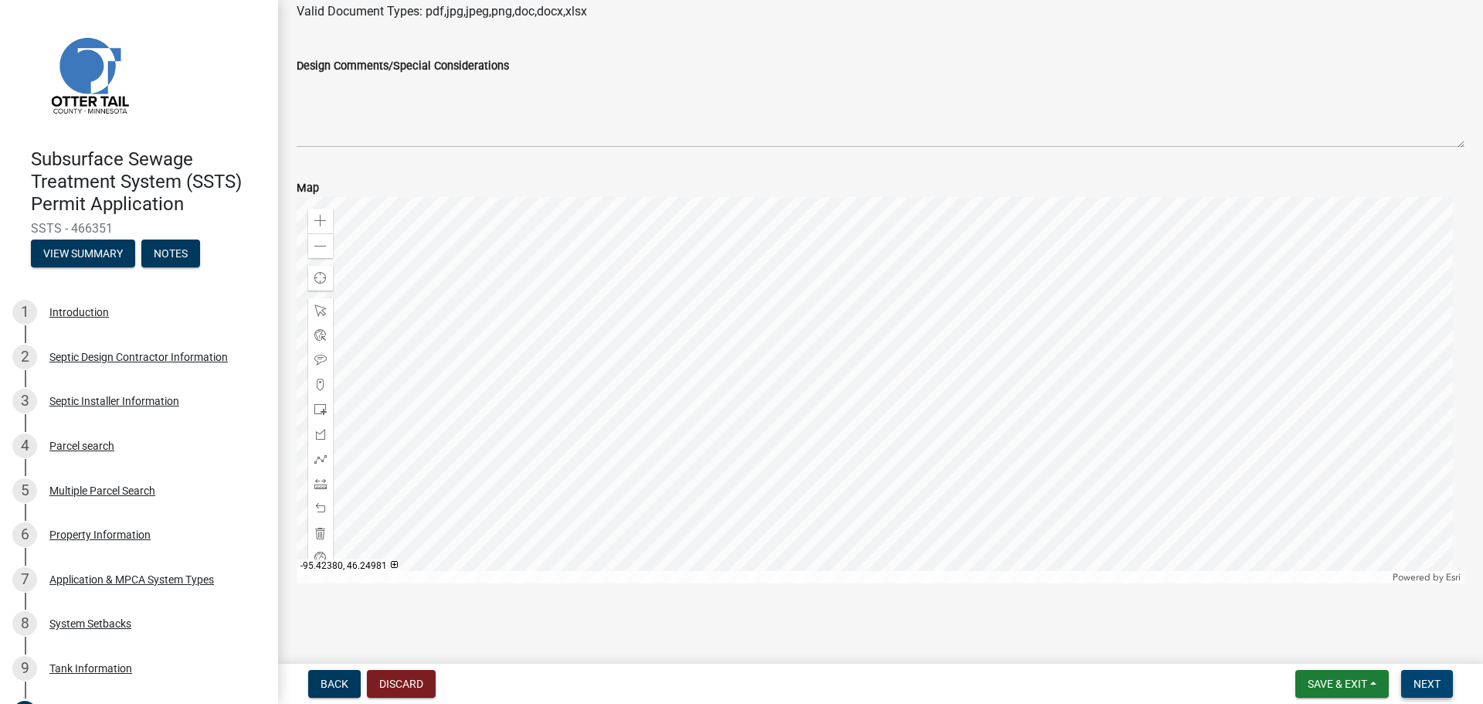
click at [1427, 684] on span "Next" at bounding box center [1427, 684] width 27 height 12
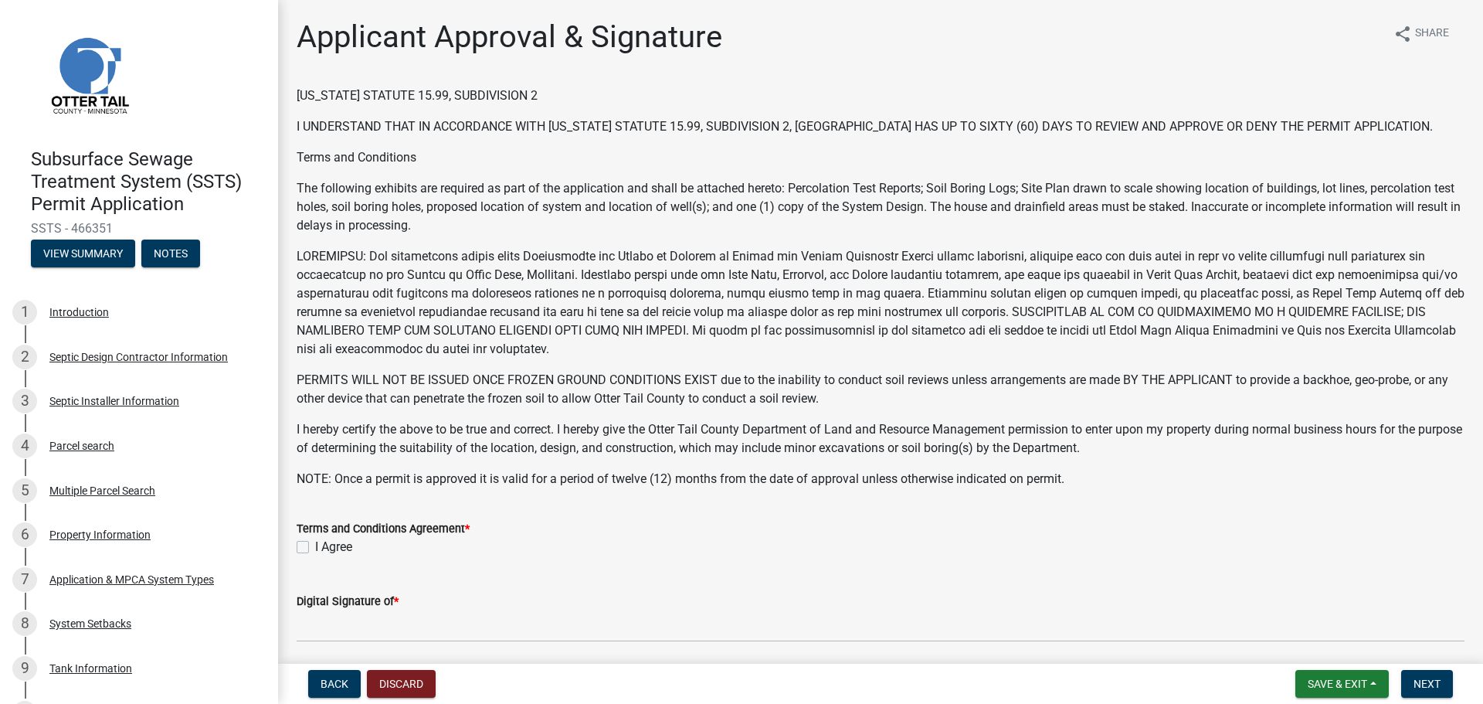
click at [315, 546] on label "I Agree" at bounding box center [333, 547] width 37 height 19
click at [315, 546] on input "I Agree" at bounding box center [320, 543] width 10 height 10
checkbox input "true"
click at [1425, 685] on span "Next" at bounding box center [1427, 684] width 27 height 12
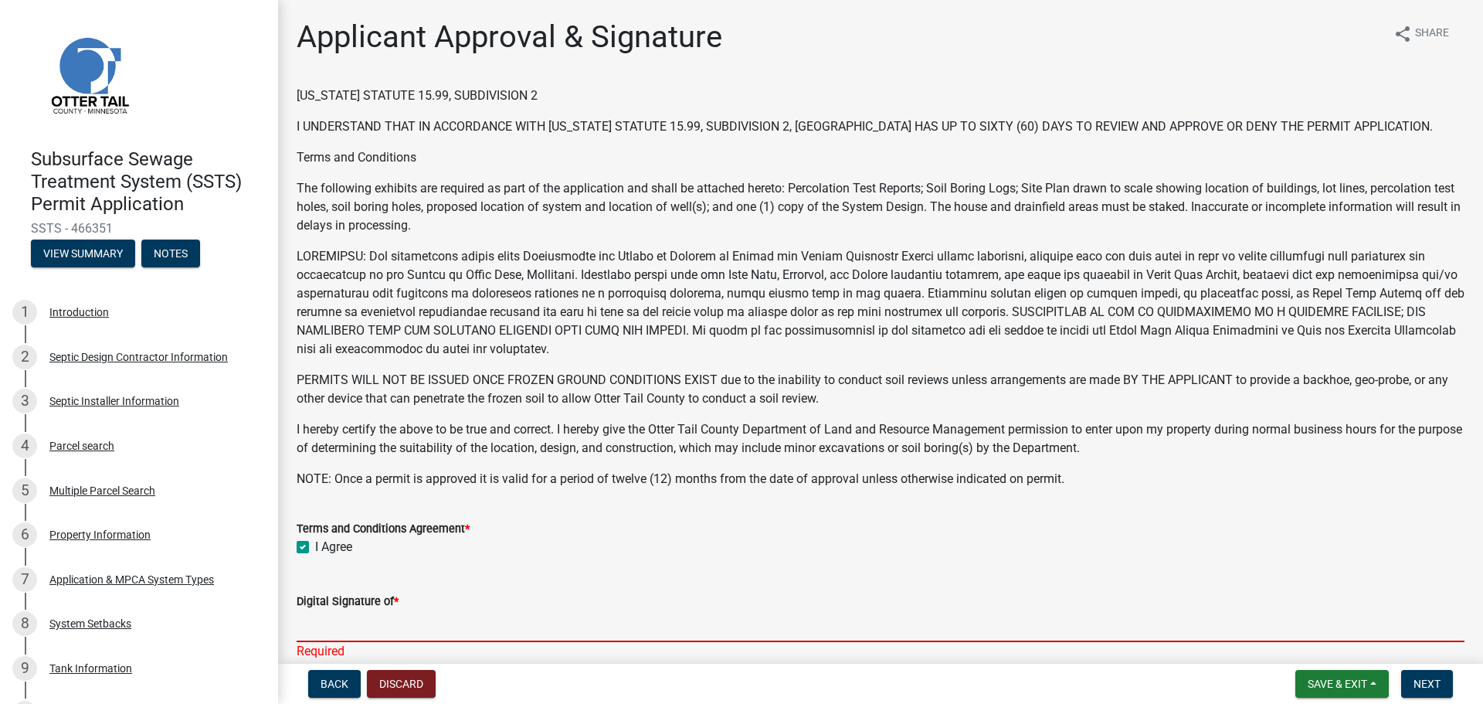
click at [325, 620] on input "Digital Signature of *" at bounding box center [881, 626] width 1168 height 32
type input "BRIAN BROGARD"
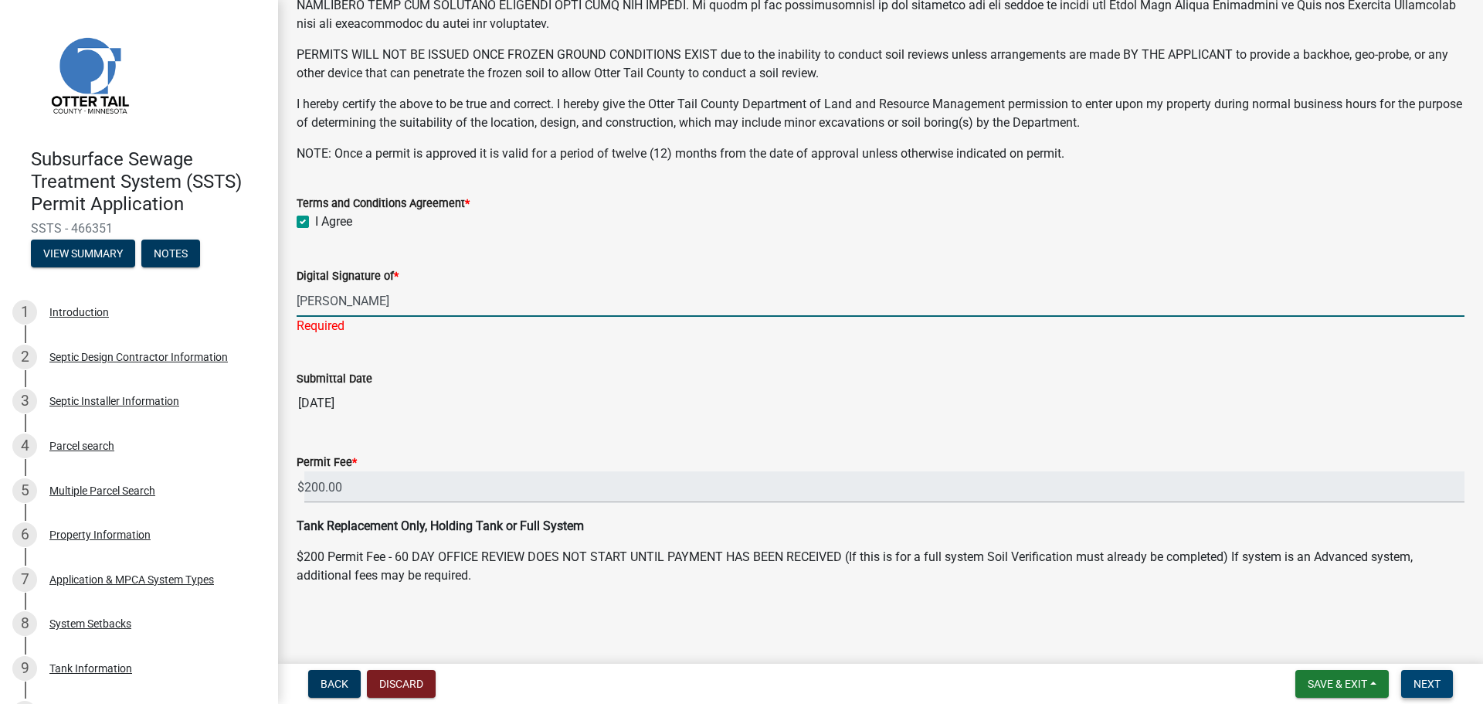
scroll to position [307, 0]
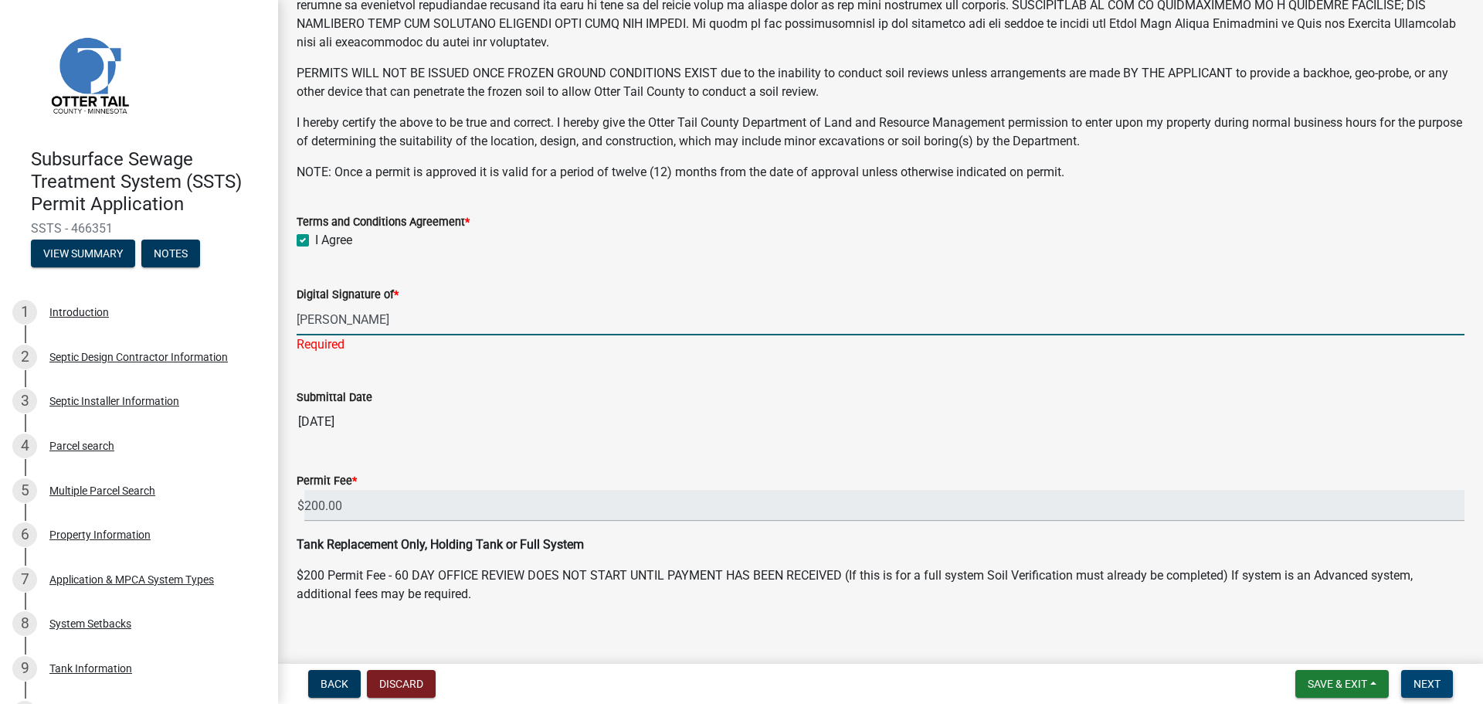
click at [1425, 684] on span "Next" at bounding box center [1427, 684] width 27 height 12
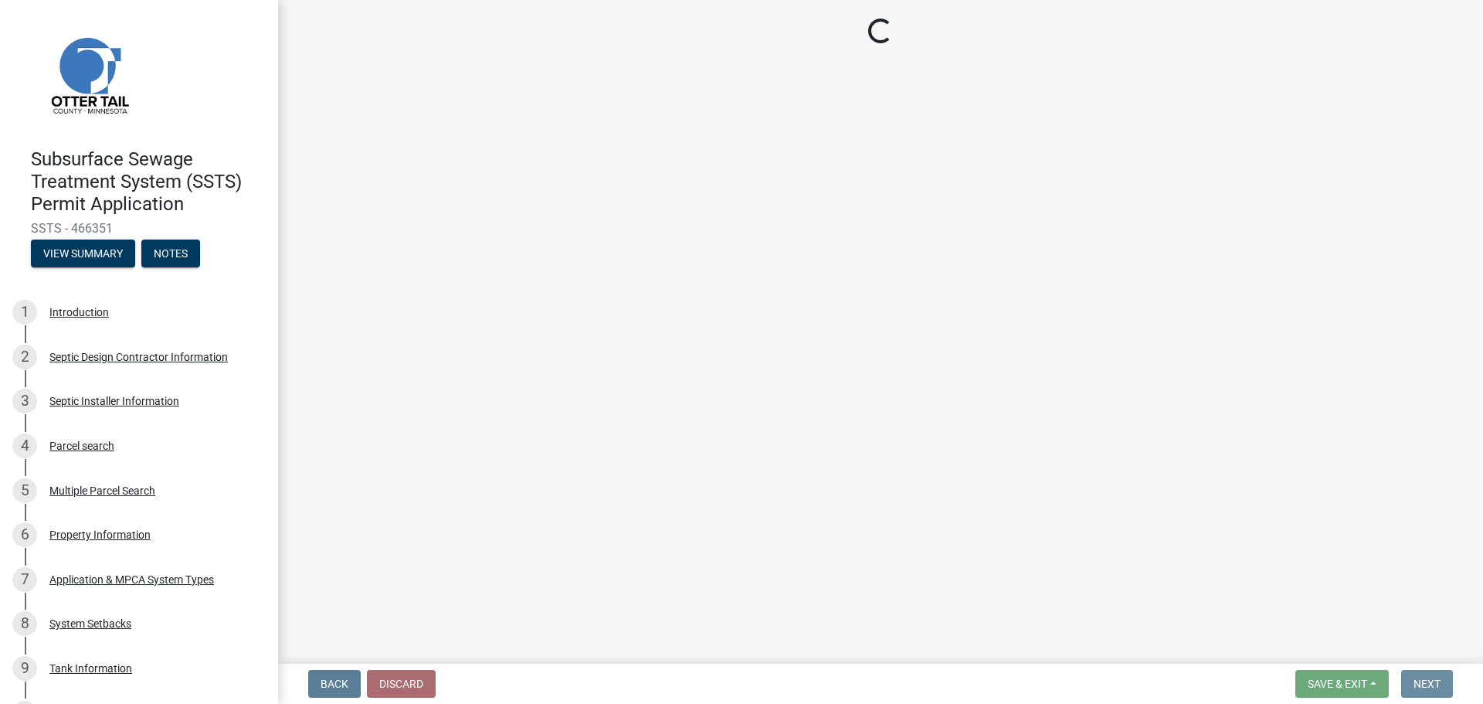
scroll to position [0, 0]
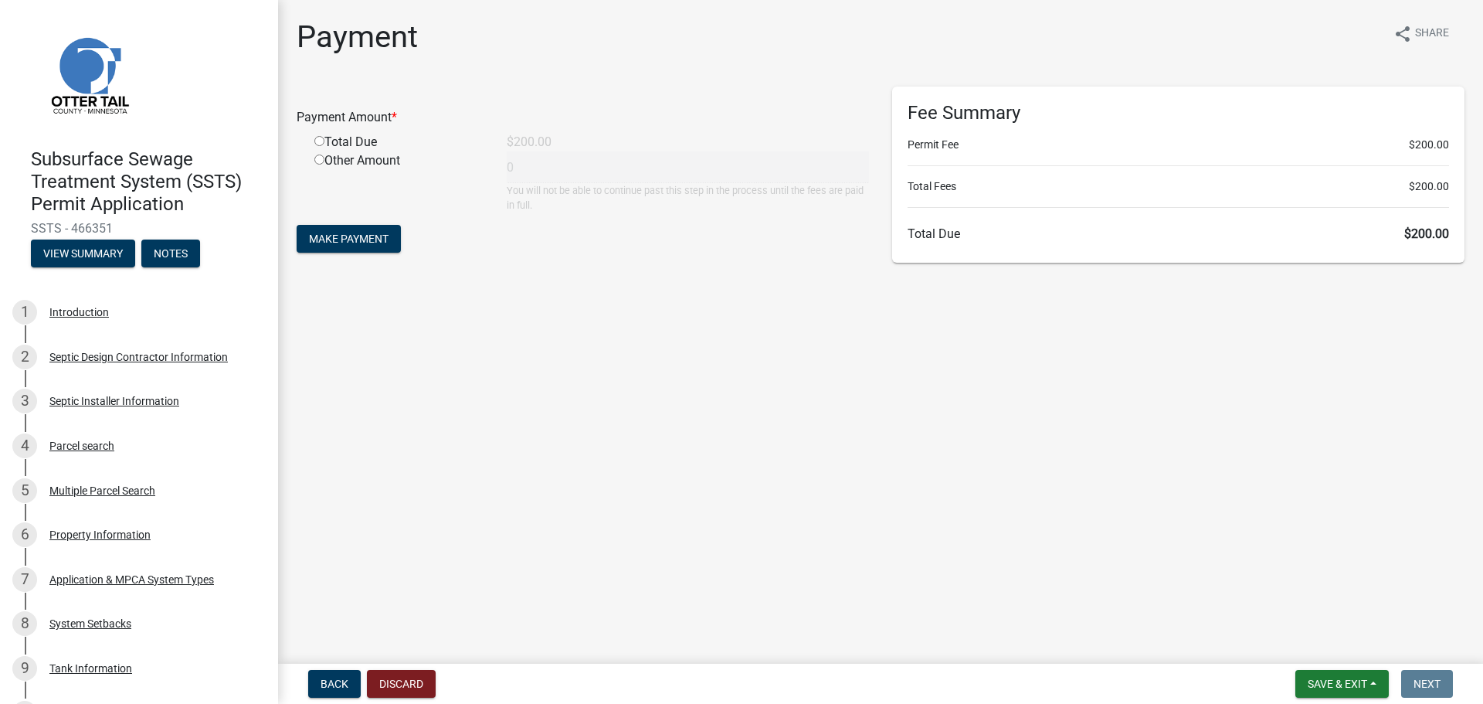
click at [319, 140] on input "radio" at bounding box center [319, 141] width 10 height 10
radio input "true"
type input "200"
click at [356, 239] on span "Make Payment" at bounding box center [349, 239] width 80 height 12
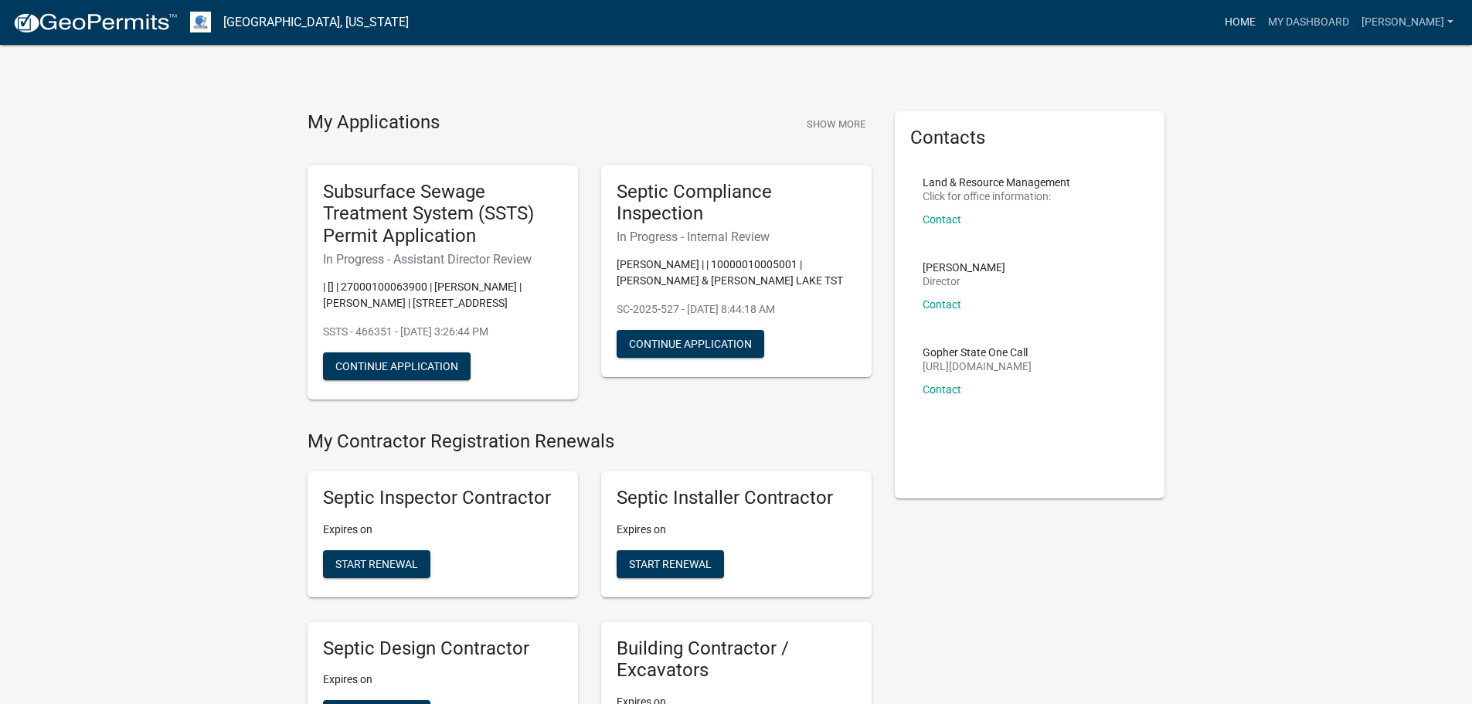
click at [1231, 22] on link "Home" at bounding box center [1239, 22] width 43 height 29
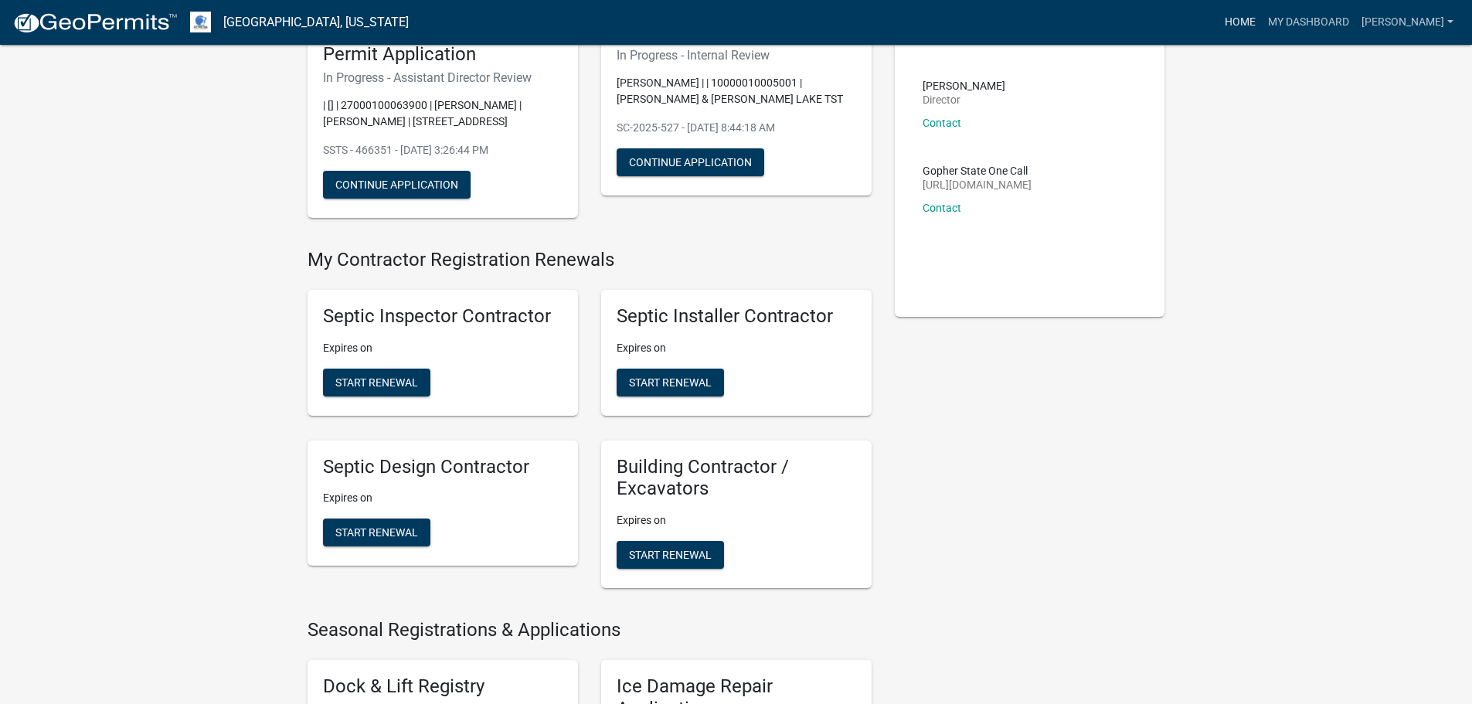
scroll to position [155, 0]
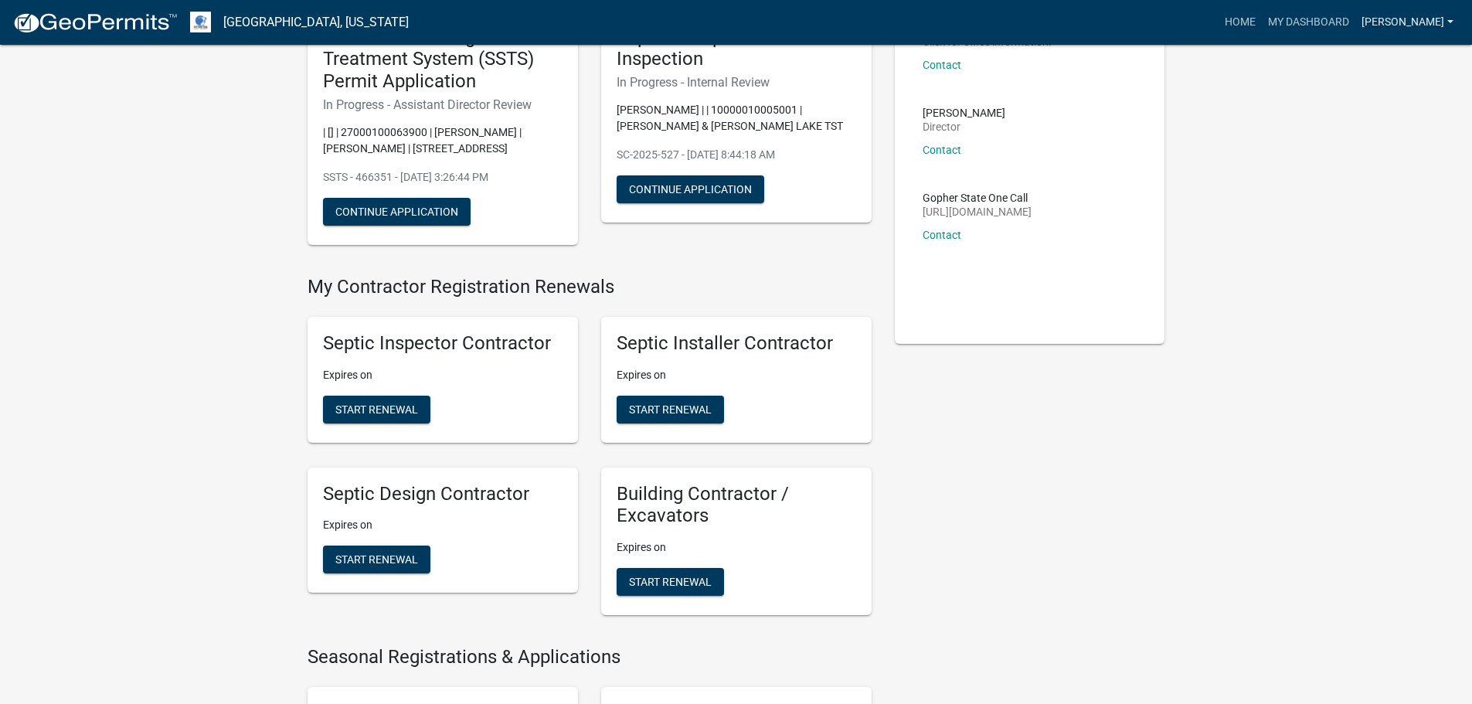
click at [1419, 22] on link "[PERSON_NAME]" at bounding box center [1407, 22] width 104 height 29
click at [1382, 100] on link "Contractor Profile" at bounding box center [1393, 100] width 132 height 37
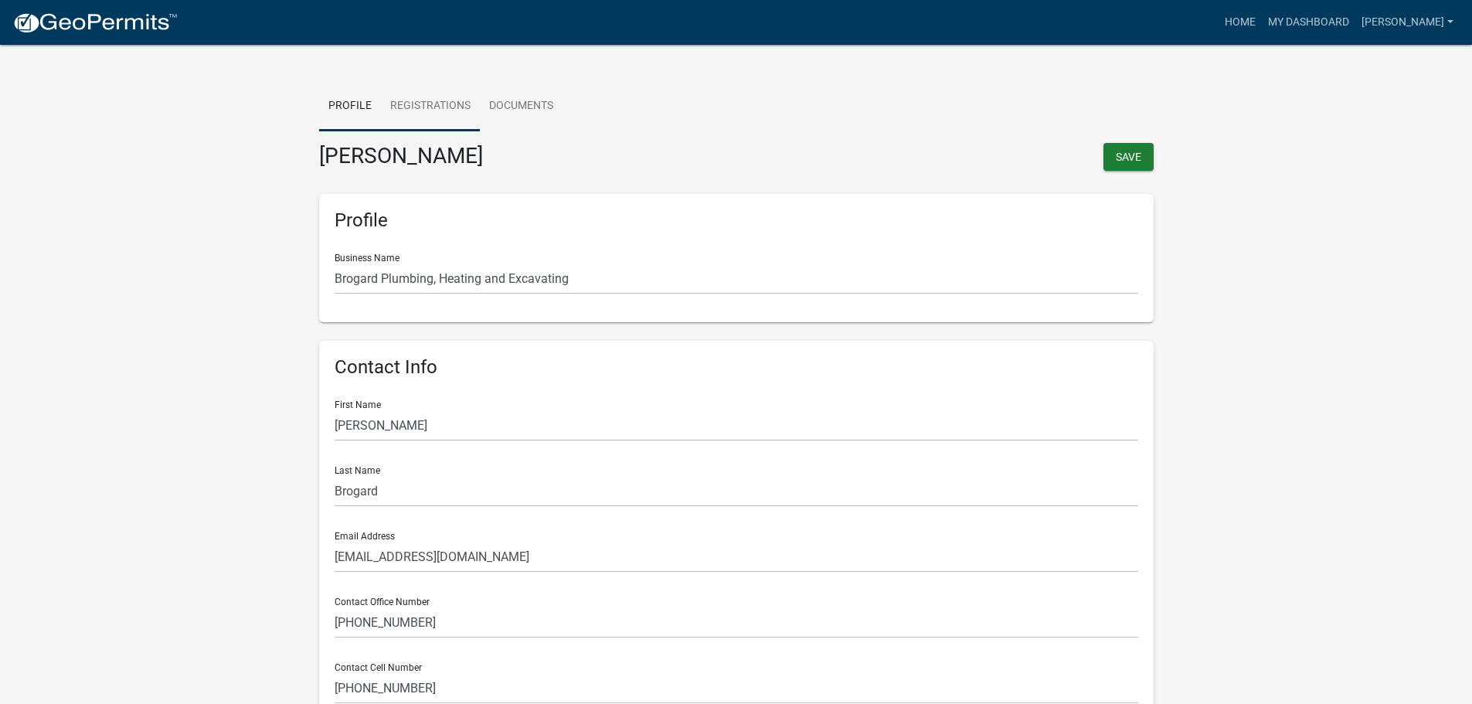
click at [433, 102] on link "Registrations" at bounding box center [430, 106] width 99 height 49
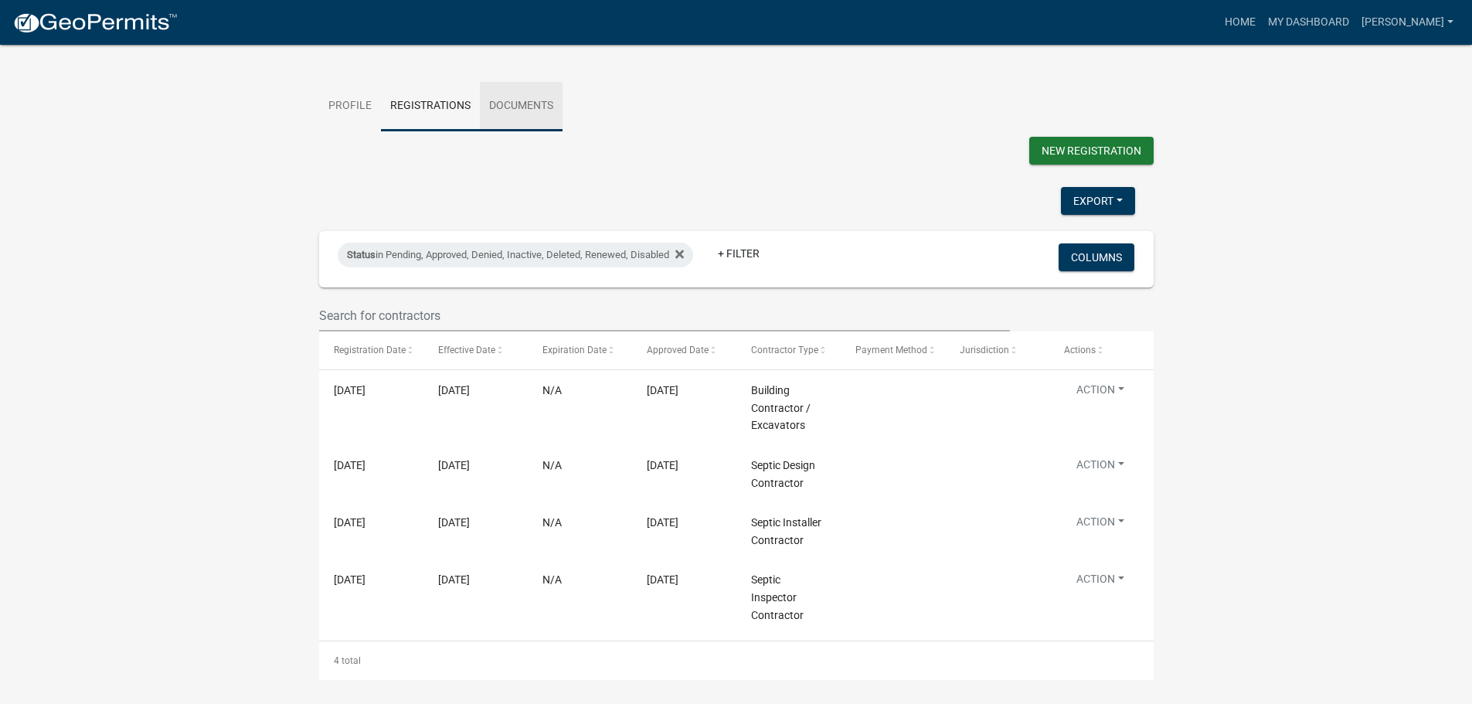
click at [531, 107] on link "Documents" at bounding box center [521, 106] width 83 height 49
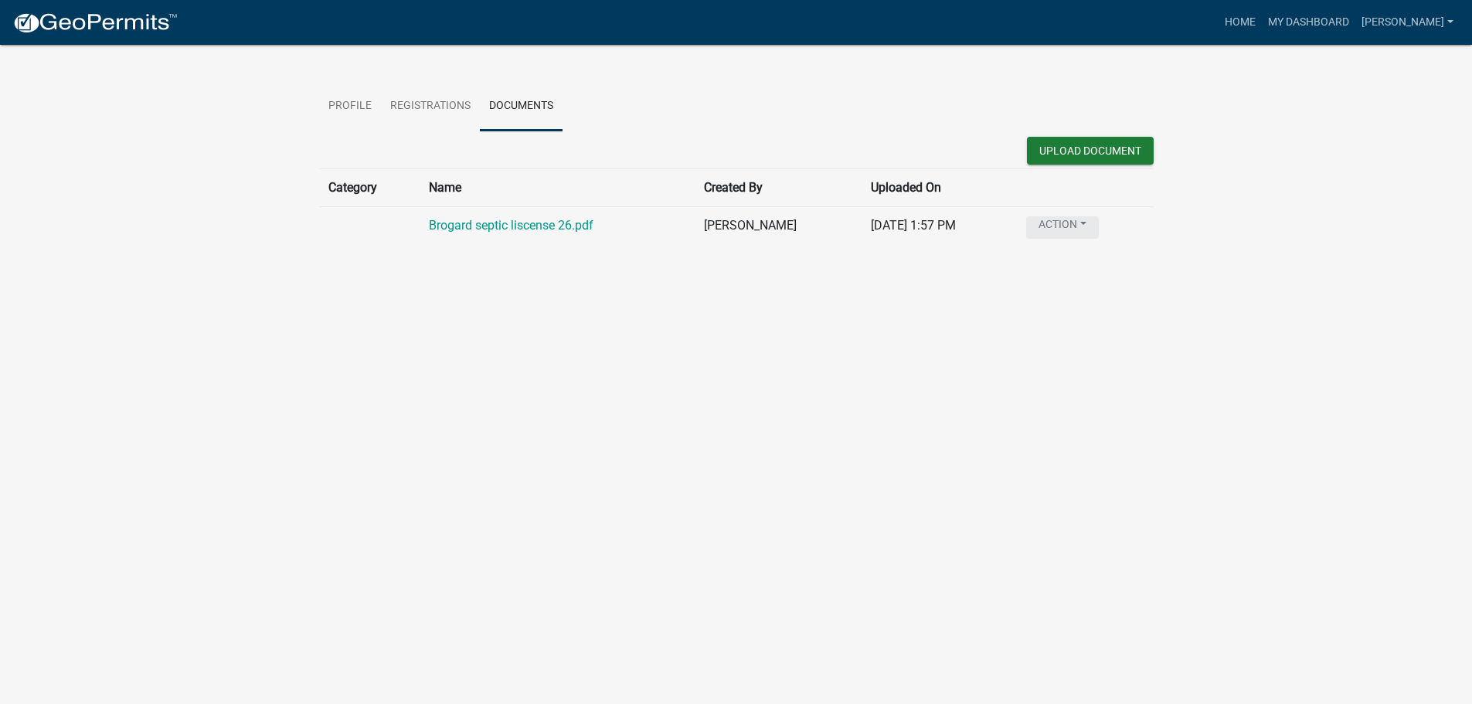
click at [1075, 224] on button "Action" at bounding box center [1062, 227] width 73 height 22
click at [1262, 293] on body "Internet Explorer does NOT work with GeoPermits. Get a new browser for more sec…" at bounding box center [736, 371] width 1472 height 704
click at [433, 104] on link "Registrations" at bounding box center [430, 106] width 99 height 49
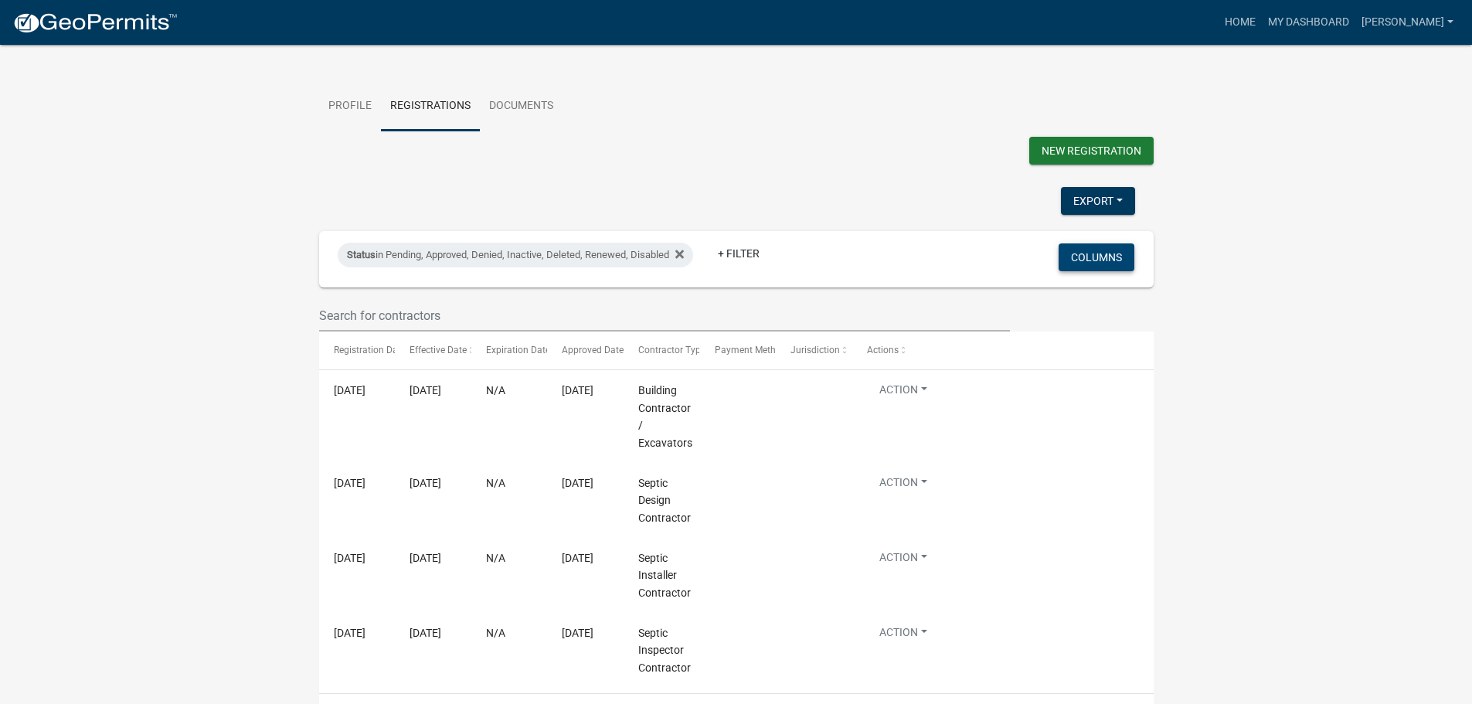
click at [1085, 259] on button "Columns" at bounding box center [1096, 257] width 76 height 28
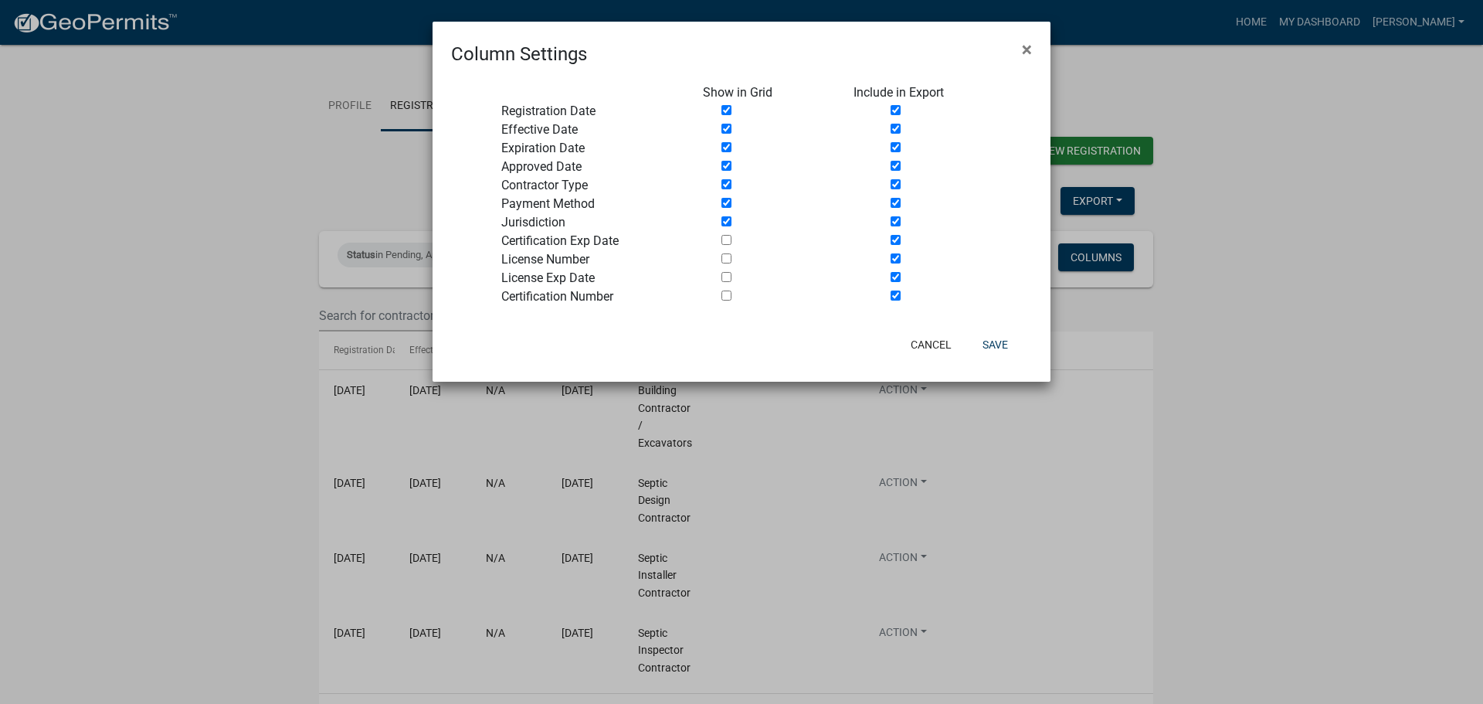
click at [1265, 307] on ngb-modal-window "Column Settings × Show in Grid Include in Export Registration Date Effective Da…" at bounding box center [741, 352] width 1483 height 704
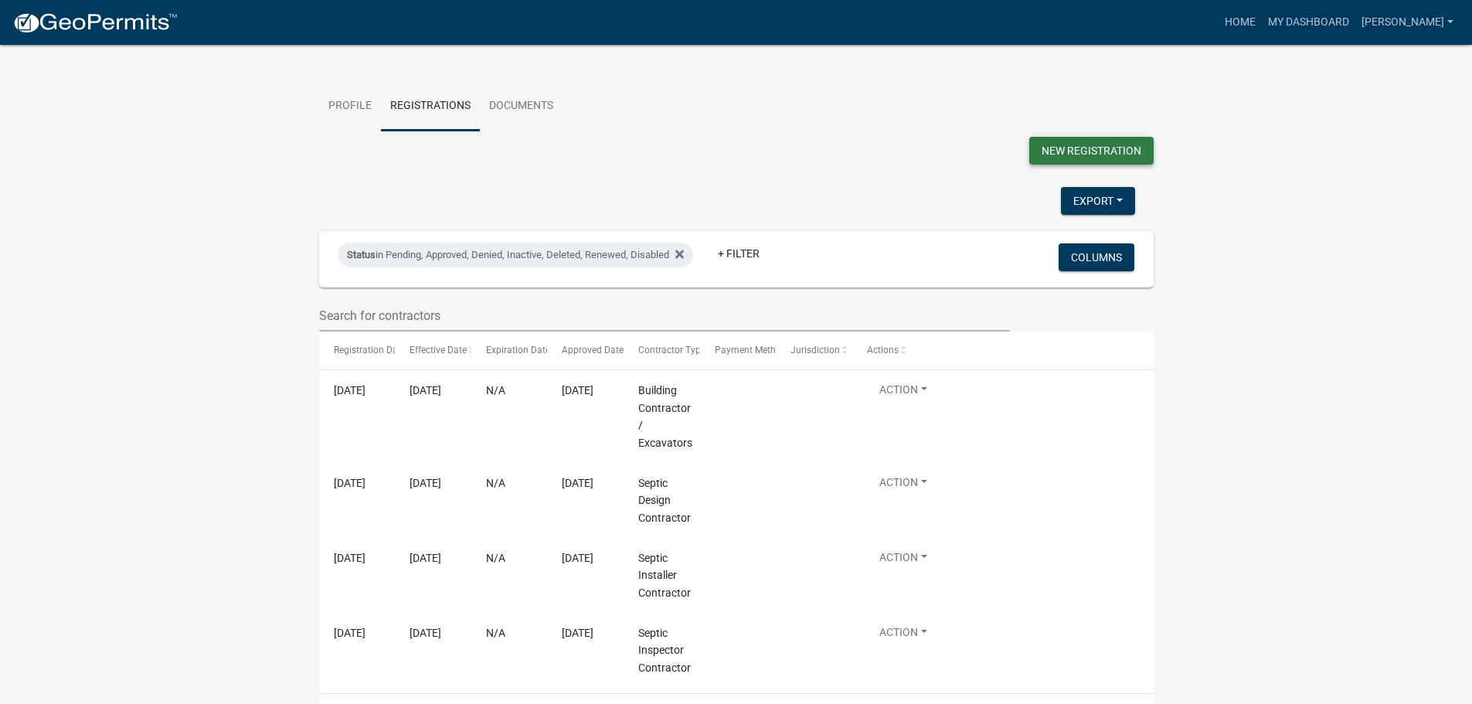
click at [1083, 149] on button "New Registration" at bounding box center [1091, 151] width 124 height 28
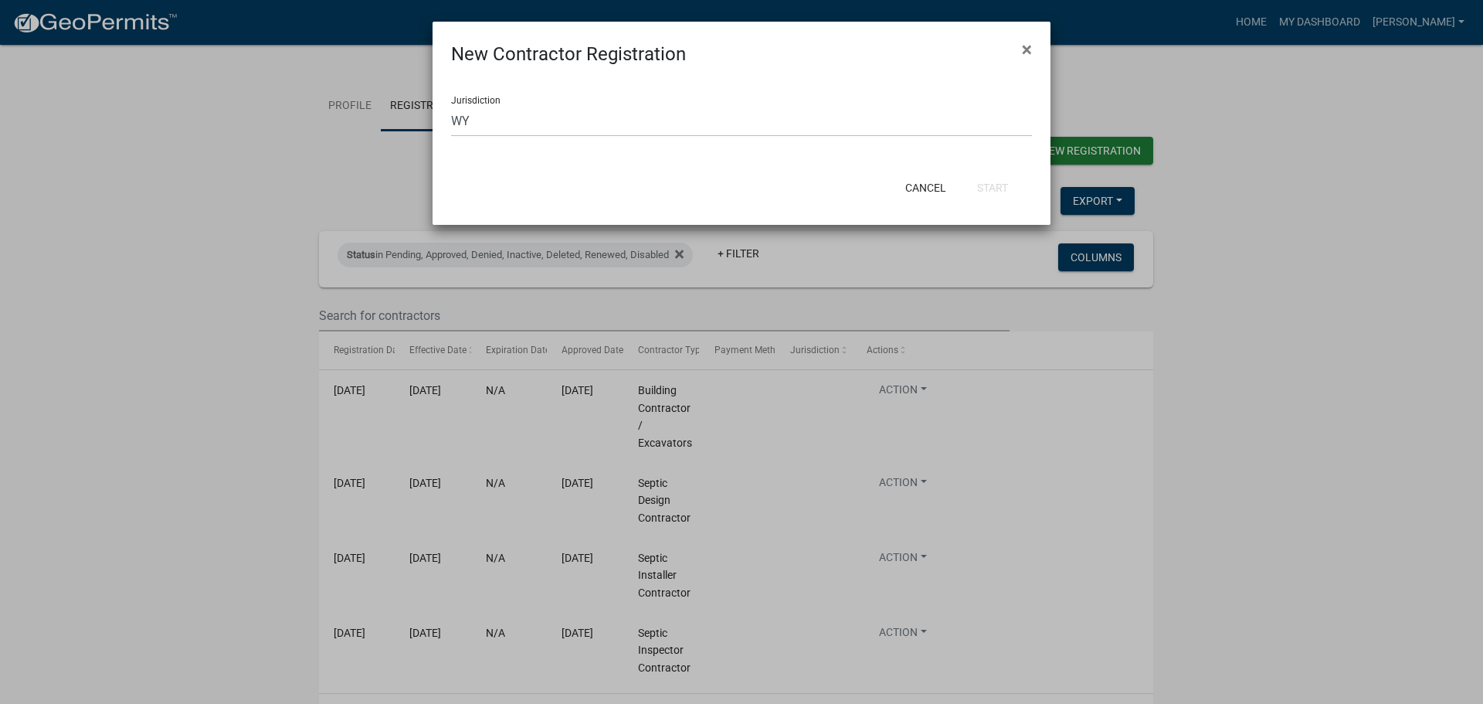
click at [1225, 222] on ngb-modal-window "New Contractor Registration × Jurisdiction Select a jurisdiction CO [GEOGRAPHIC…" at bounding box center [741, 352] width 1483 height 704
